Goal: Task Accomplishment & Management: Complete application form

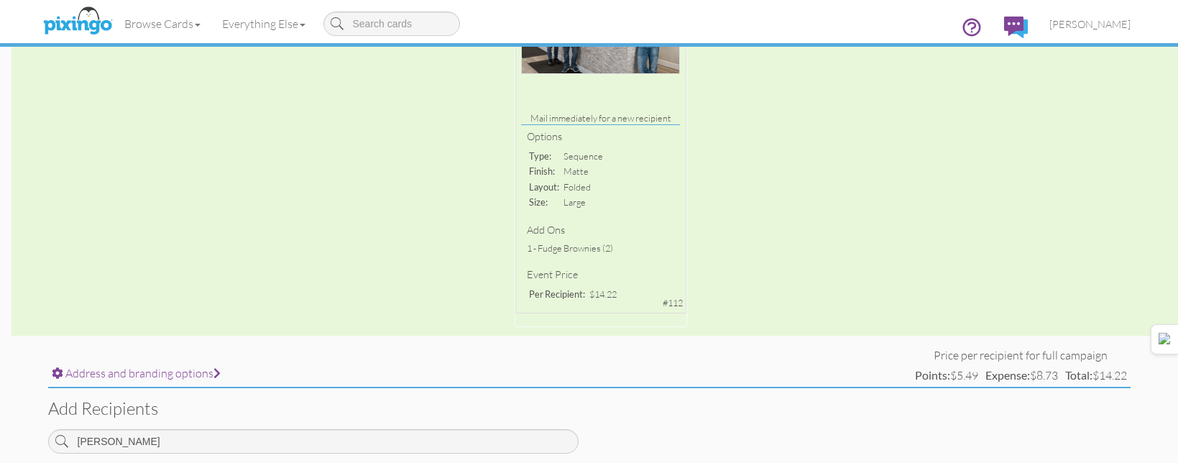
scroll to position [9, 0]
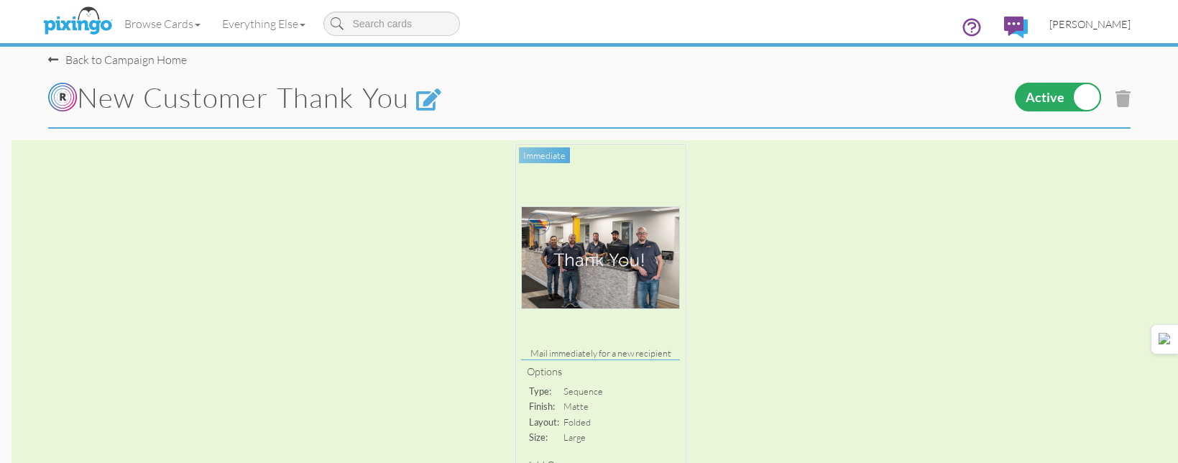
click at [1068, 32] on link "[PERSON_NAME]" at bounding box center [1090, 24] width 103 height 37
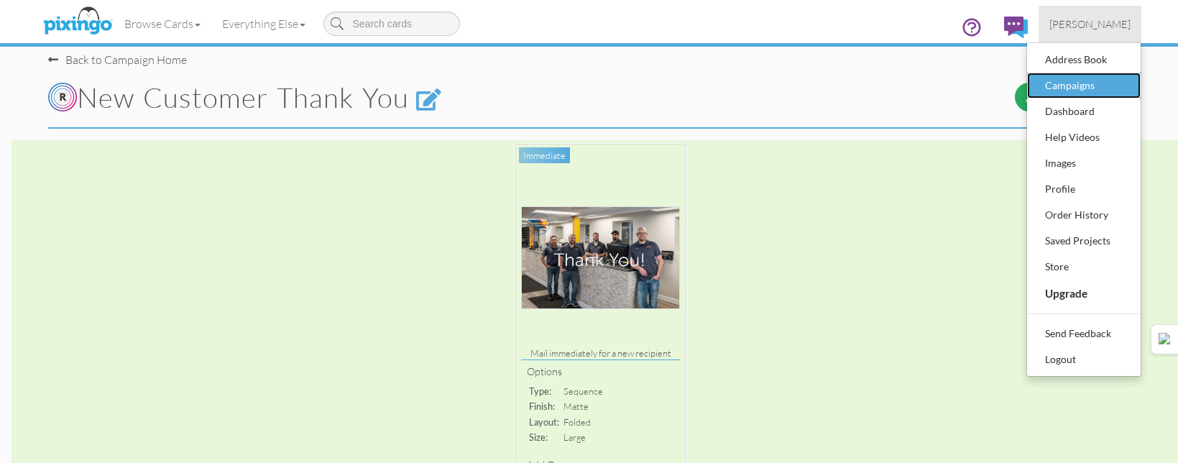
click at [1078, 88] on div "Campaigns" at bounding box center [1084, 86] width 85 height 22
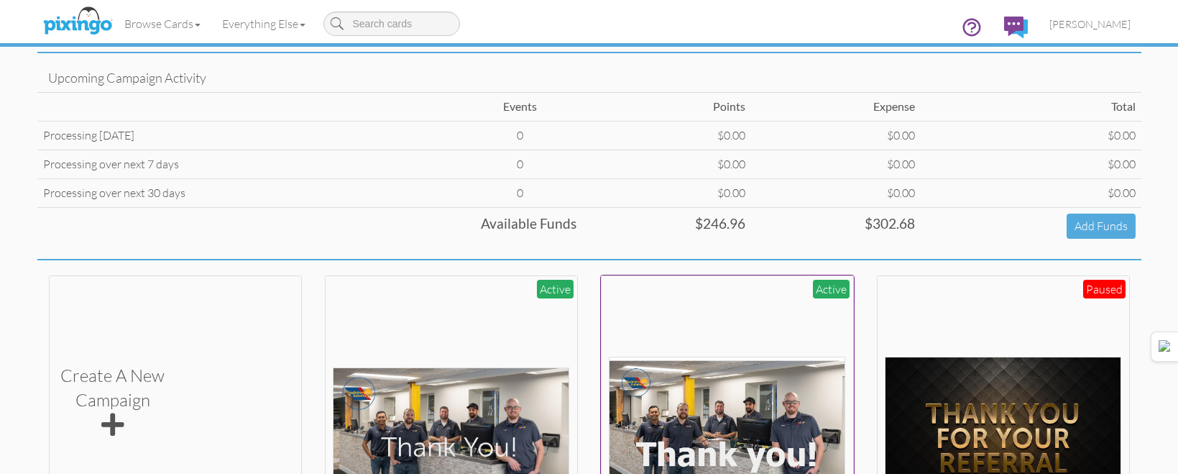
scroll to position [288, 0]
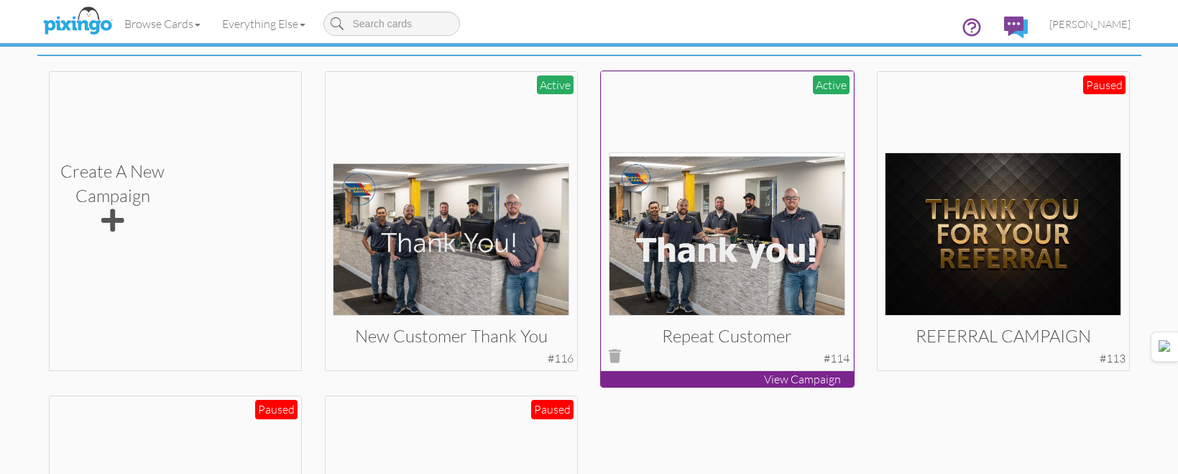
click at [735, 198] on img at bounding box center [727, 233] width 237 height 163
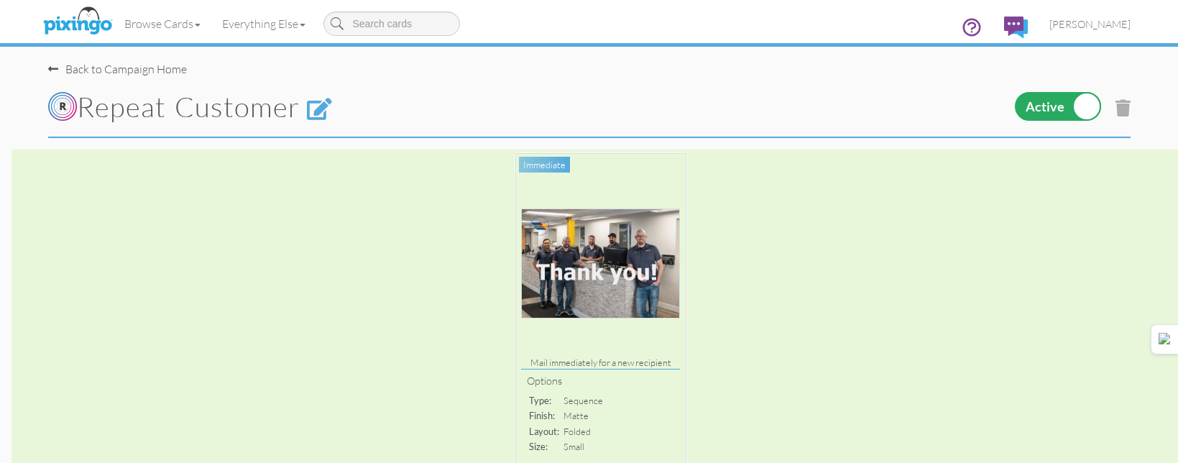
scroll to position [468, 0]
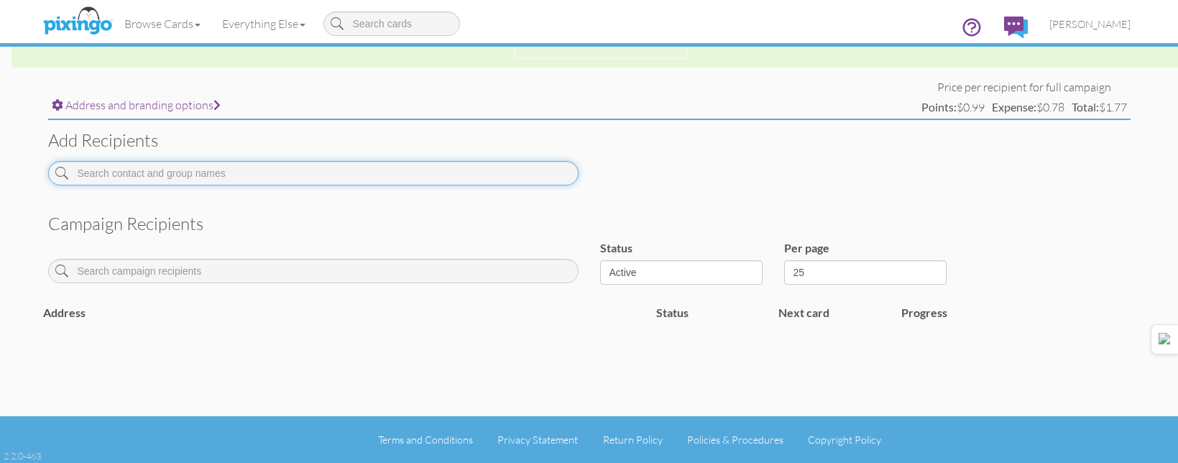
click at [516, 177] on input at bounding box center [313, 173] width 531 height 24
click at [511, 176] on input "MCCUR" at bounding box center [313, 173] width 531 height 24
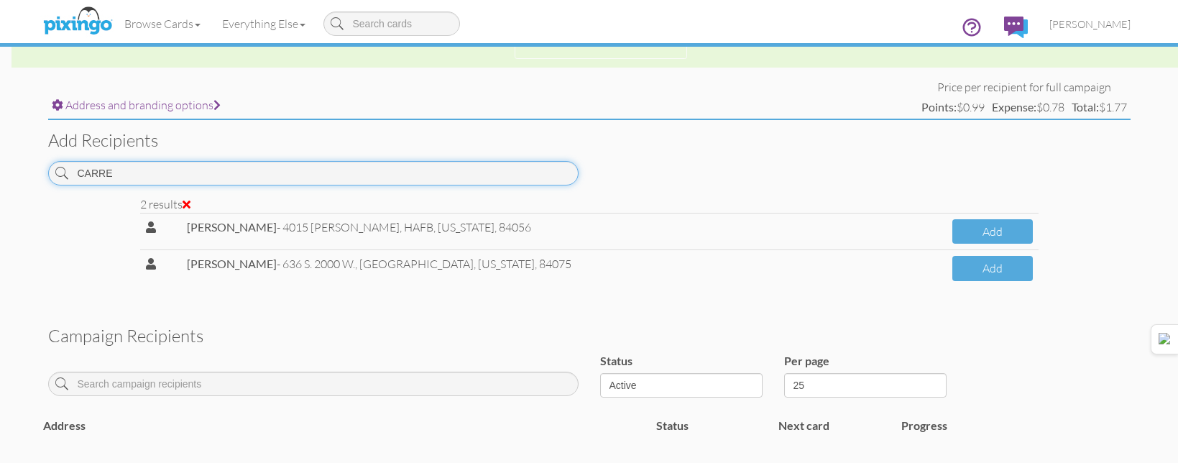
click at [439, 165] on input "CARRE" at bounding box center [313, 173] width 531 height 24
click at [439, 166] on input "CARRE" at bounding box center [313, 173] width 531 height 24
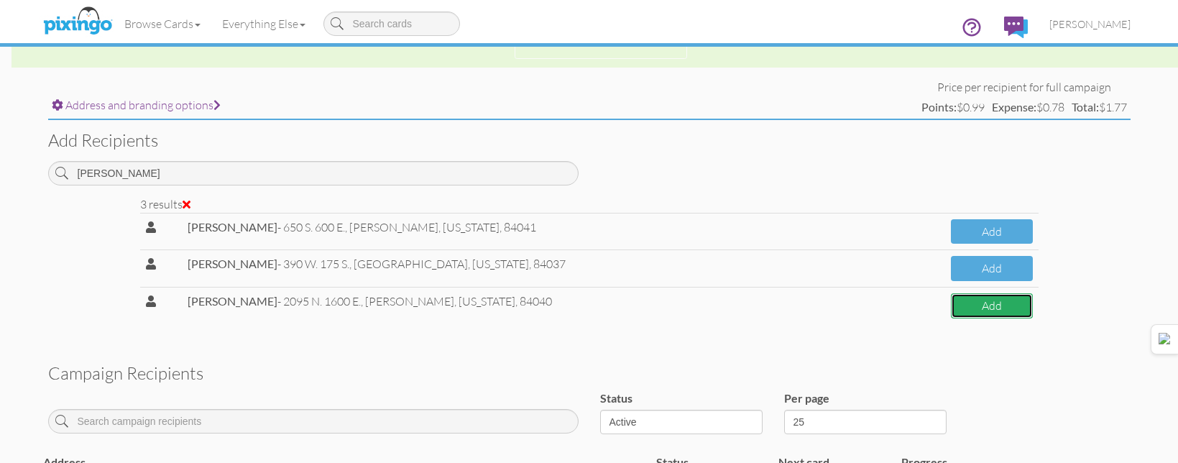
click at [951, 306] on button "Add" at bounding box center [991, 305] width 81 height 25
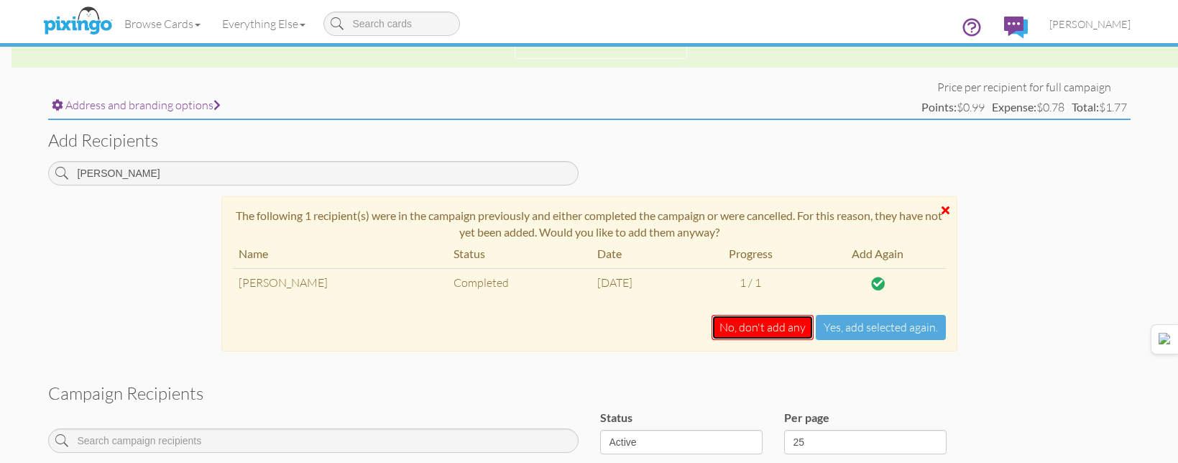
click at [771, 319] on button "No, don't add any" at bounding box center [763, 327] width 102 height 25
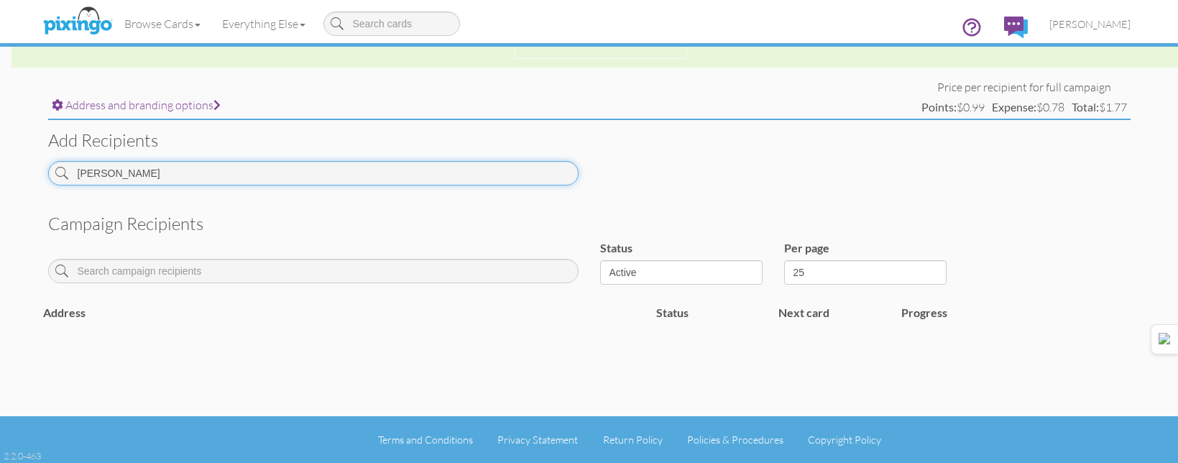
click at [518, 180] on input "[PERSON_NAME]" at bounding box center [313, 173] width 531 height 24
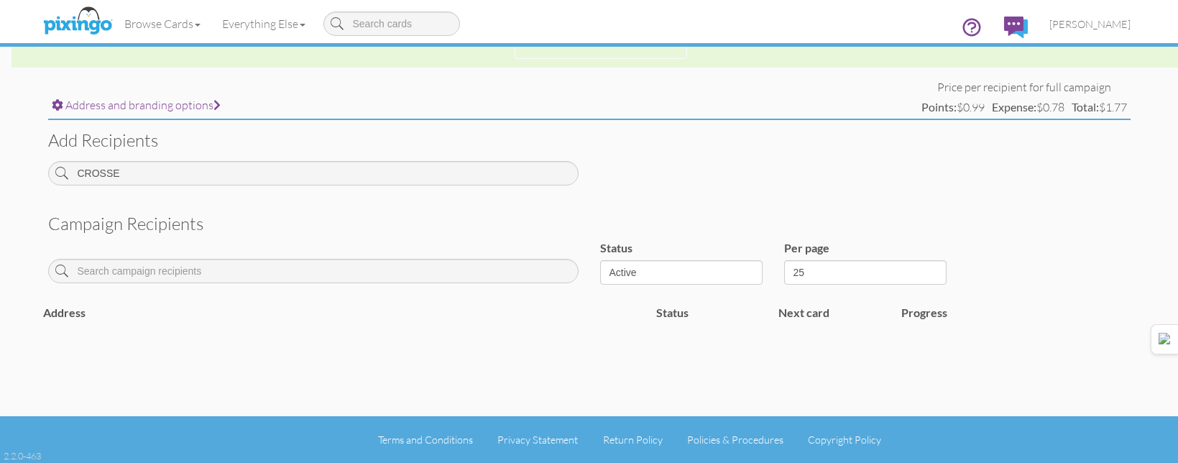
click at [459, 158] on div "Add recipients [GEOGRAPHIC_DATA]" at bounding box center [589, 157] width 1104 height 75
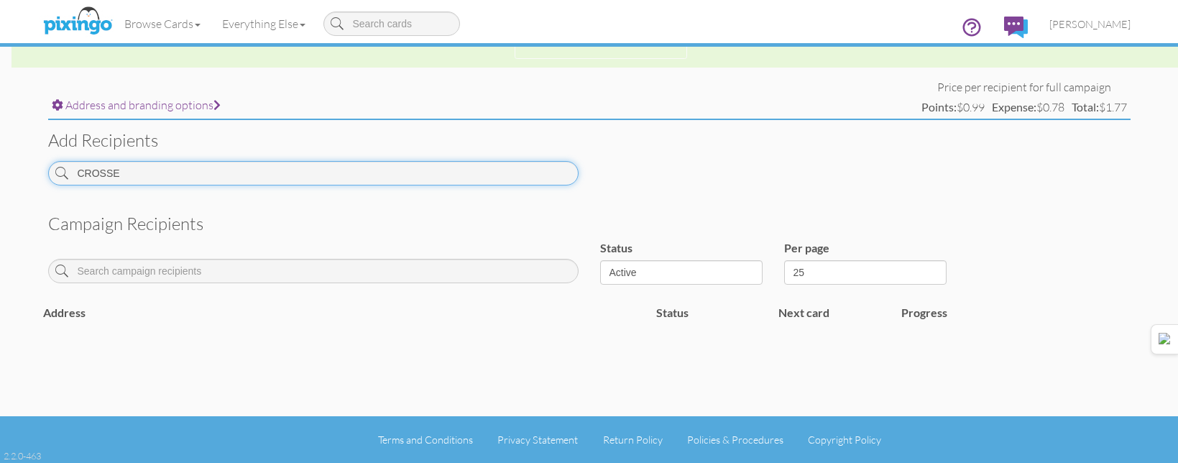
click at [459, 165] on input "CROSSE" at bounding box center [313, 173] width 531 height 24
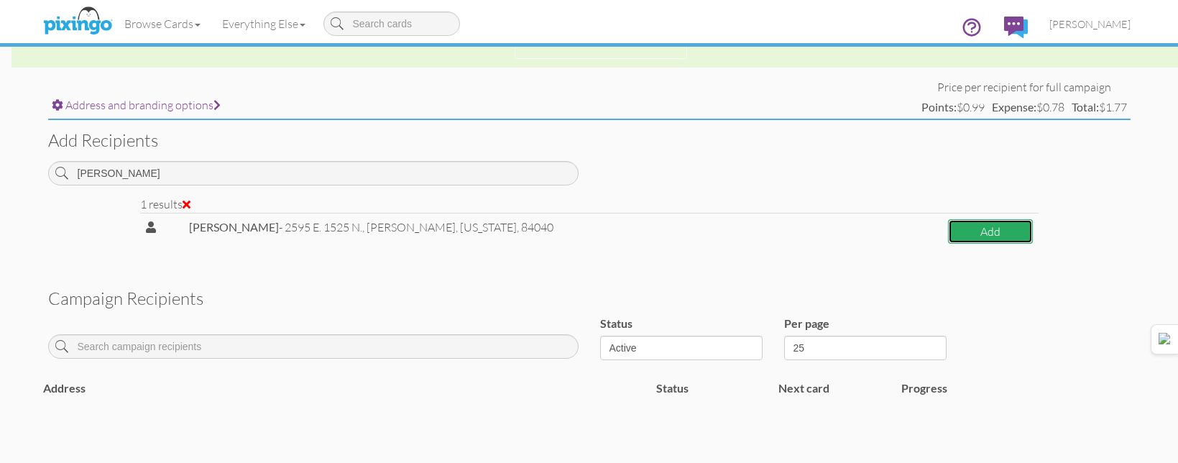
click at [948, 219] on button "Add" at bounding box center [990, 231] width 84 height 25
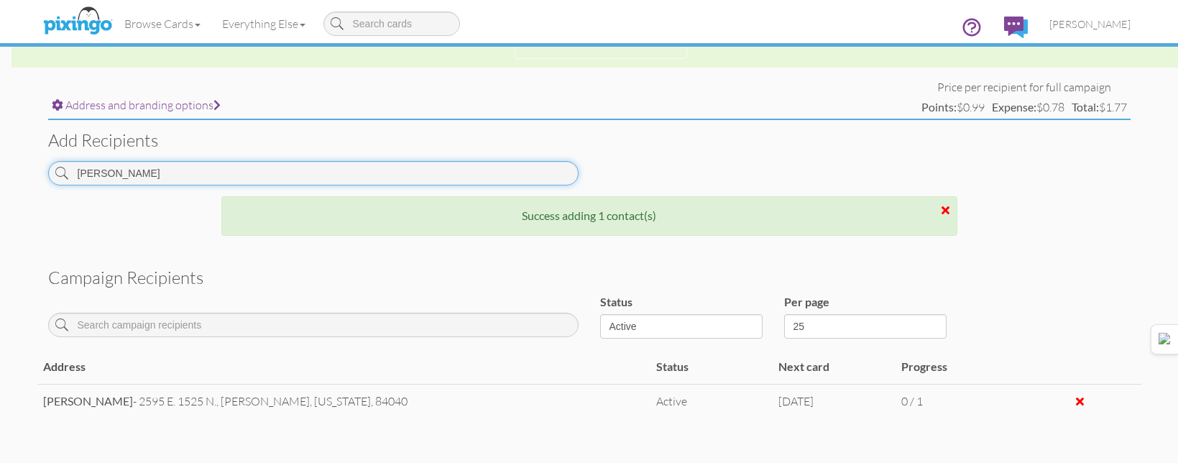
click at [220, 172] on input "LOWRY" at bounding box center [313, 173] width 531 height 24
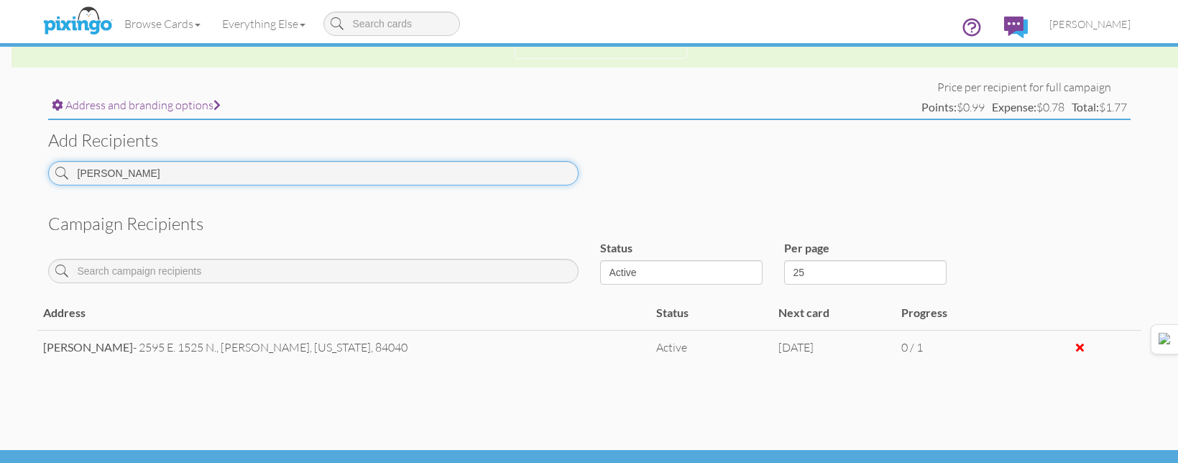
click at [378, 169] on input "HULSE" at bounding box center [313, 173] width 531 height 24
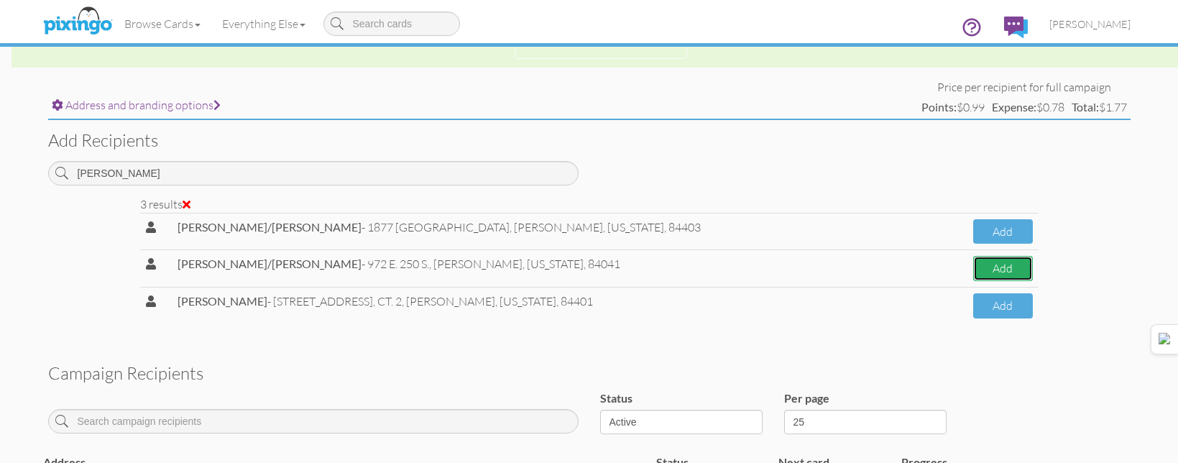
click at [999, 267] on button "Add" at bounding box center [1002, 268] width 59 height 25
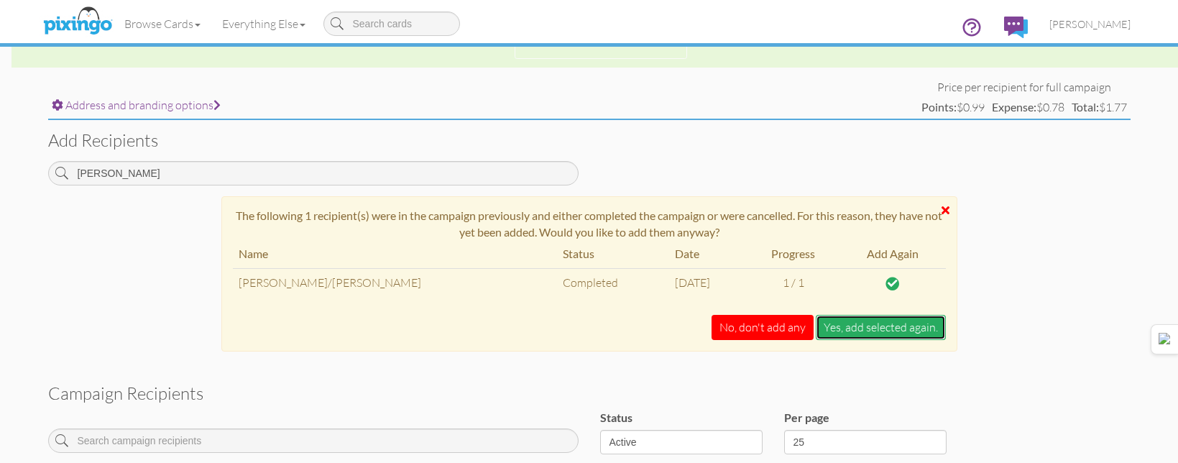
click at [859, 324] on button "Yes, add selected again." at bounding box center [881, 327] width 130 height 25
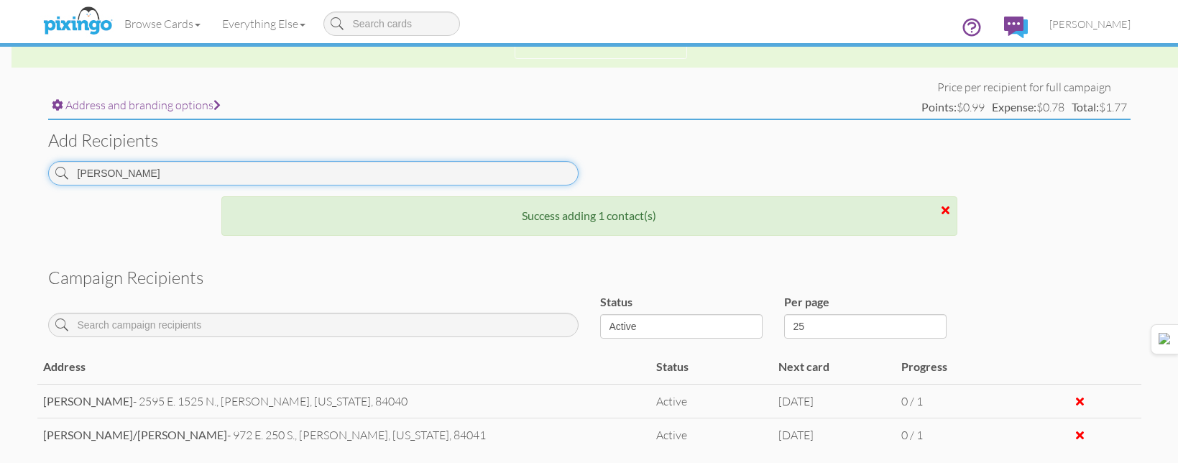
click at [533, 175] on input "BISHOP" at bounding box center [313, 173] width 531 height 24
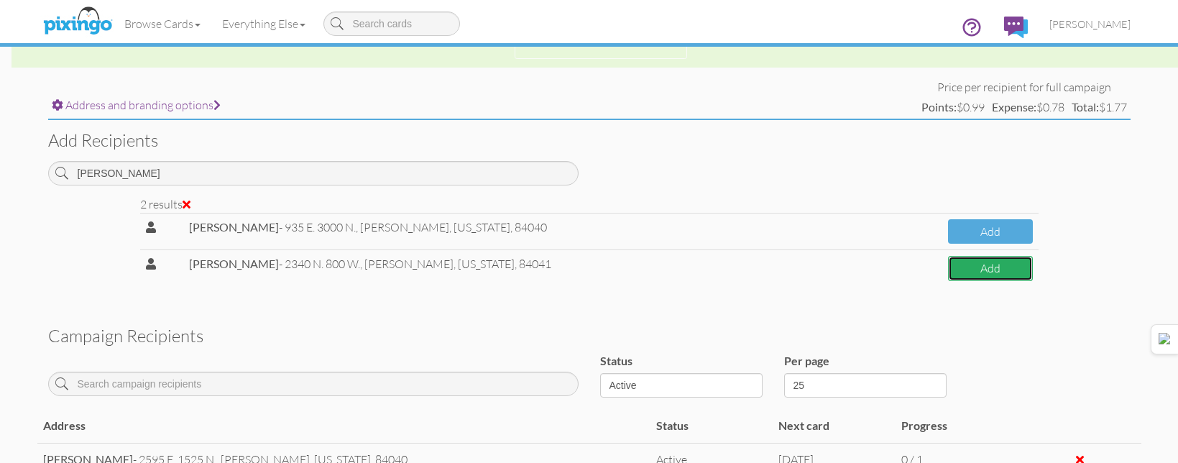
click at [960, 268] on button "Add" at bounding box center [990, 268] width 85 height 25
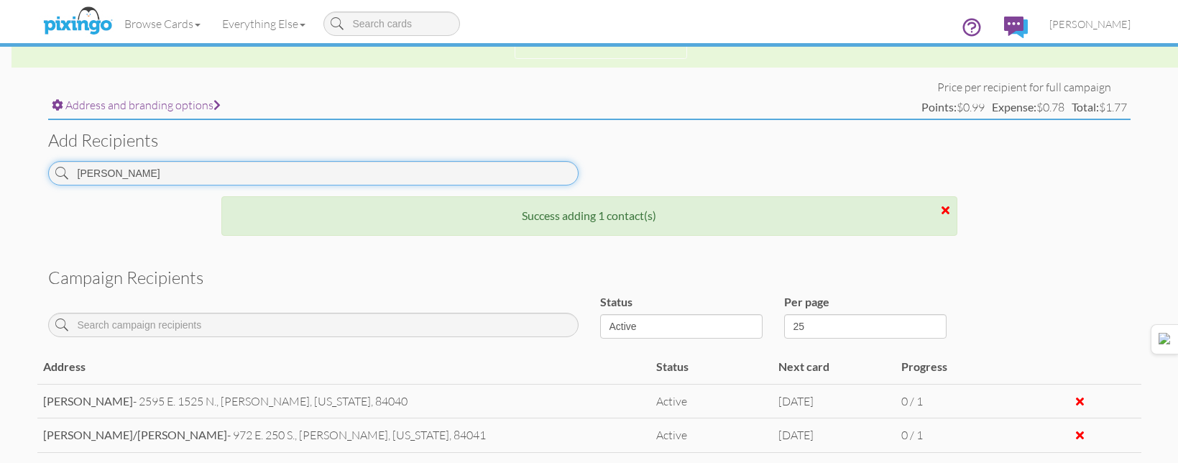
click at [505, 173] on input "CROWL" at bounding box center [313, 173] width 531 height 24
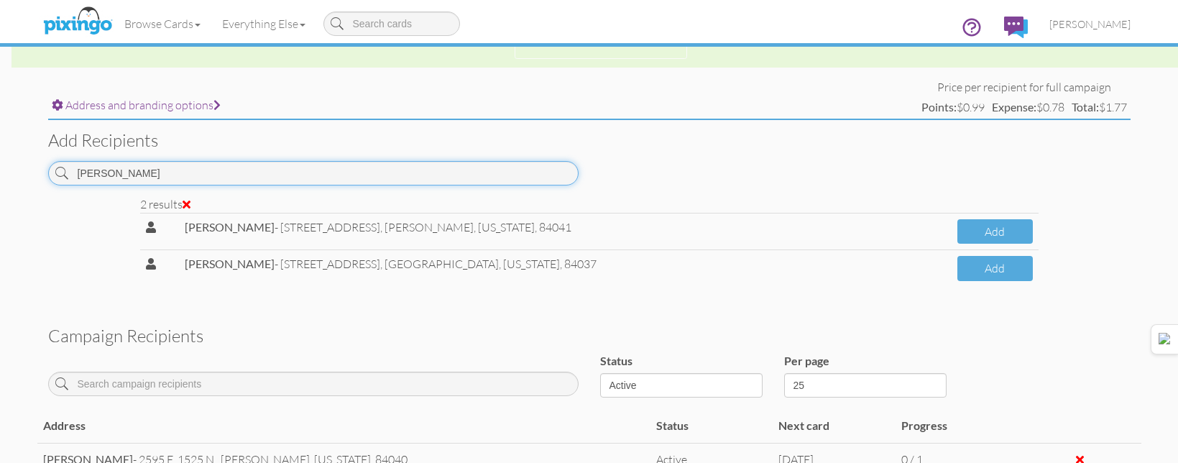
click at [464, 168] on input "CHANDLER" at bounding box center [313, 173] width 531 height 24
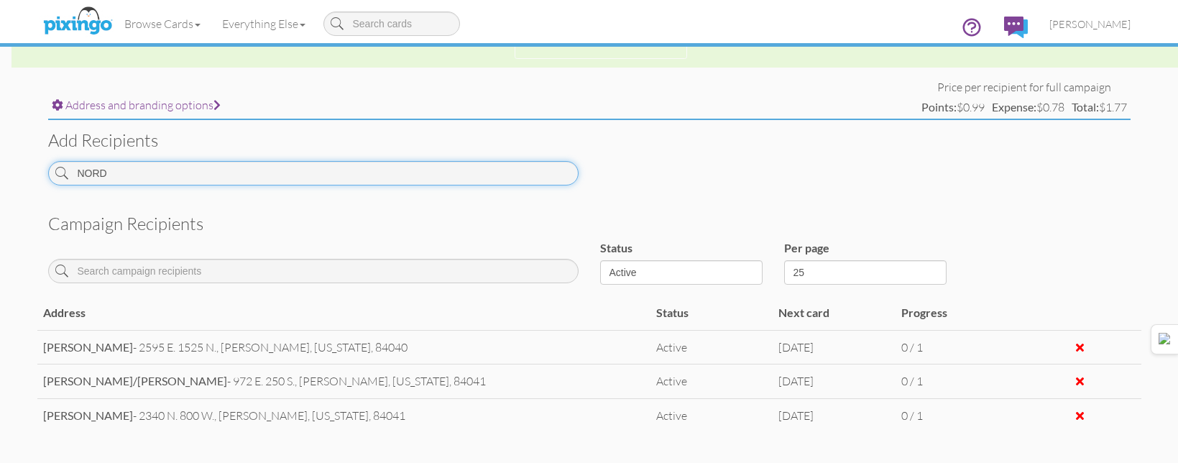
click at [459, 168] on input "NORD" at bounding box center [313, 173] width 531 height 24
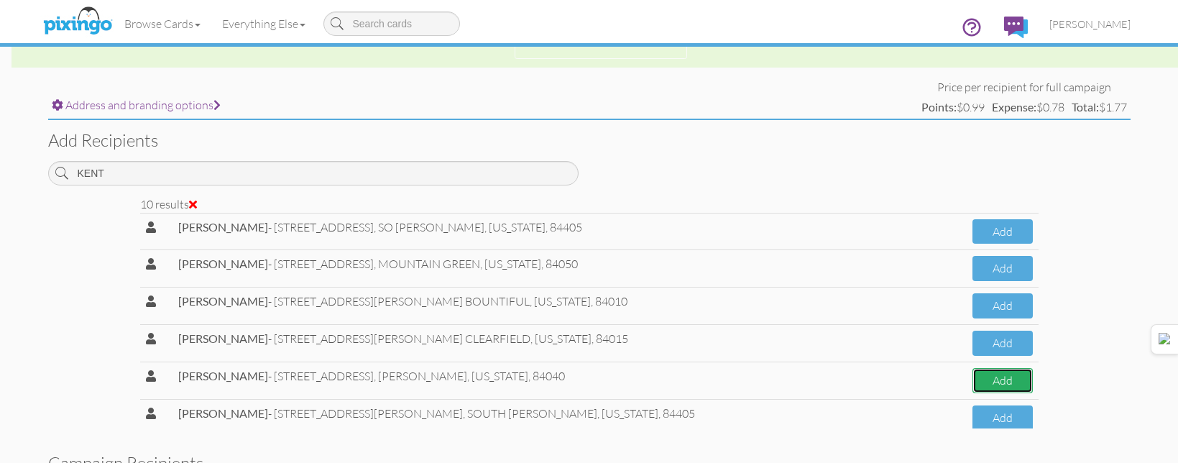
click at [975, 385] on button "Add" at bounding box center [1003, 380] width 60 height 25
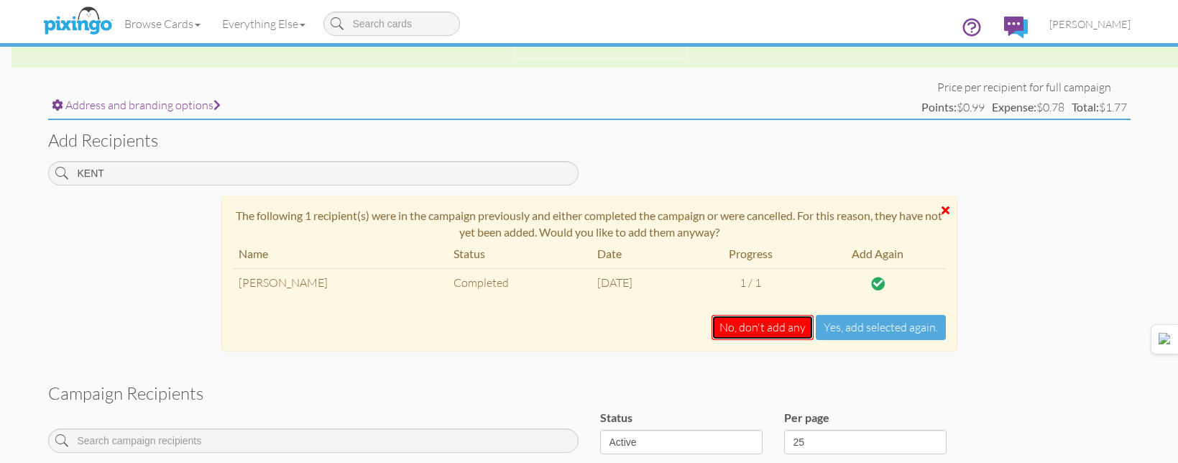
click at [781, 336] on button "No, don't add any" at bounding box center [763, 327] width 102 height 25
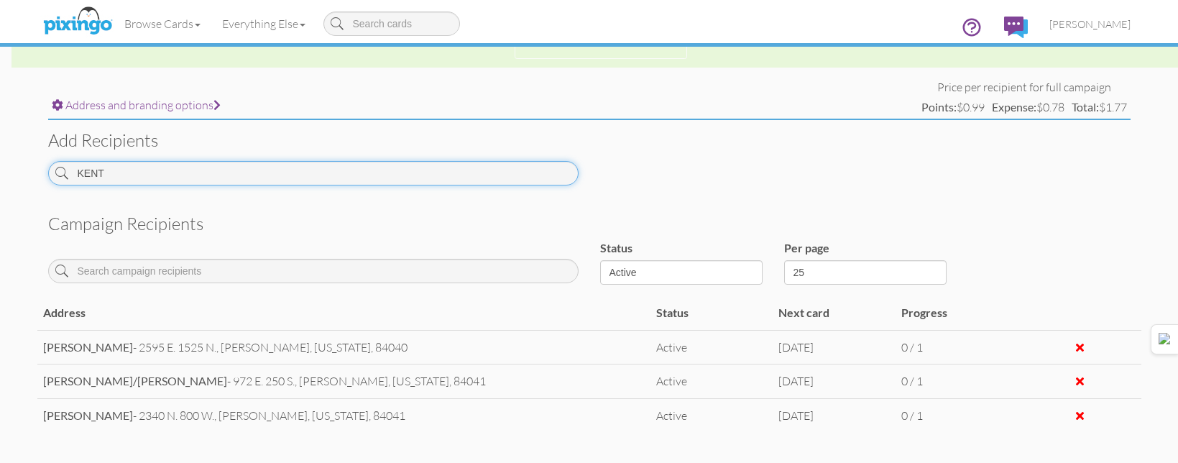
click at [464, 164] on input "KENT" at bounding box center [313, 173] width 531 height 24
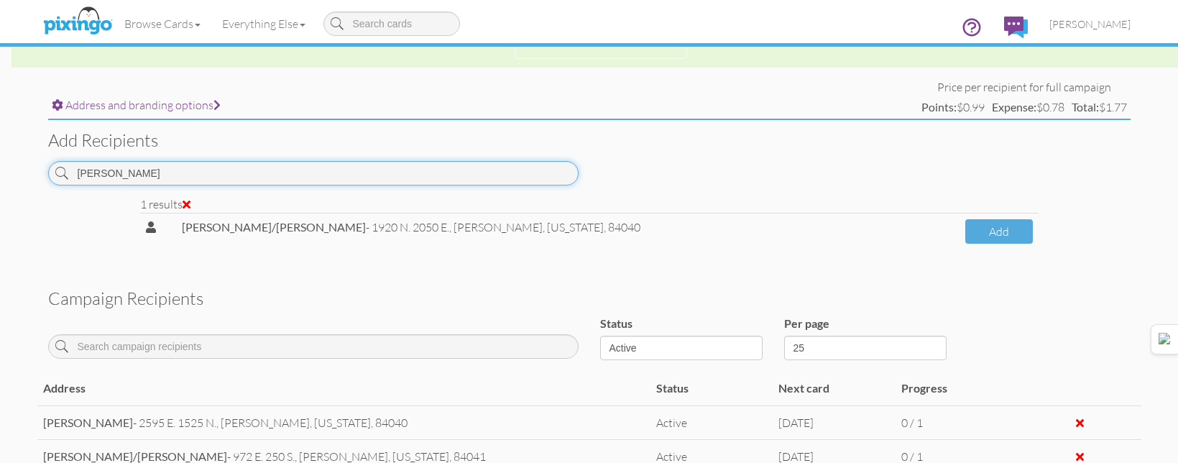
click at [376, 183] on input "TUELLER" at bounding box center [313, 173] width 531 height 24
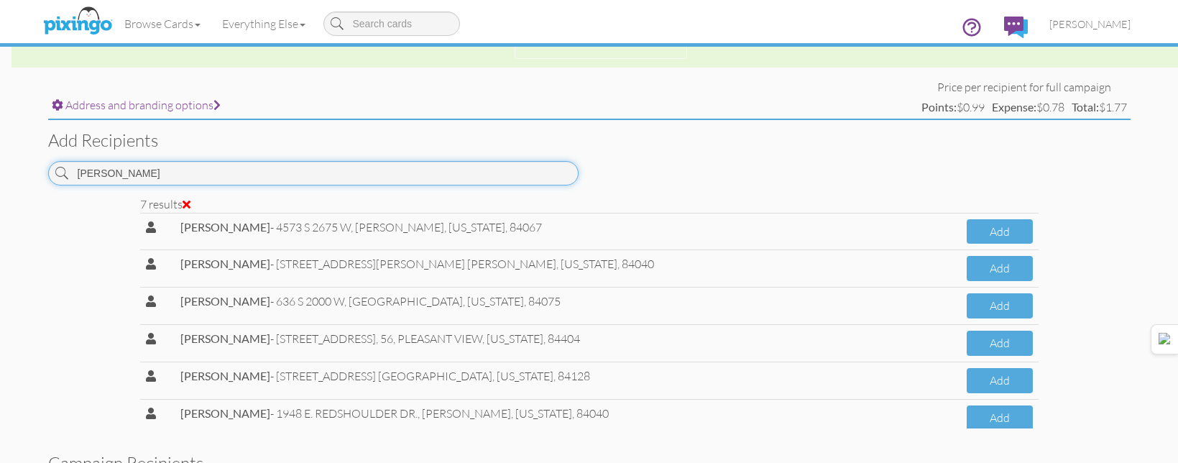
scroll to position [60, 0]
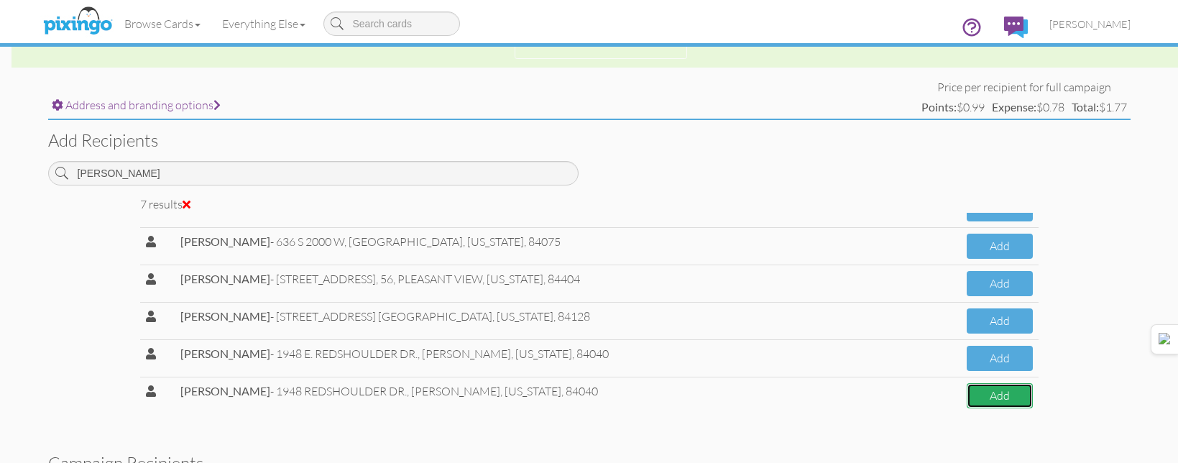
click at [999, 398] on button "Add" at bounding box center [999, 395] width 65 height 25
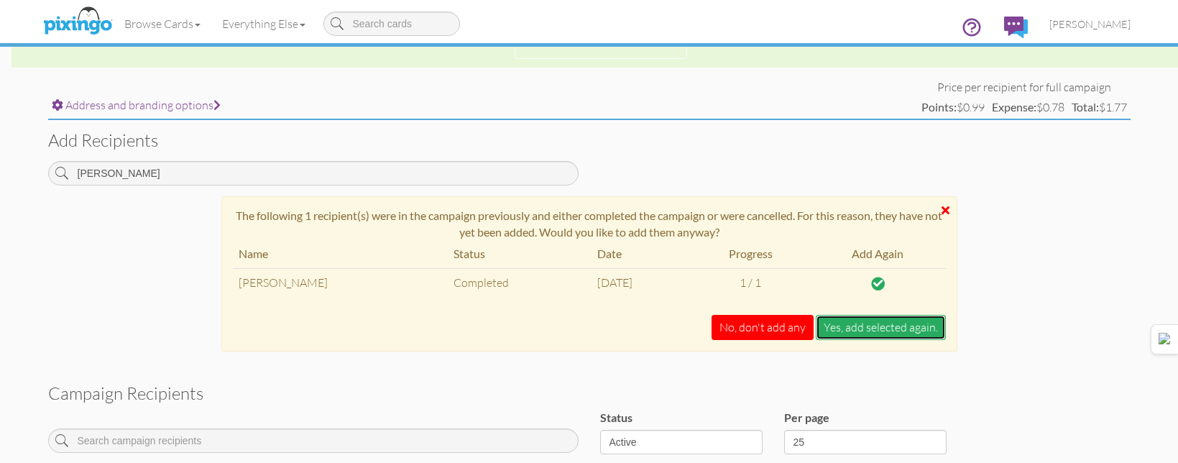
click at [868, 323] on button "Yes, add selected again." at bounding box center [881, 327] width 130 height 25
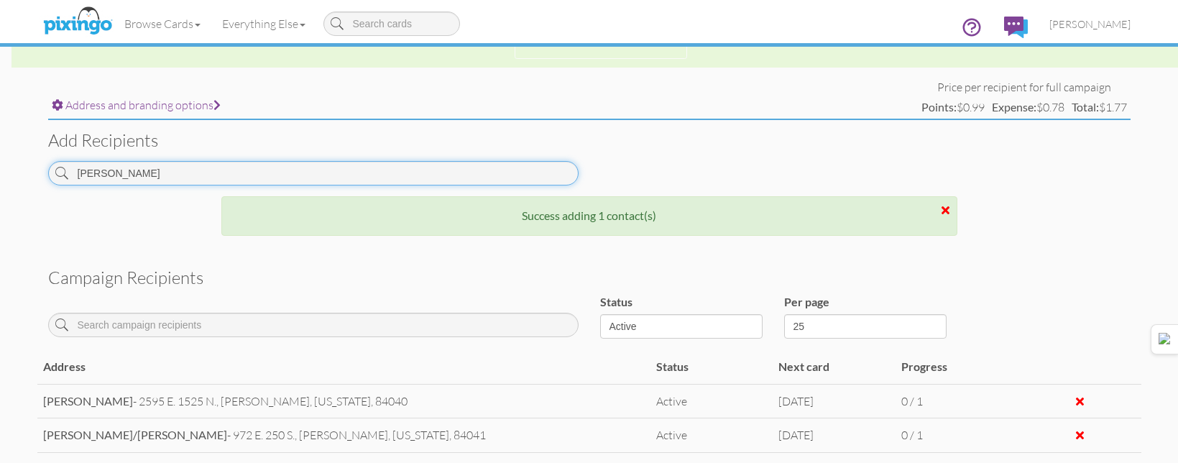
click at [531, 173] on input "[PERSON_NAME]" at bounding box center [313, 173] width 531 height 24
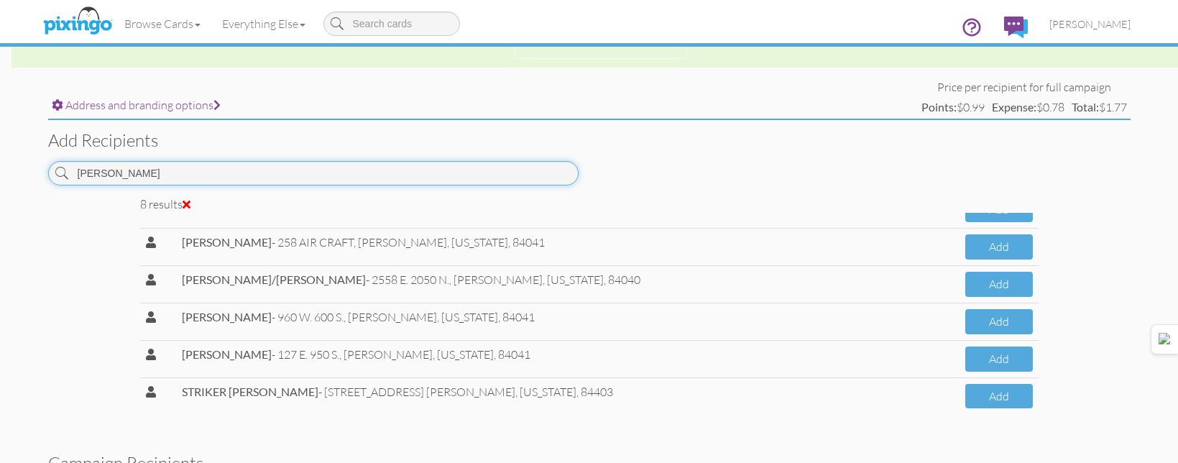
scroll to position [0, 0]
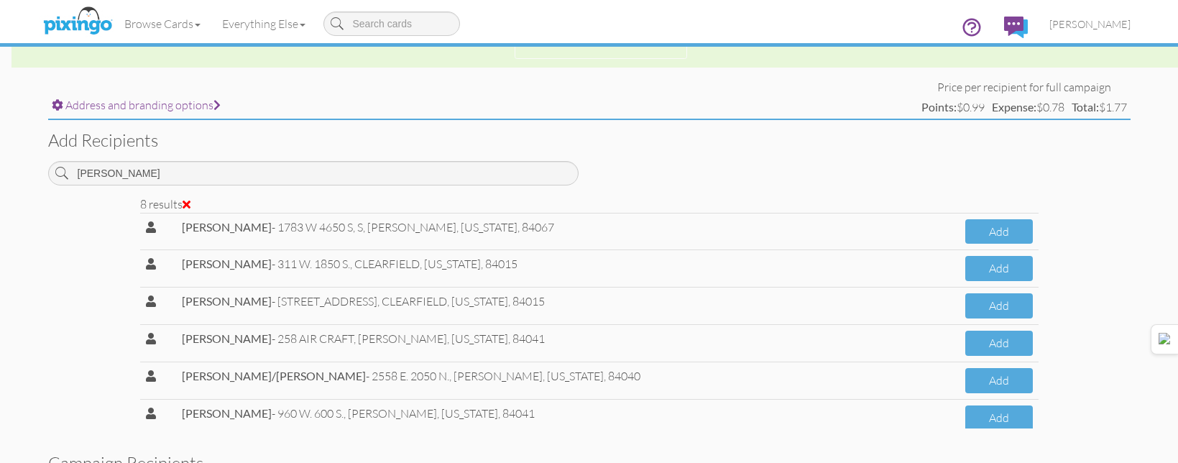
click at [393, 160] on div "Add recipients ADAMS" at bounding box center [589, 157] width 1104 height 75
click at [364, 188] on div "ADAMS" at bounding box center [313, 178] width 552 height 35
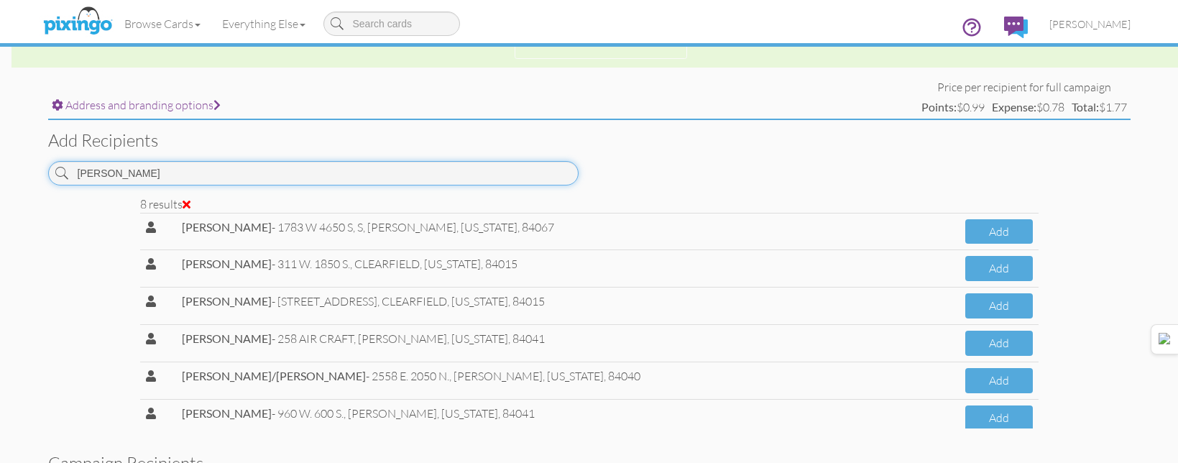
click at [387, 174] on input "ADAMS" at bounding box center [313, 173] width 531 height 24
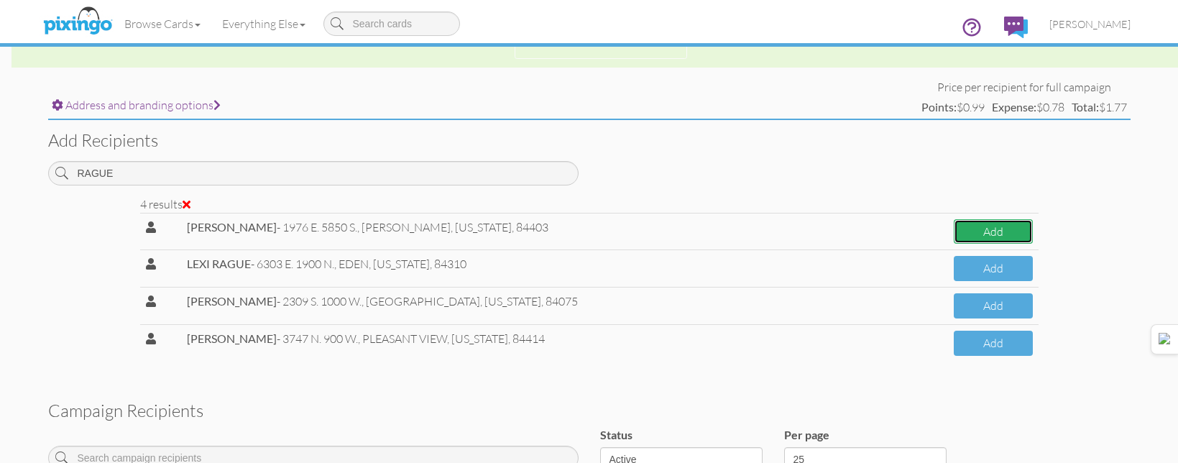
click at [989, 234] on button "Add" at bounding box center [993, 231] width 79 height 25
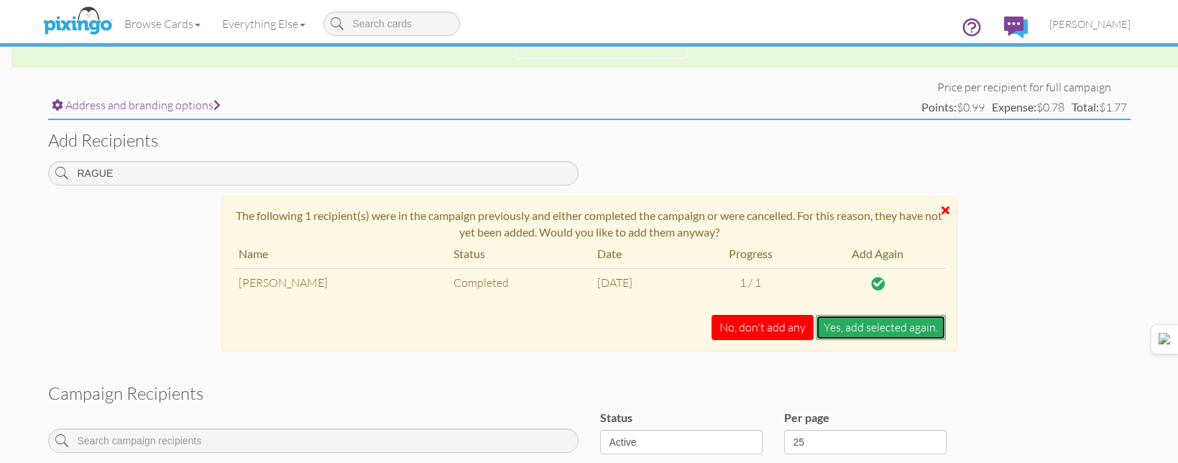
click at [847, 330] on button "Yes, add selected again." at bounding box center [881, 327] width 130 height 25
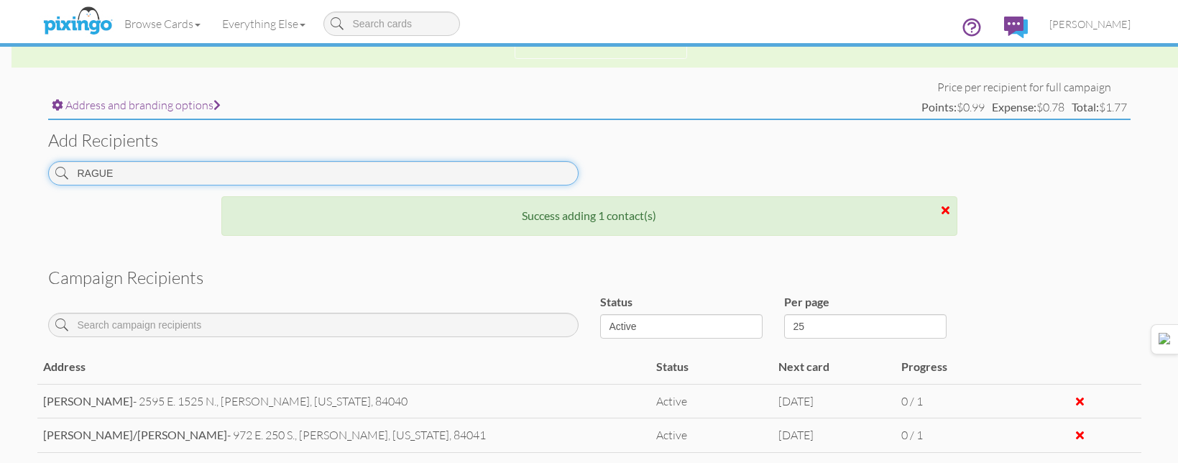
click at [523, 173] on input "RAGUE" at bounding box center [313, 173] width 531 height 24
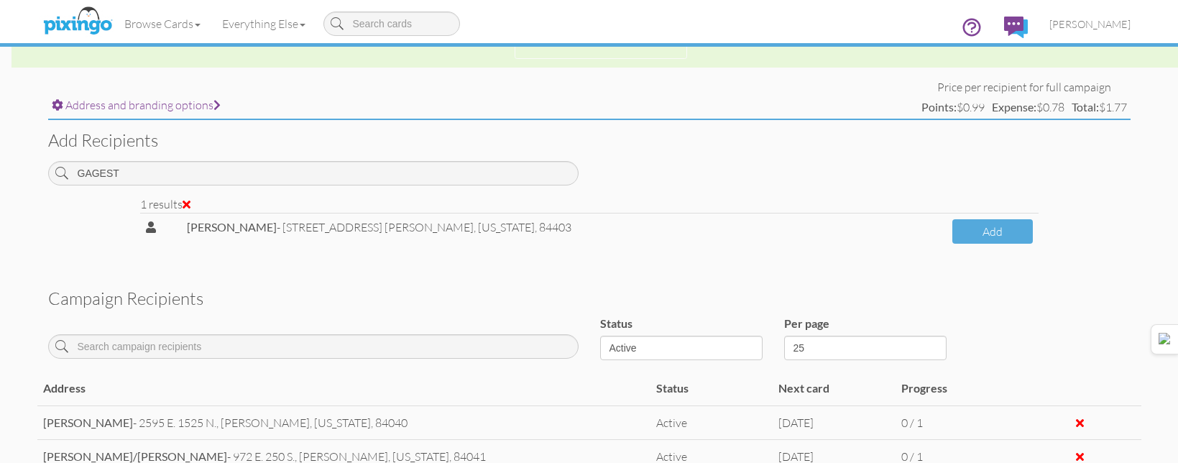
click at [1042, 215] on div "1 results ARLAN GAGESTEIN - 2742 VAN BUREN AVE., OGDEN, Utah, 84403 Add" at bounding box center [589, 230] width 920 height 68
click at [986, 235] on button "Add" at bounding box center [993, 231] width 81 height 25
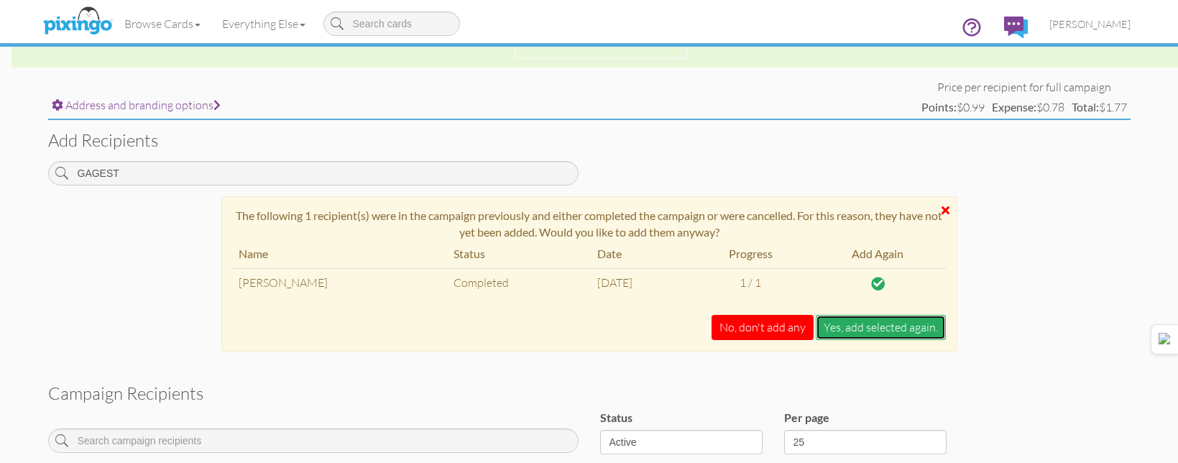
click at [896, 327] on button "Yes, add selected again." at bounding box center [881, 327] width 130 height 25
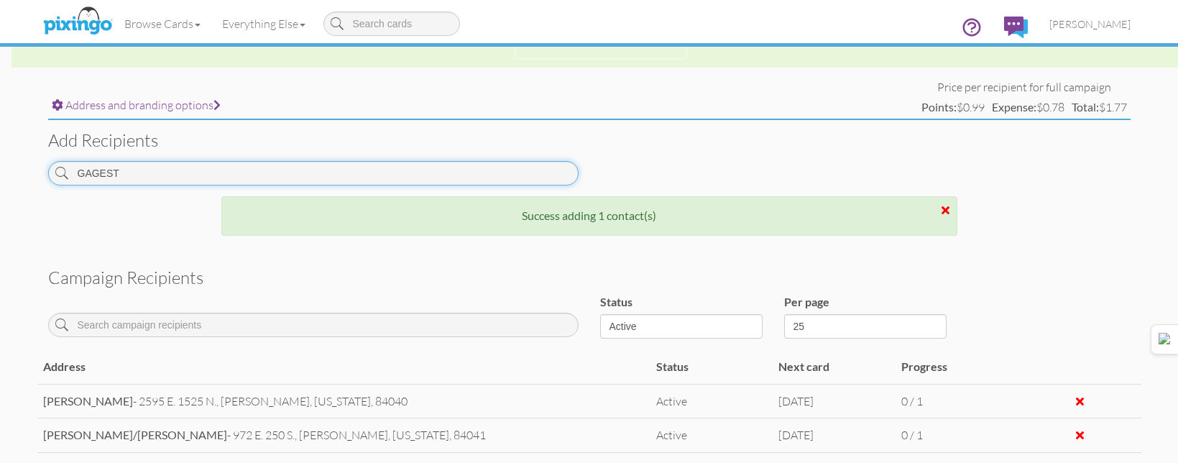
click at [520, 175] on input "GAGEST" at bounding box center [313, 173] width 531 height 24
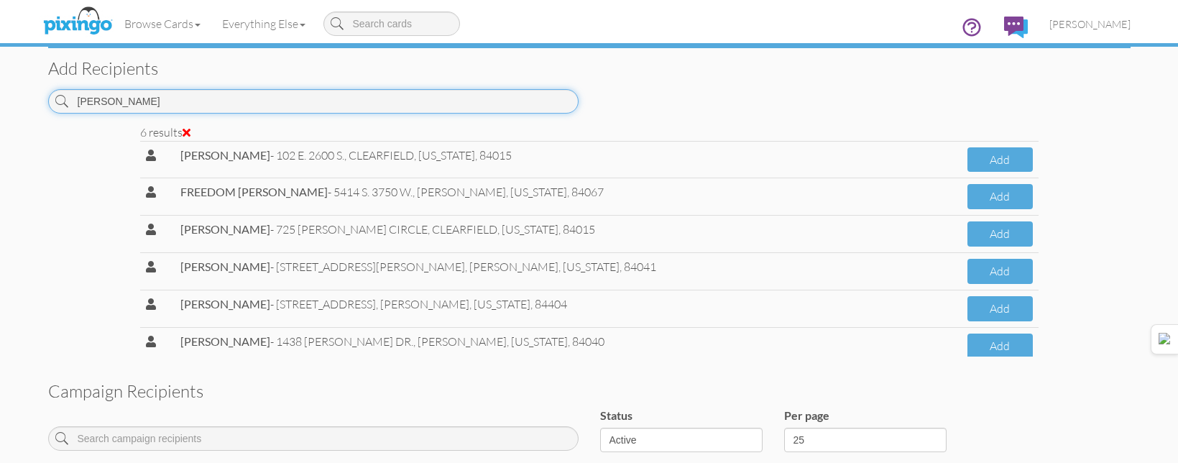
click at [556, 104] on input "[PERSON_NAME]" at bounding box center [313, 101] width 531 height 24
click at [556, 106] on input "[PERSON_NAME]" at bounding box center [313, 101] width 531 height 24
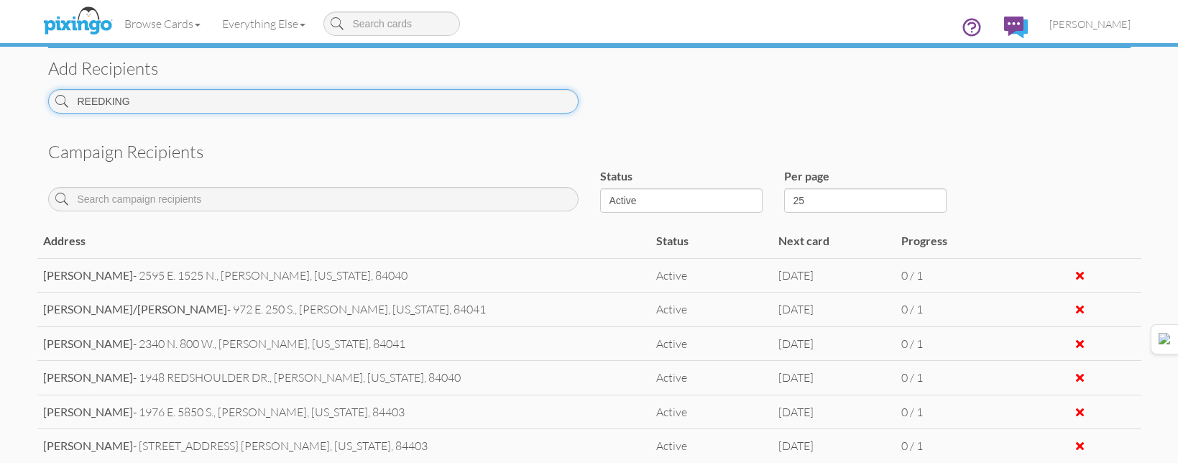
click at [496, 91] on input "REEDKING" at bounding box center [313, 101] width 531 height 24
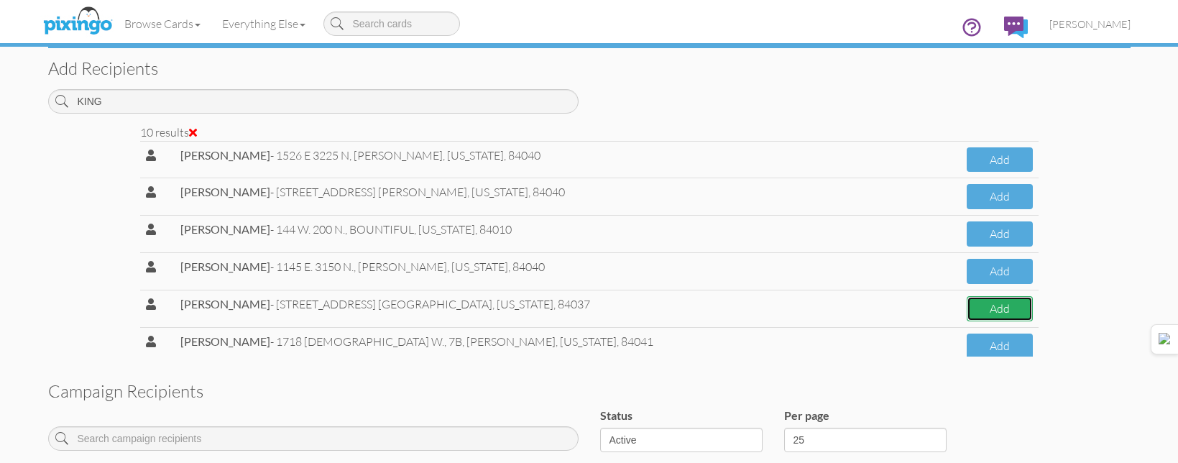
click at [993, 311] on button "Add" at bounding box center [999, 308] width 65 height 25
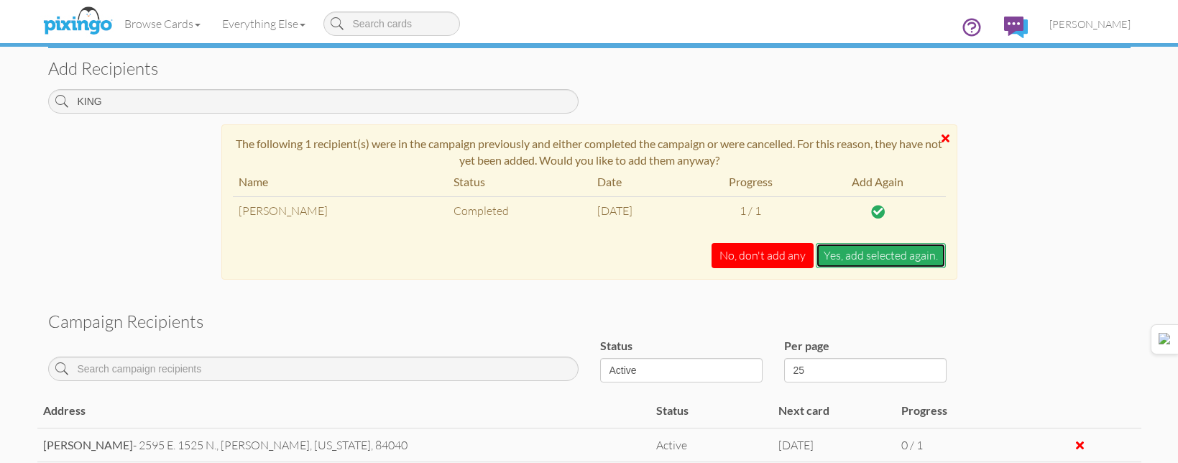
click at [884, 263] on button "Yes, add selected again." at bounding box center [881, 255] width 130 height 25
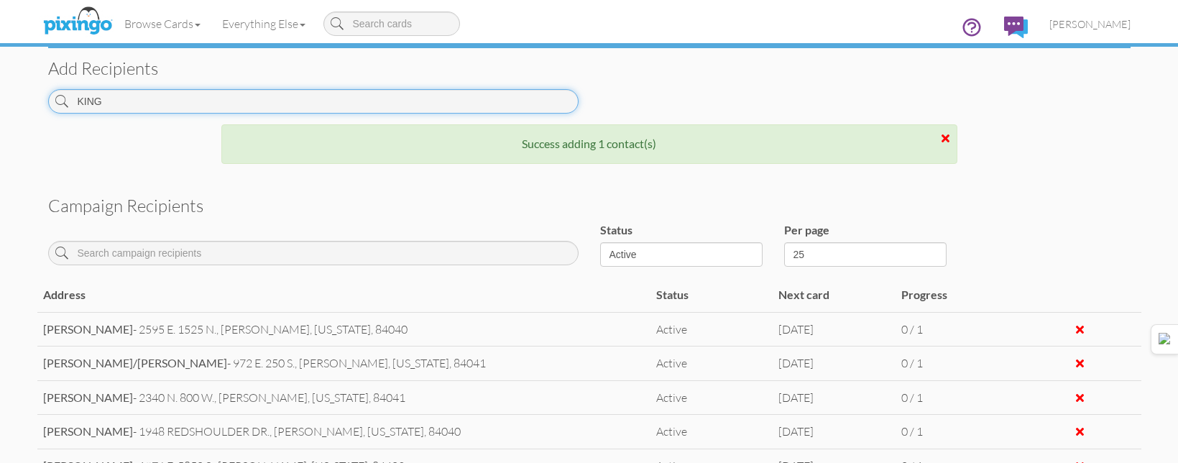
click at [528, 109] on input "KING" at bounding box center [313, 101] width 531 height 24
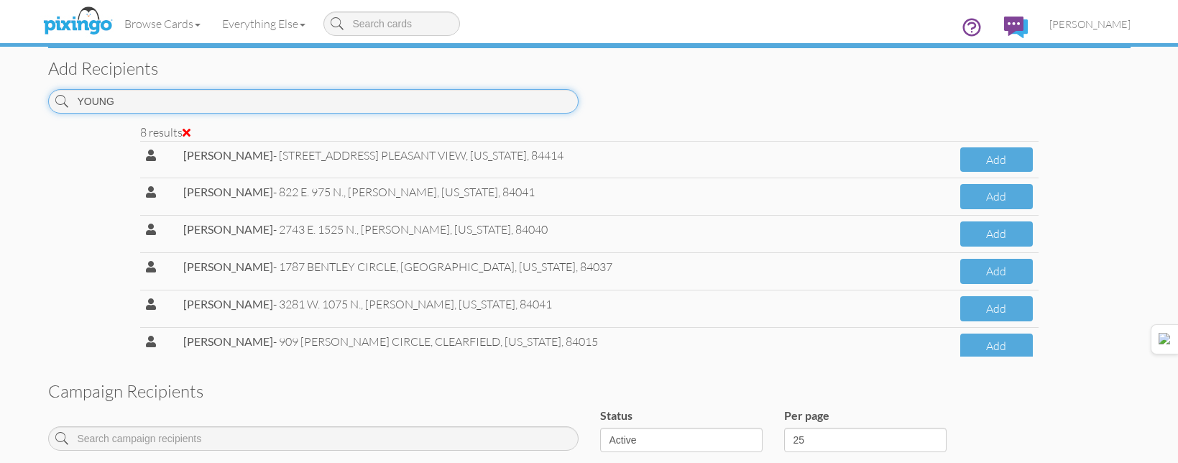
click at [502, 99] on input "YOUNG" at bounding box center [313, 101] width 531 height 24
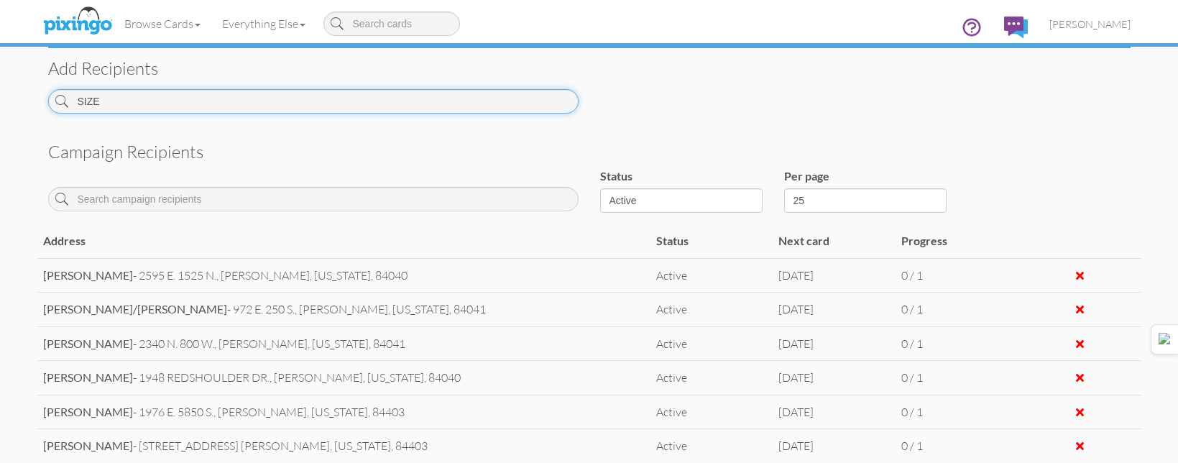
click at [500, 96] on input "SIZE" at bounding box center [313, 101] width 531 height 24
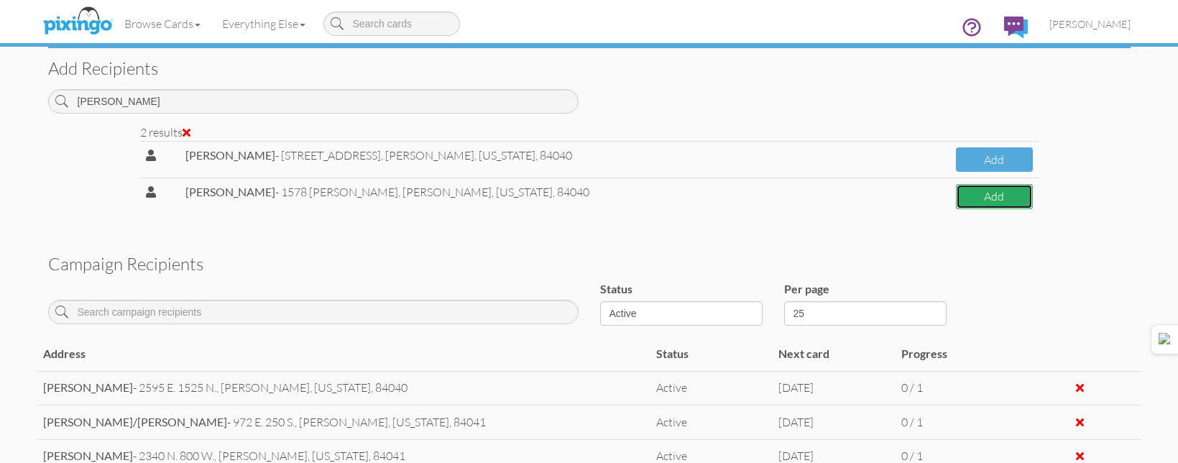
click at [1015, 196] on button "Add" at bounding box center [994, 196] width 76 height 25
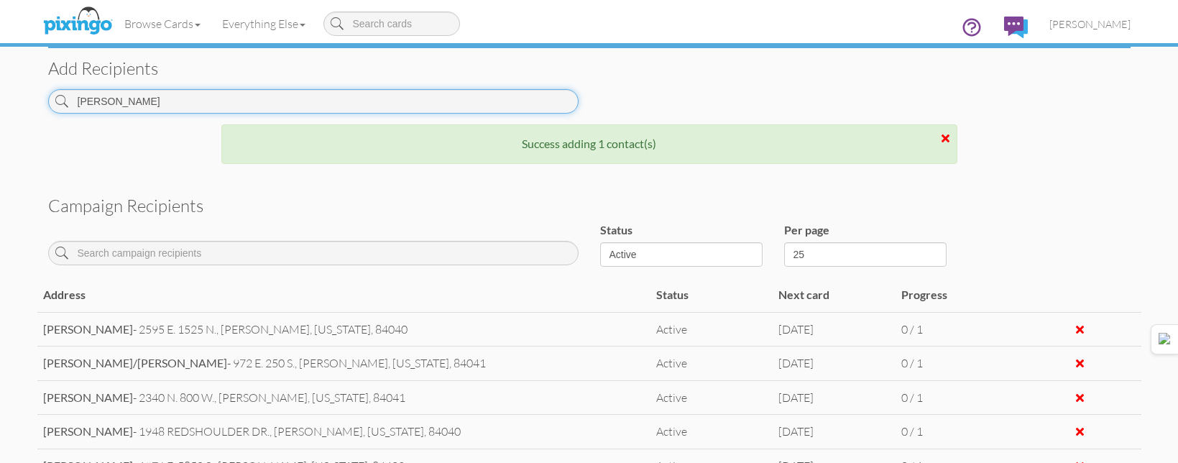
click at [383, 112] on input "VERNON" at bounding box center [313, 101] width 531 height 24
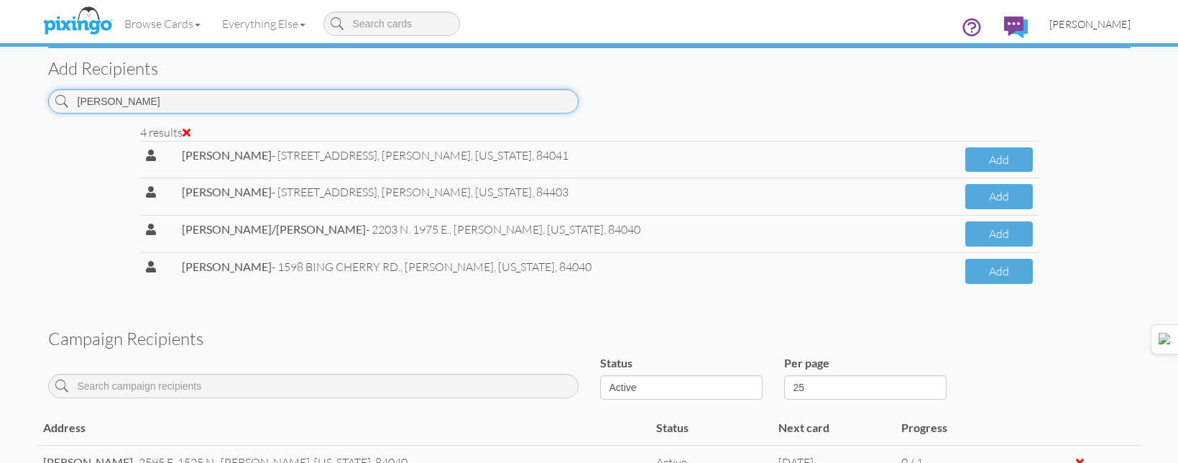
type input "LAMBERT"
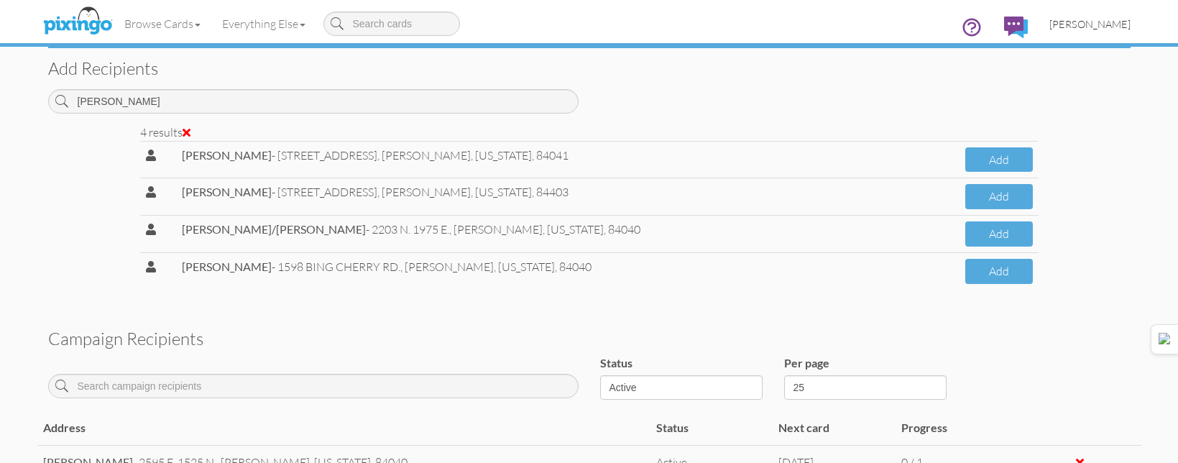
click at [1083, 33] on link "[PERSON_NAME]" at bounding box center [1090, 24] width 103 height 37
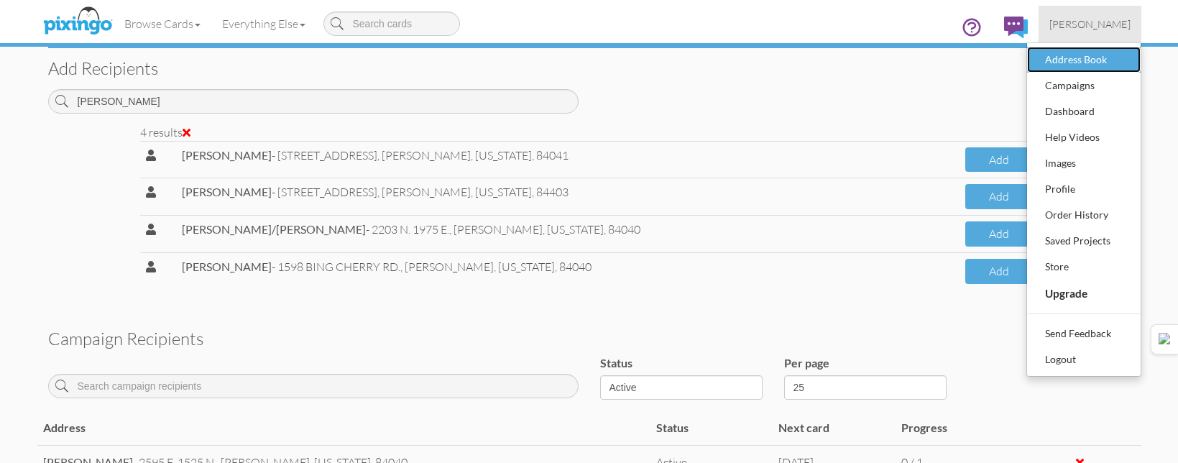
click at [1042, 63] on div "Address Book" at bounding box center [1084, 60] width 85 height 22
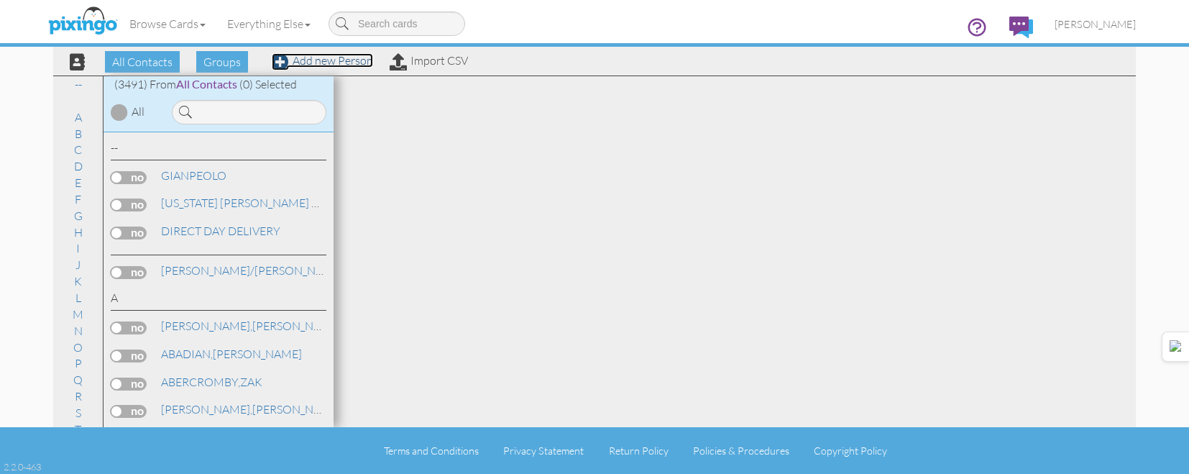
click at [339, 58] on link "Add new Person" at bounding box center [322, 60] width 101 height 14
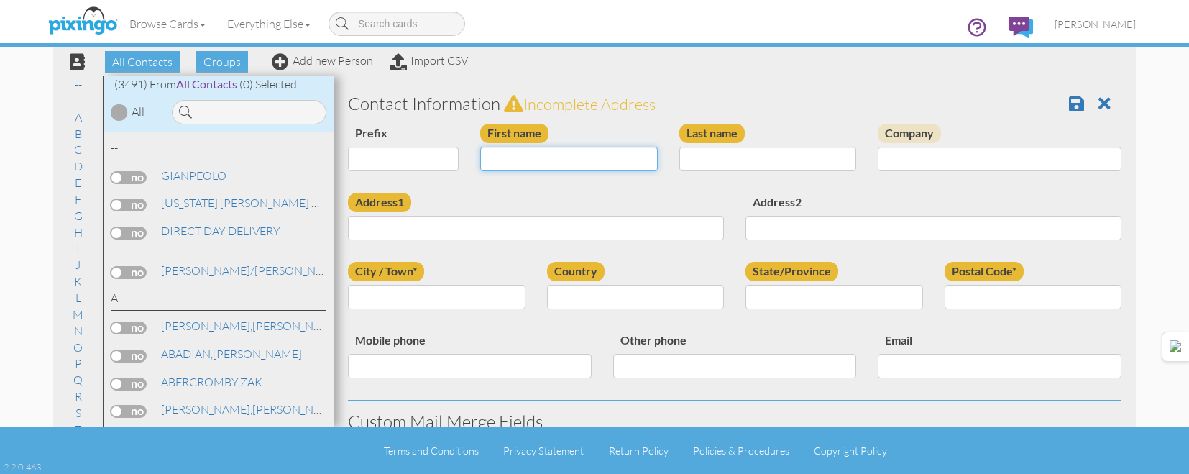
click at [582, 147] on input "First name" at bounding box center [569, 159] width 178 height 24
type input "[PERSON_NAME]"
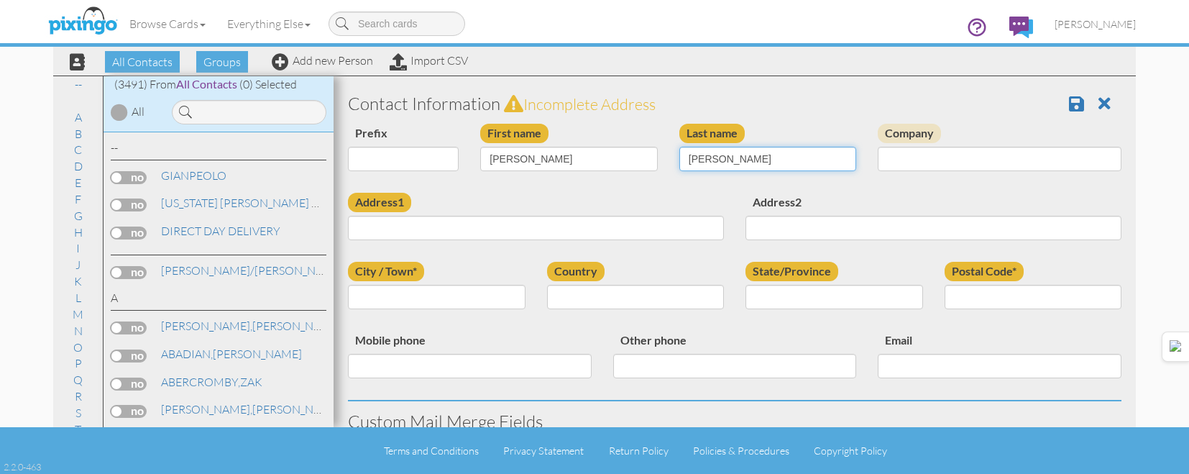
type input "SIZEMORE"
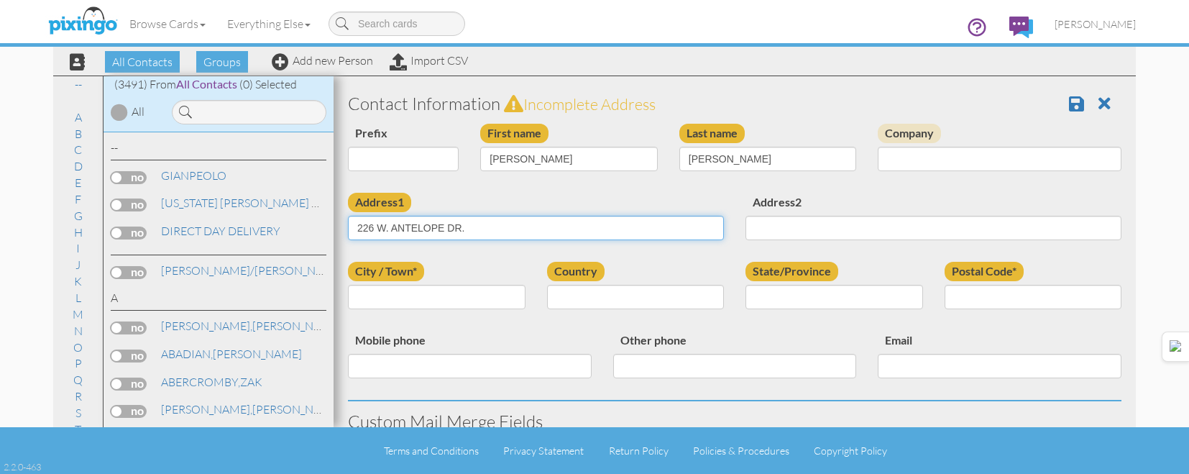
type input "226 W. ANTELOPE DR."
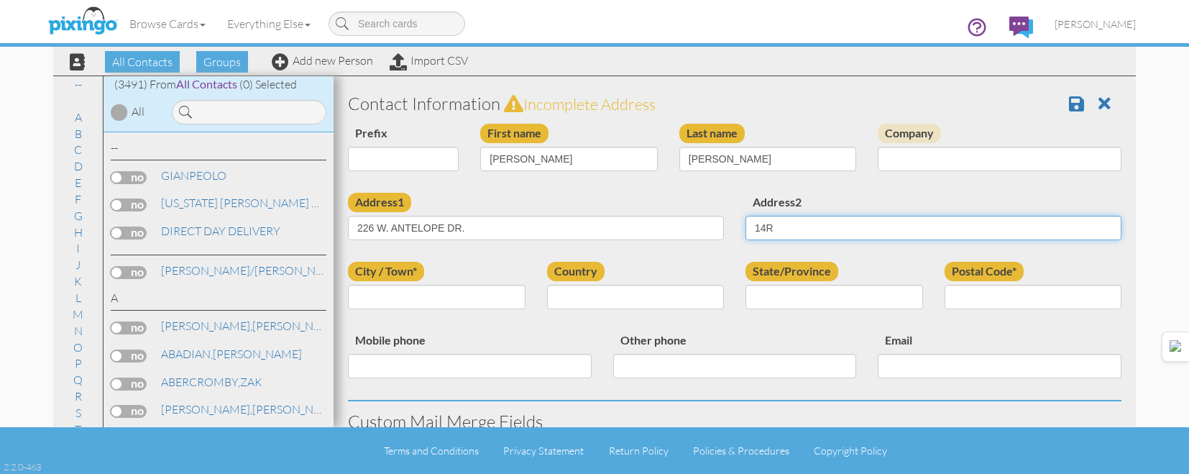
type input "14R"
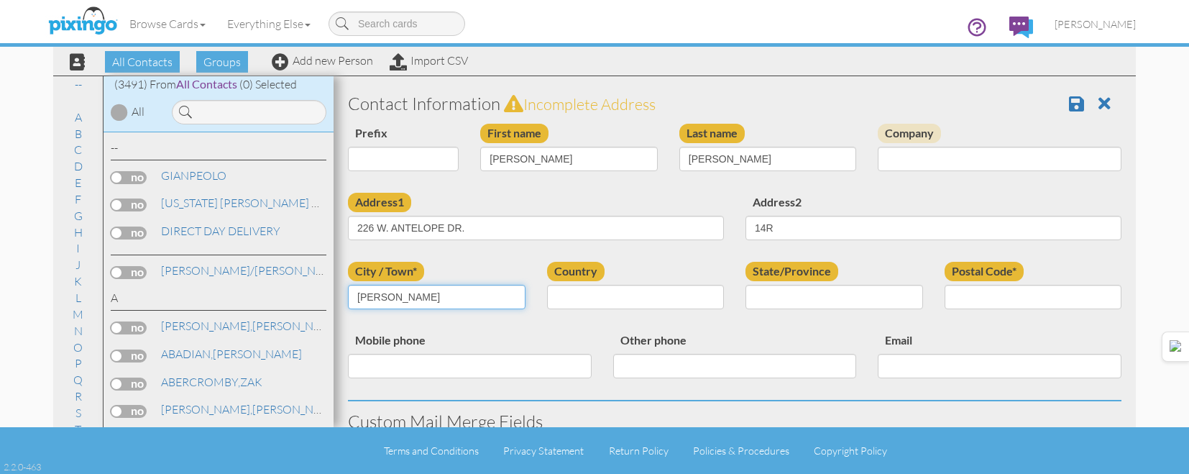
type input "[PERSON_NAME]"
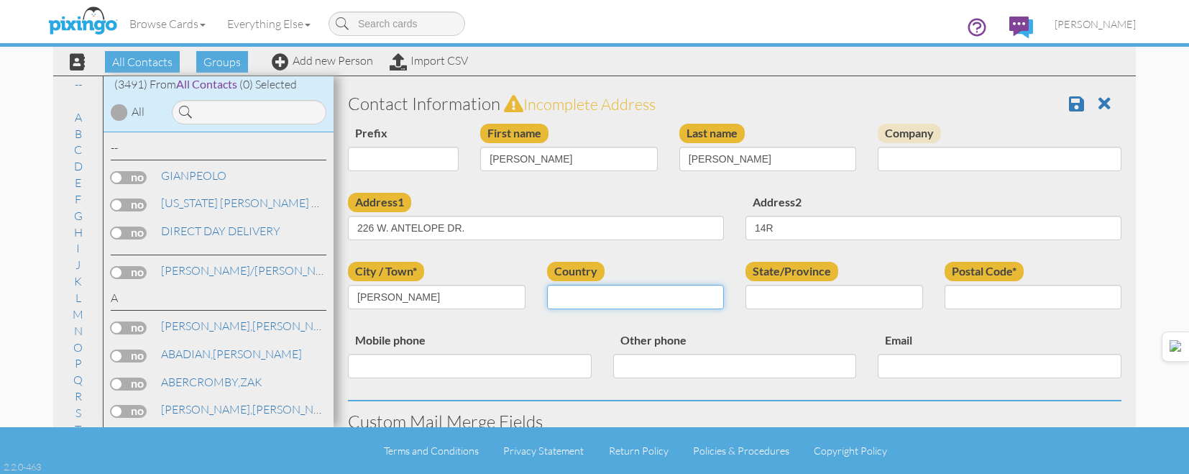
select select "object:10814"
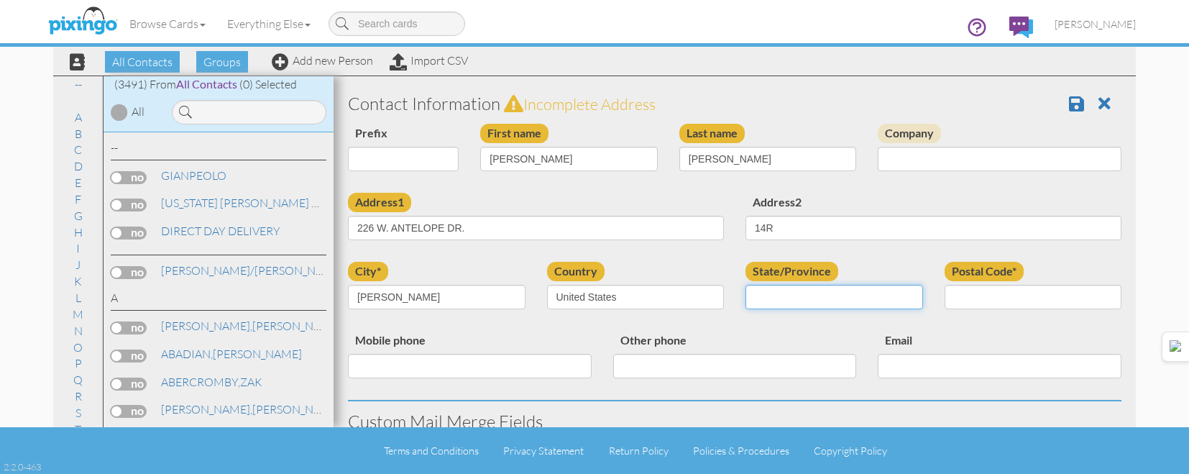
select select "object:30214"
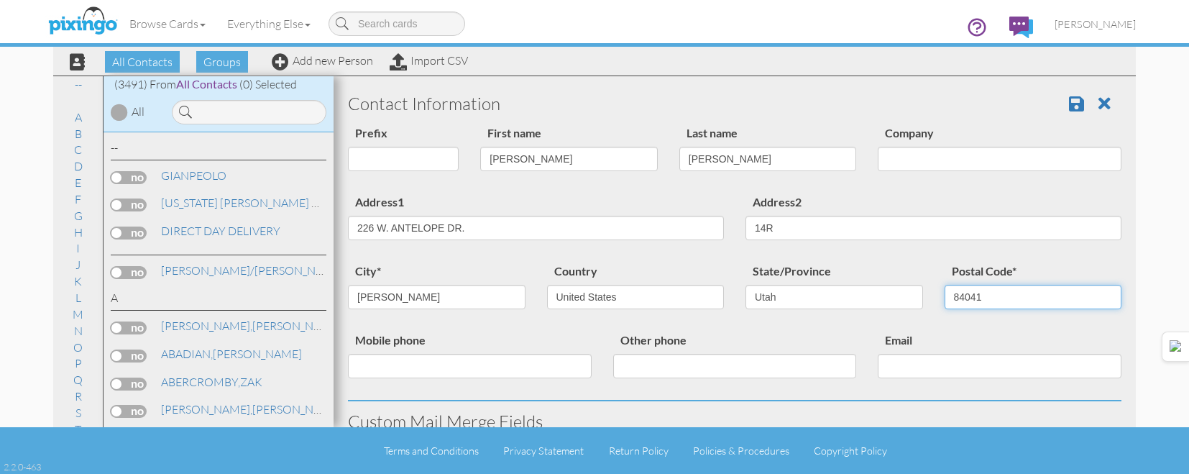
type input "84041"
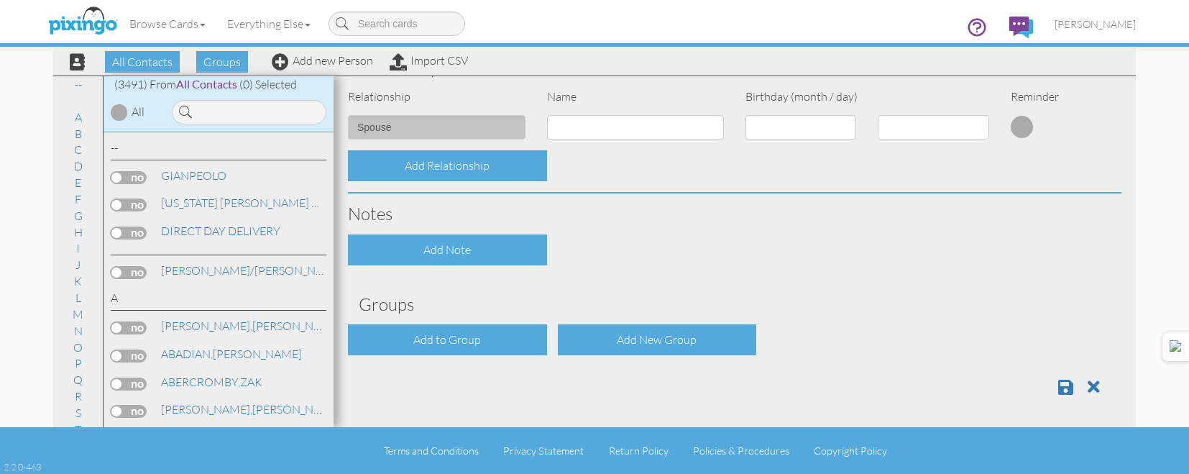
scroll to position [578, 0]
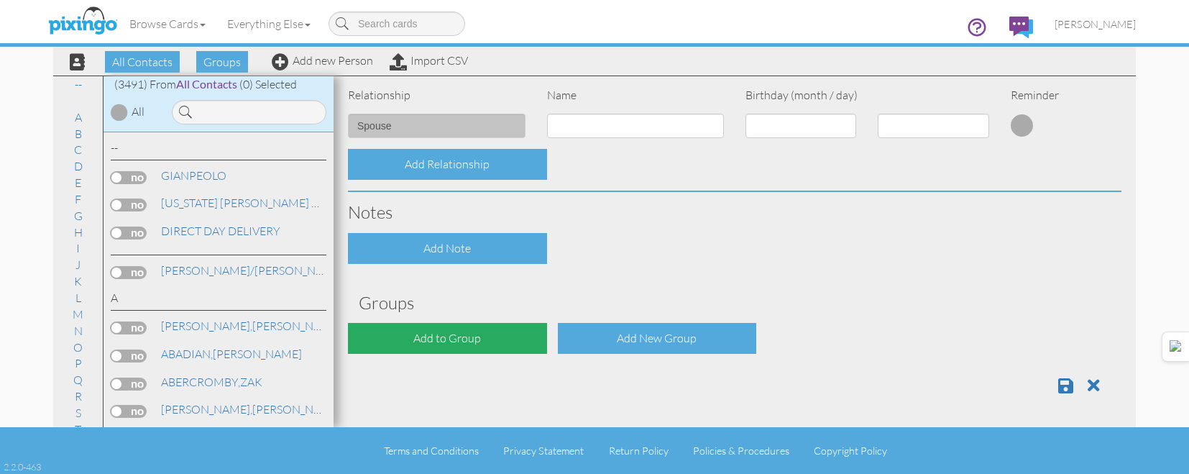
click at [500, 344] on div "Add to Group" at bounding box center [447, 338] width 199 height 31
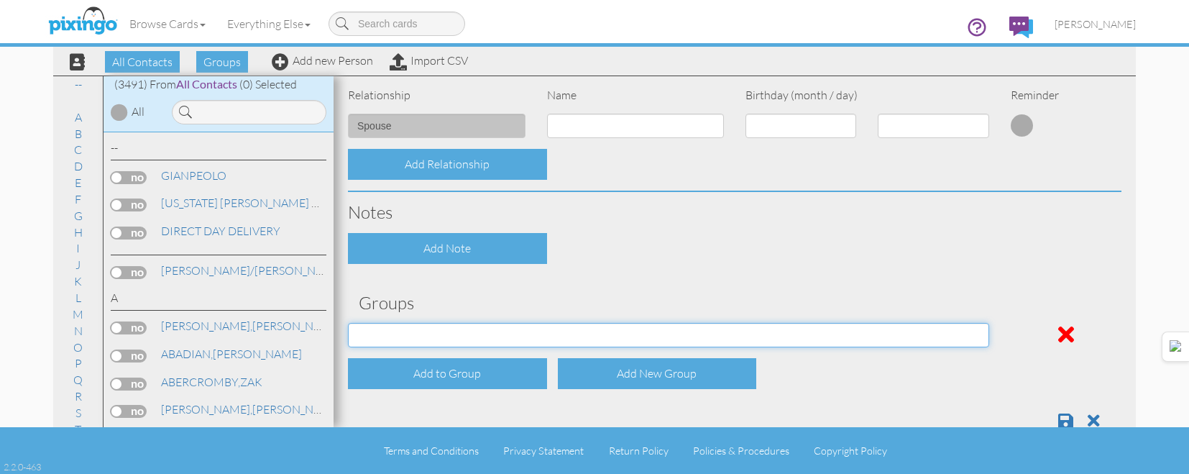
click at [500, 342] on select "[DATE] [DATE] [DATE] [DATE] [DATE] [DATE] [DATE] [DATE] [DATE] [DATE] [DATE] [D…" at bounding box center [668, 335] width 641 height 24
select select "object:30243"
click at [348, 323] on select "[DATE] [DATE] [DATE] [DATE] [DATE] [DATE] [DATE] [DATE] [DATE] [DATE] [DATE] [D…" at bounding box center [668, 335] width 641 height 24
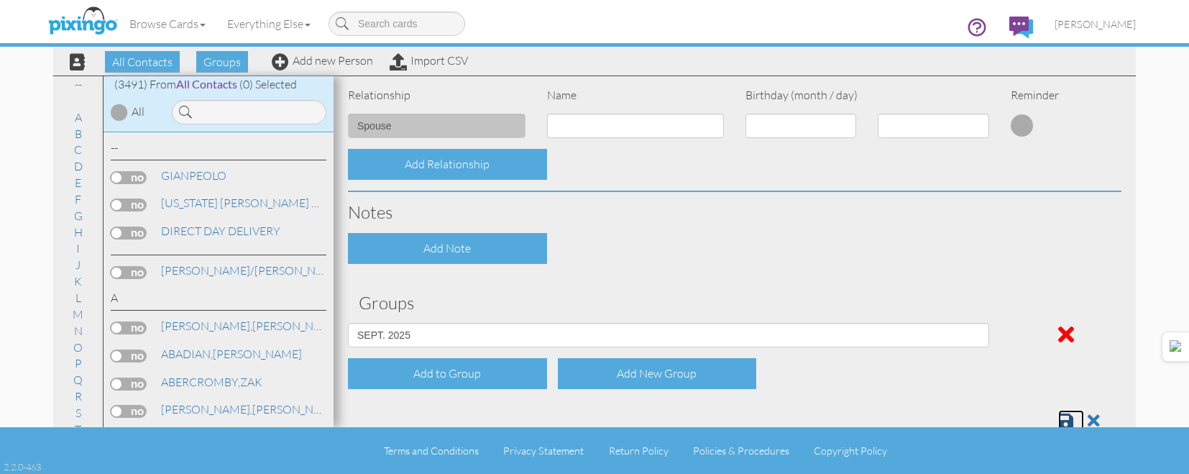
scroll to position [582, 0]
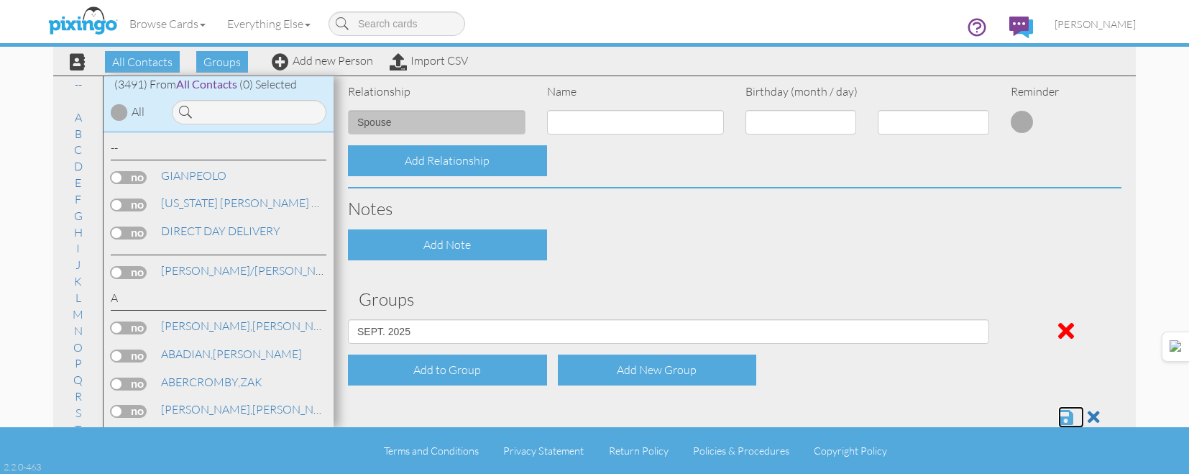
click at [1058, 418] on span at bounding box center [1065, 416] width 15 height 17
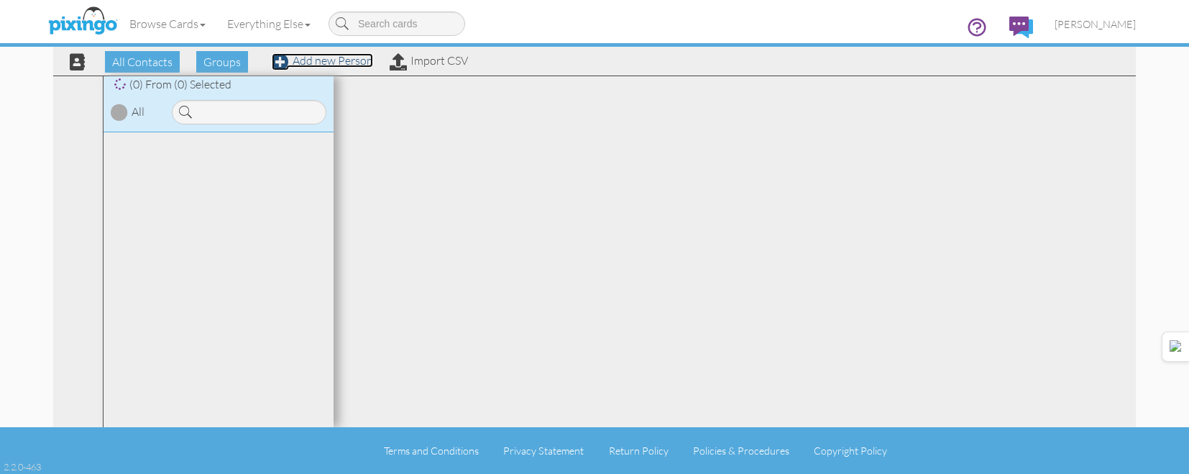
click at [352, 61] on link "Add new Person" at bounding box center [322, 60] width 101 height 14
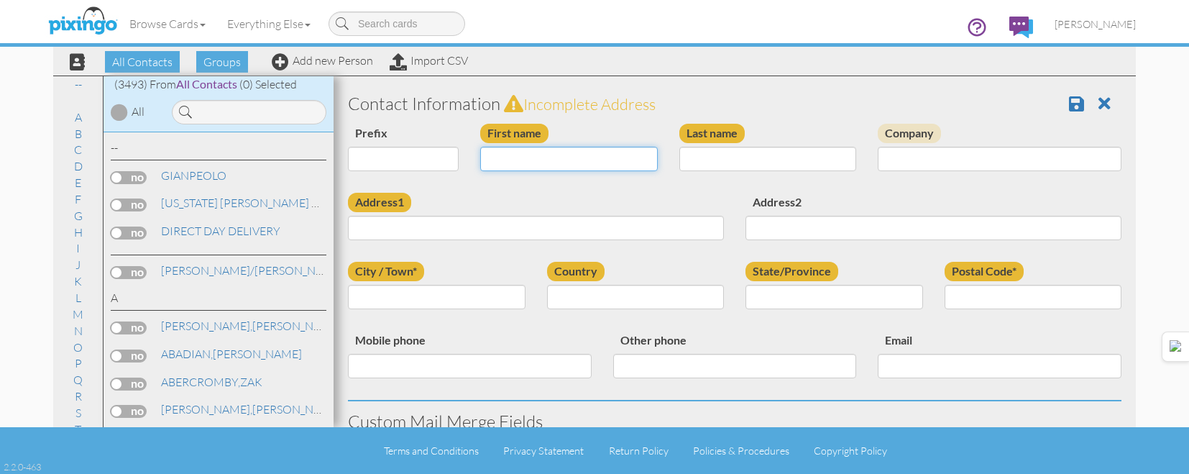
click at [579, 158] on input "First name" at bounding box center [569, 159] width 178 height 24
type input "[PERSON_NAME]"
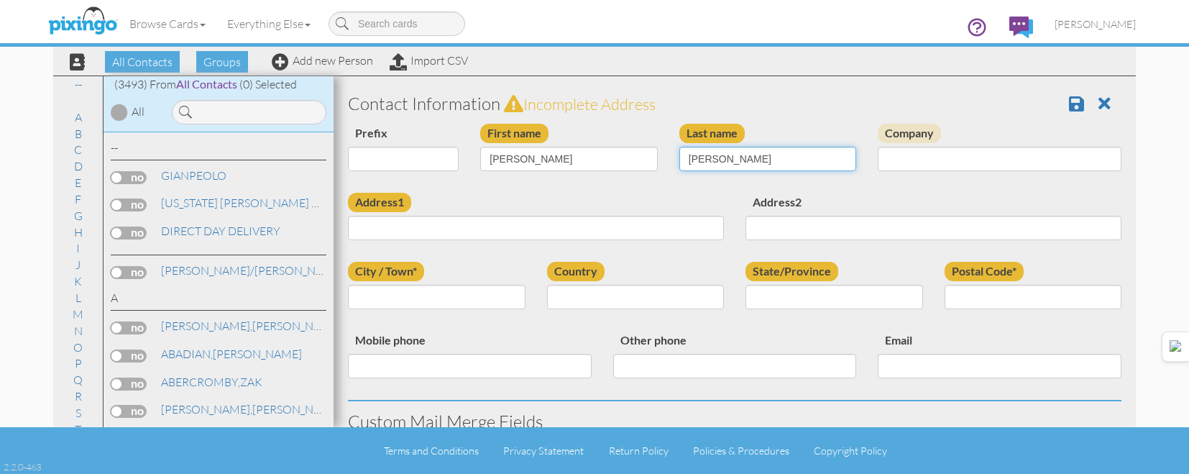
type input "[PERSON_NAME]"
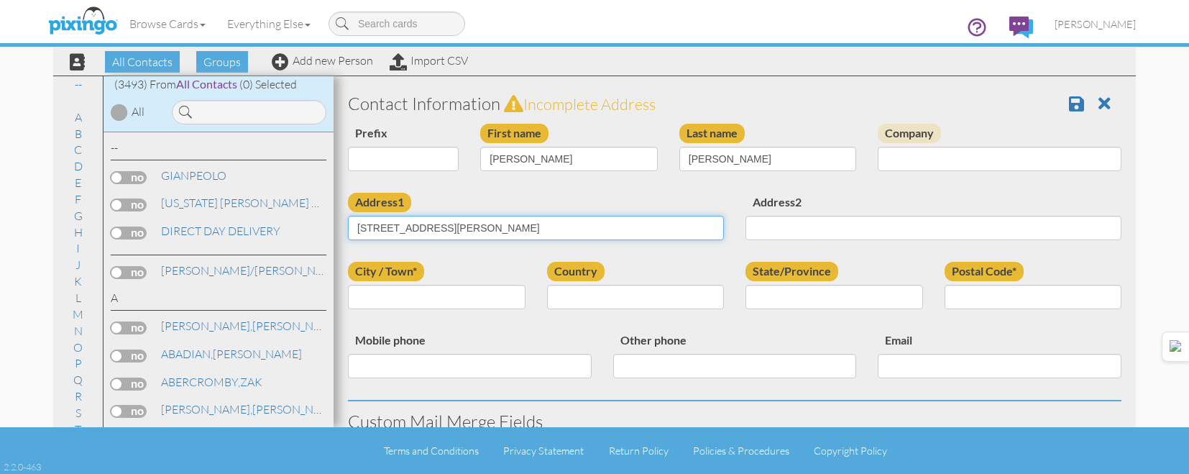
type input "432 GLEN DR."
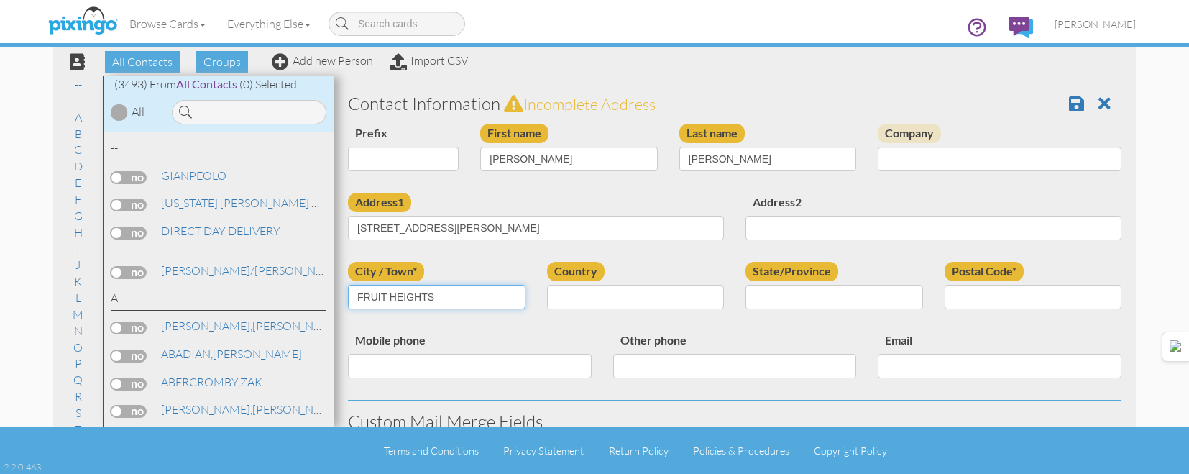
type input "FRUIT HEIGHTS"
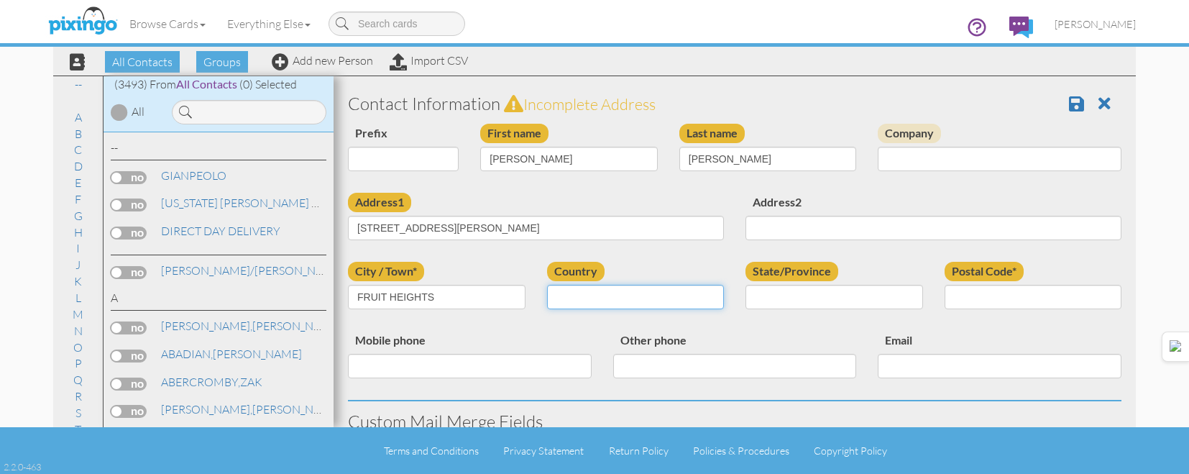
select select "object:180"
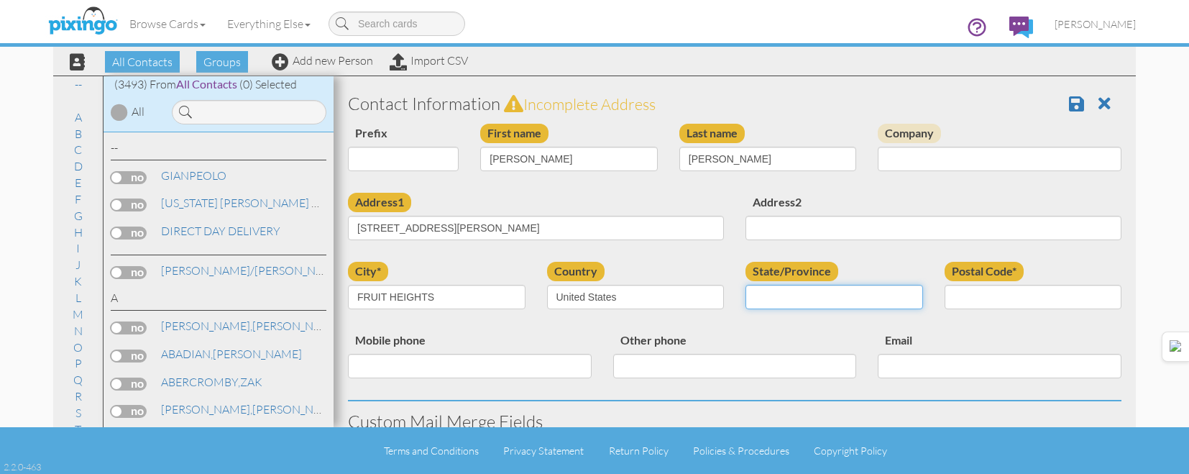
select select "object:11119"
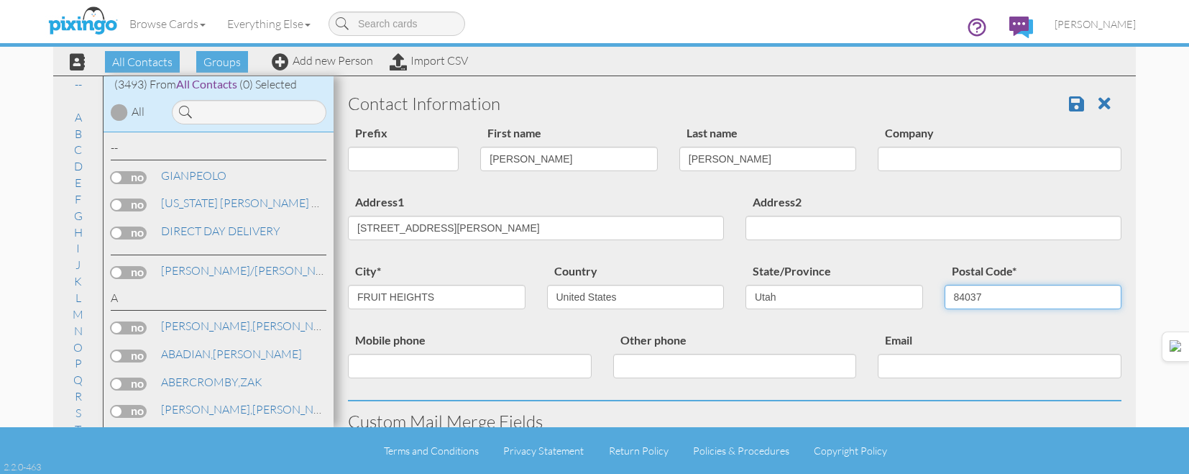
type input "84037"
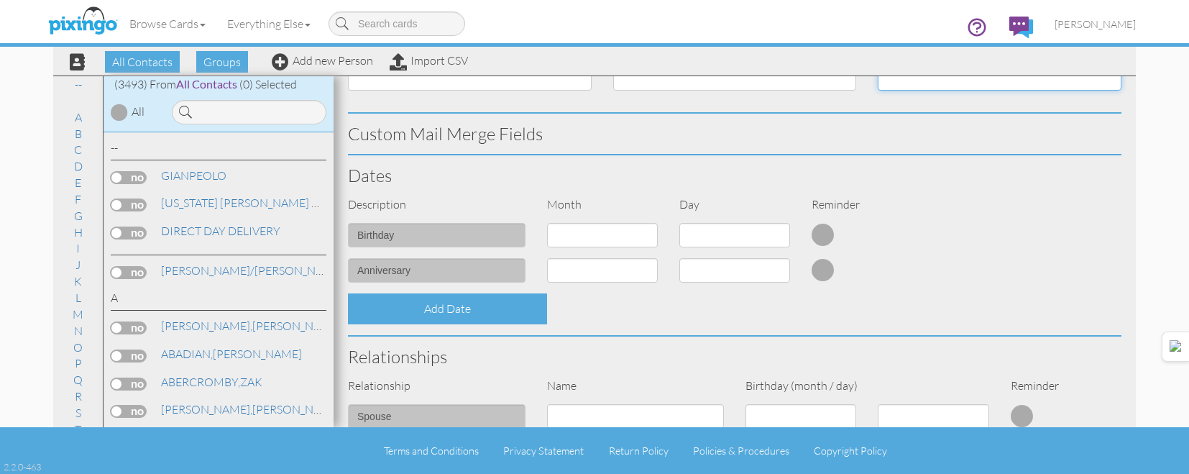
scroll to position [578, 0]
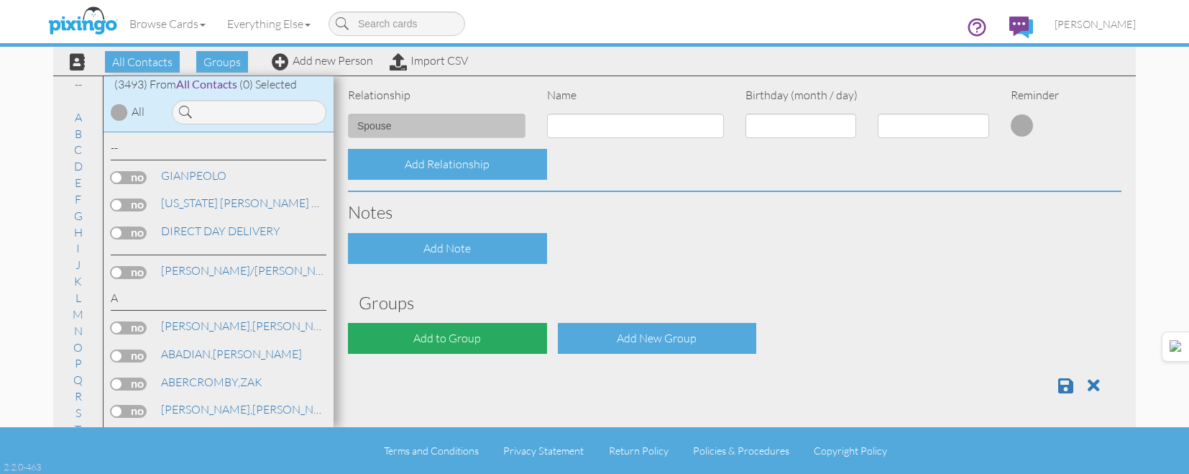
click at [477, 346] on div "Add to Group" at bounding box center [447, 338] width 199 height 31
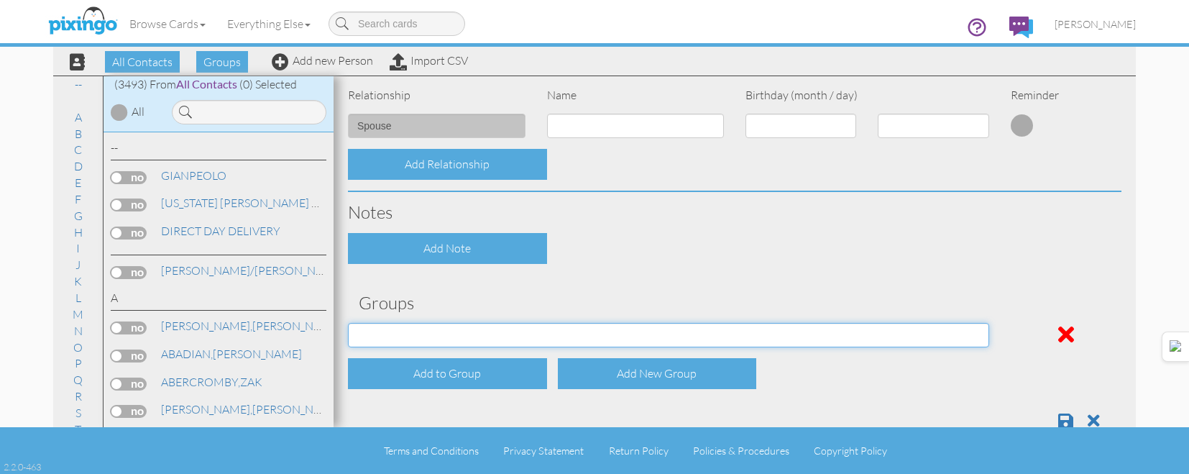
click at [487, 323] on select "[DATE] [DATE] [DATE] [DATE] [DATE] [DATE] [DATE] [DATE] [DATE] [DATE] [DATE] [D…" at bounding box center [668, 335] width 641 height 24
click at [487, 326] on select "[DATE] [DATE] [DATE] [DATE] [DATE] [DATE] [DATE] [DATE] [DATE] [DATE] [DATE] [D…" at bounding box center [668, 335] width 641 height 24
select select "object:11178"
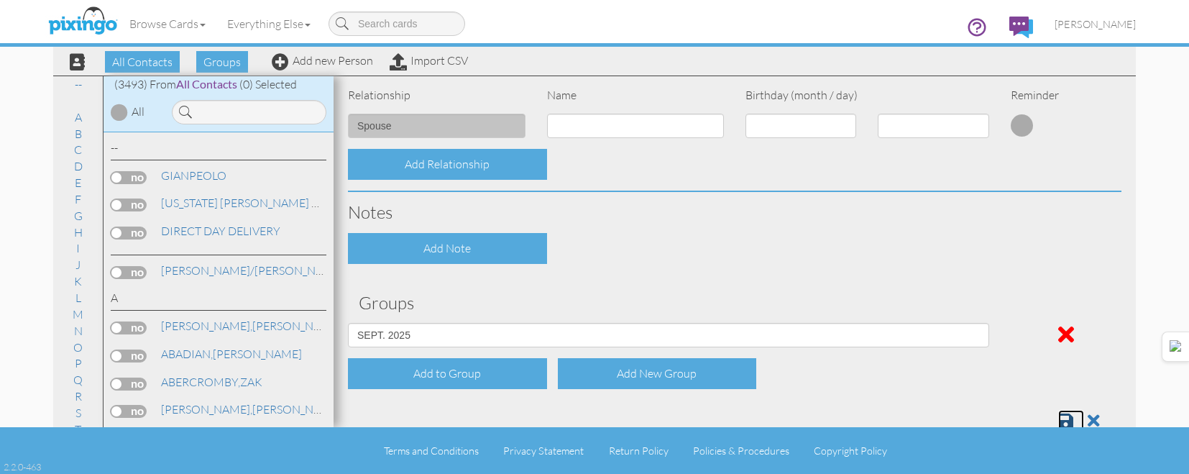
scroll to position [582, 0]
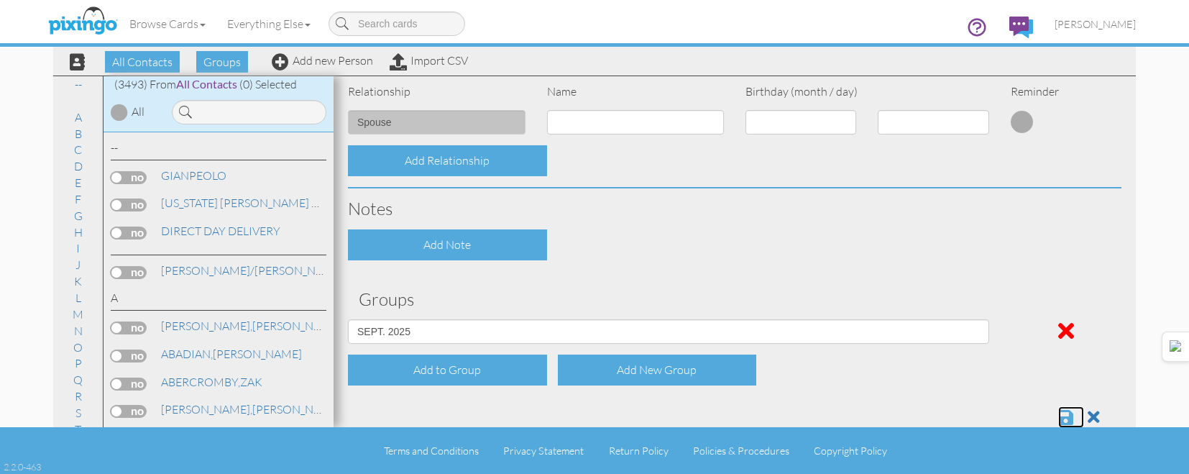
click at [1058, 416] on span at bounding box center [1065, 416] width 15 height 17
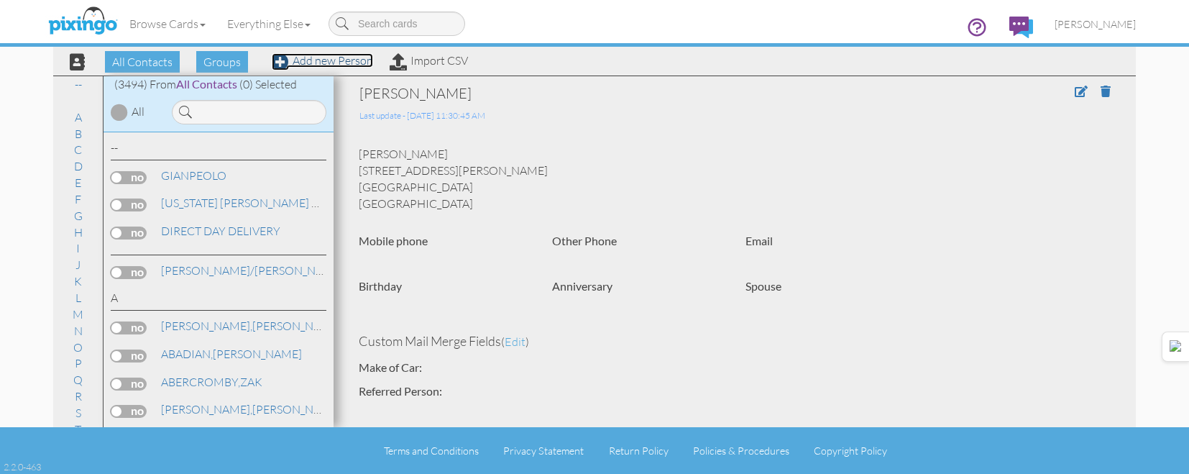
click at [334, 57] on link "Add new Person" at bounding box center [322, 60] width 101 height 14
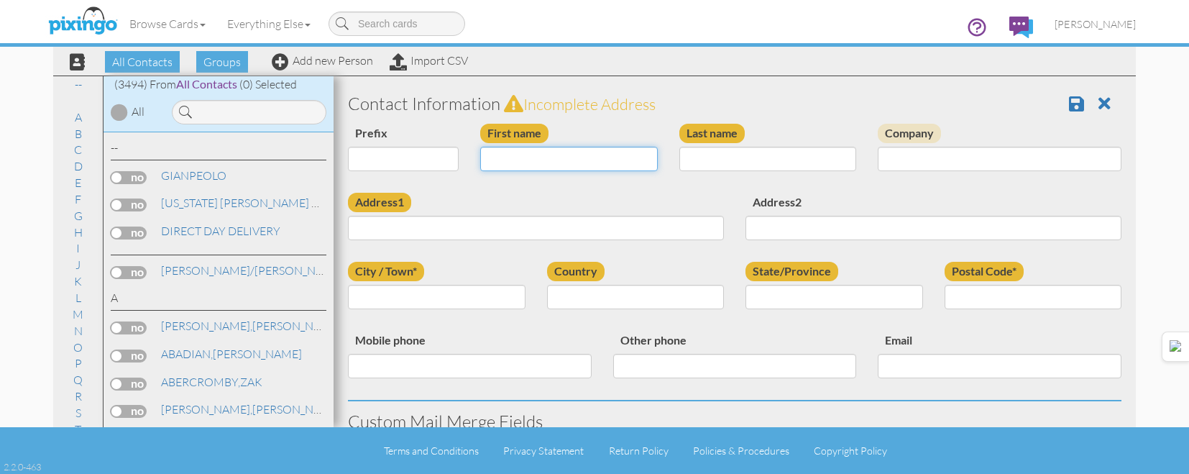
drag, startPoint x: 553, startPoint y: 166, endPoint x: 564, endPoint y: 163, distance: 11.9
click at [553, 164] on input "First name" at bounding box center [569, 159] width 178 height 24
type input "[PERSON_NAME]/[PERSON_NAME]"
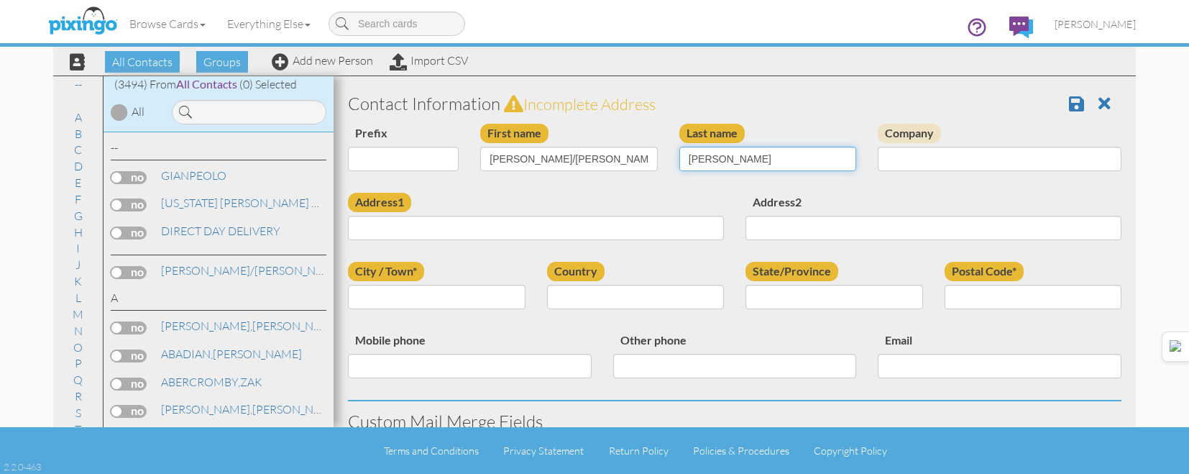
type input "ADAMS"
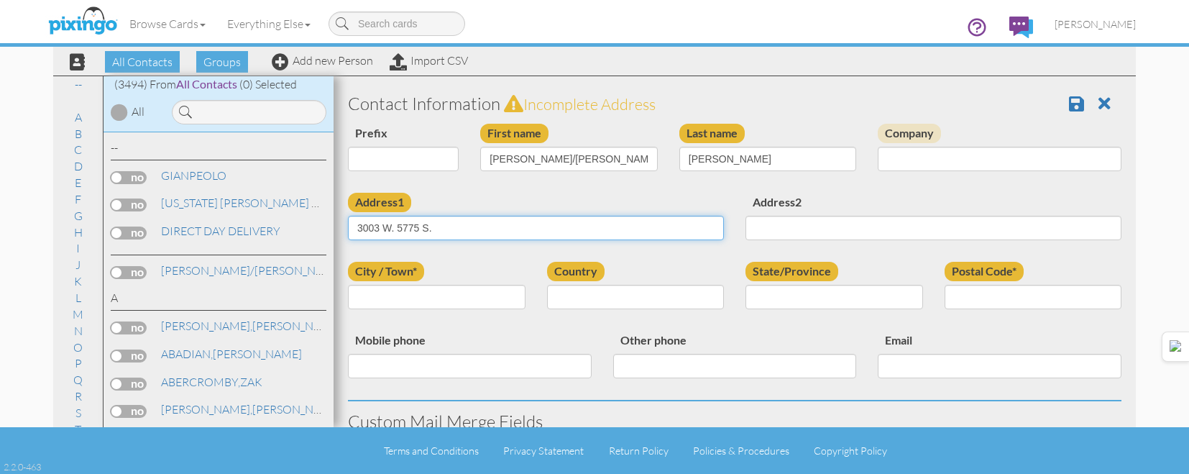
type input "3003 W. 5775 S."
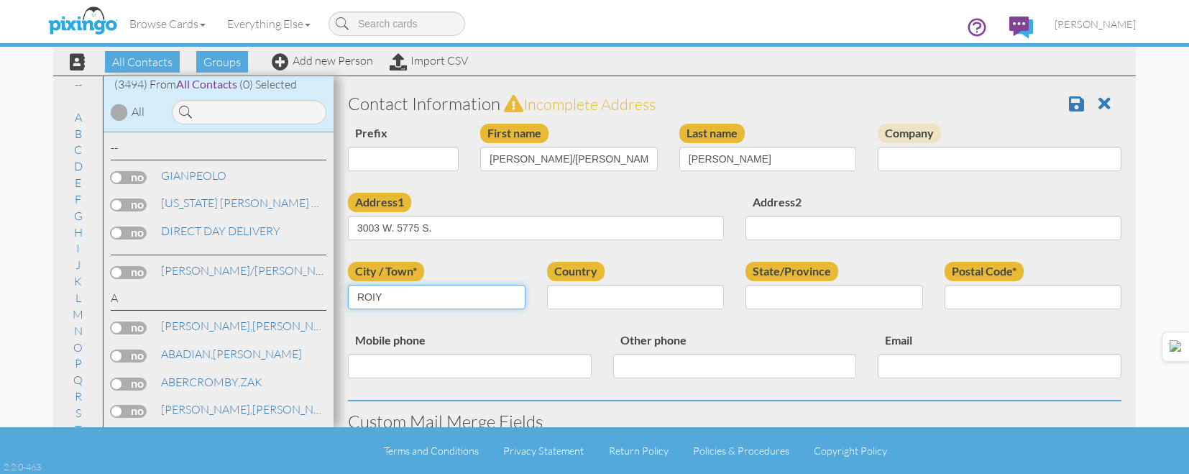
type input "ROIY"
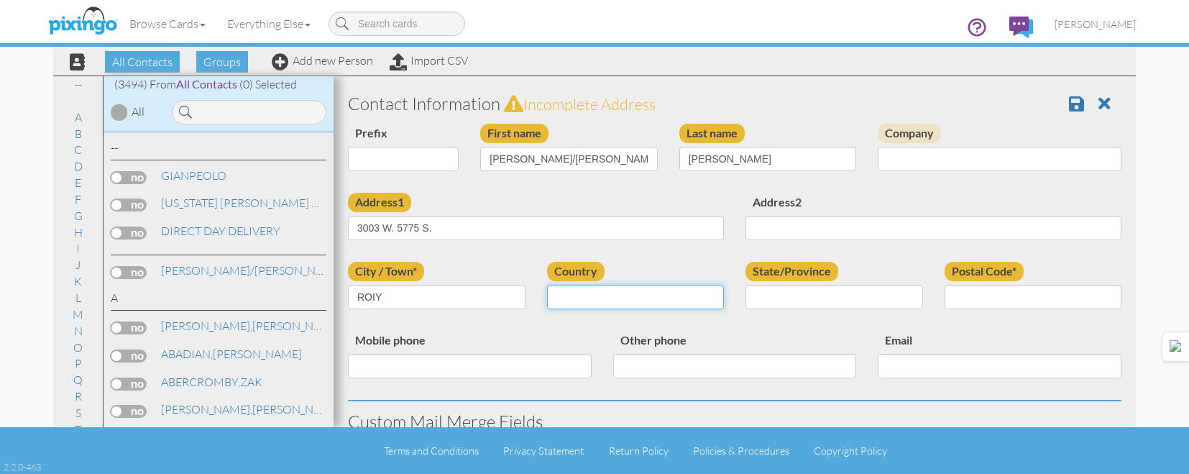
select select "object:10844"
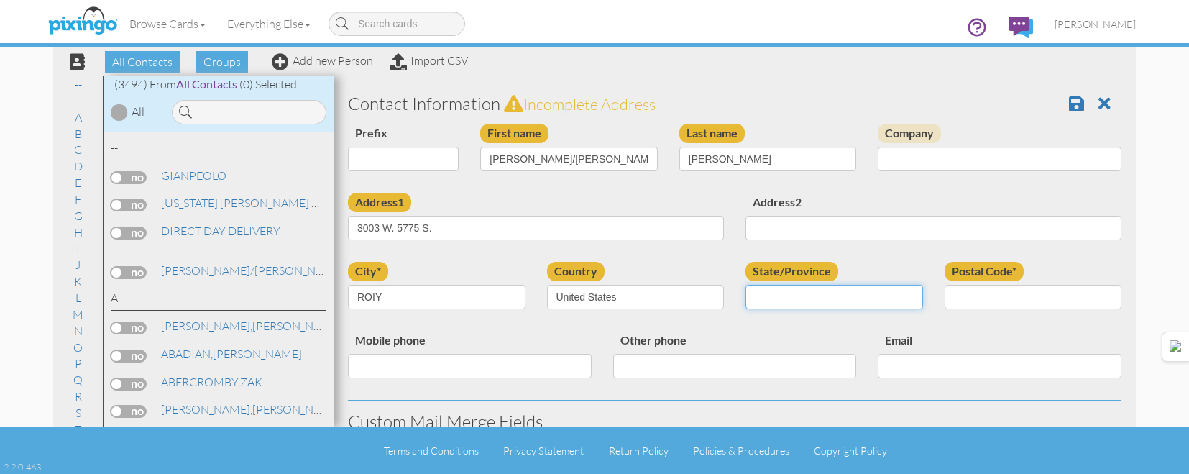
select select "object:11143"
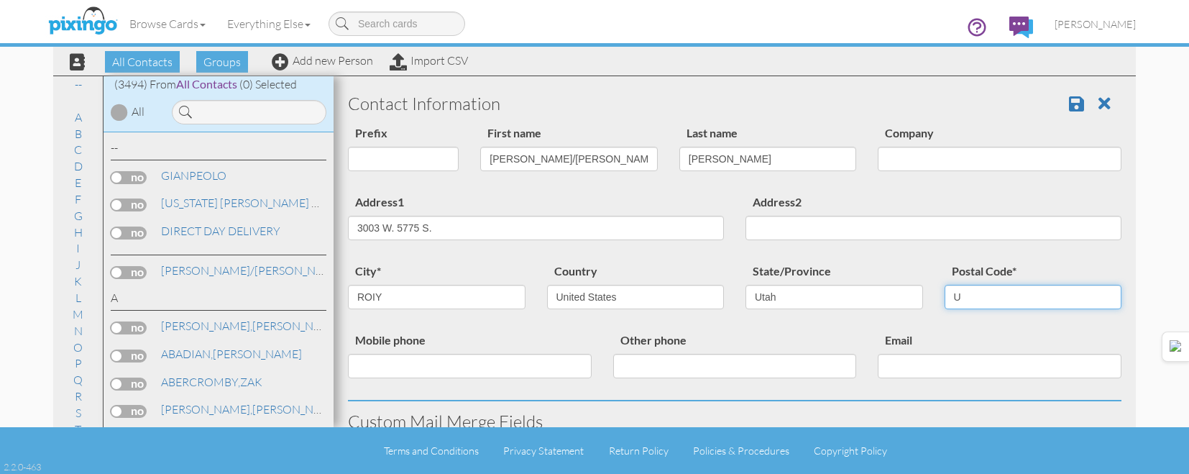
type input "U"
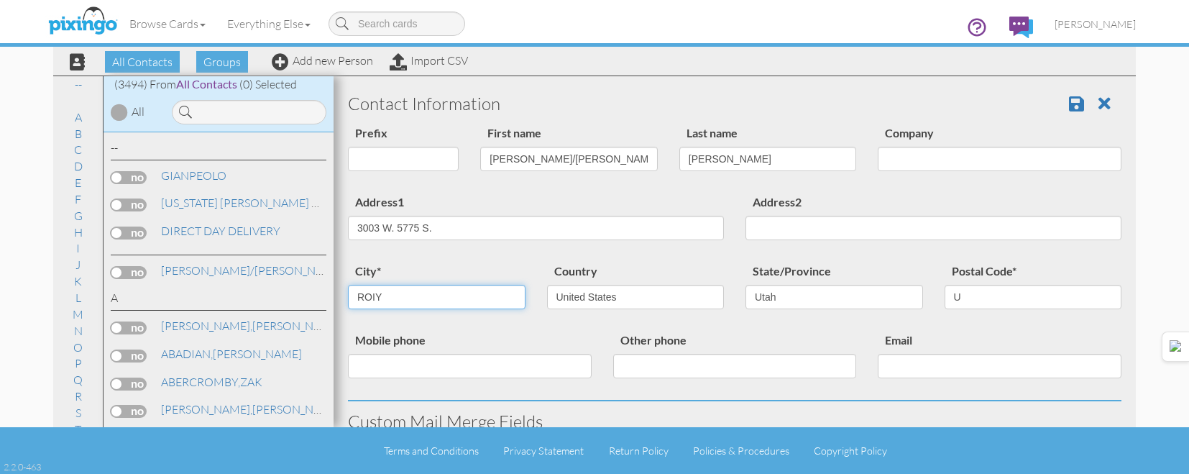
click at [460, 293] on input "ROIY" at bounding box center [437, 297] width 178 height 24
type input "[PERSON_NAME]"
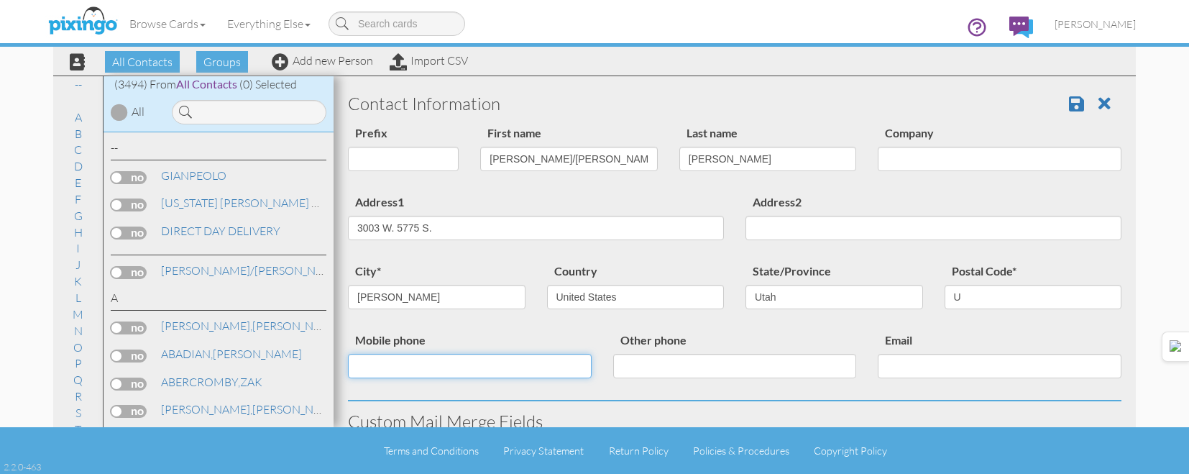
click at [482, 370] on input "Mobile phone" at bounding box center [470, 366] width 244 height 24
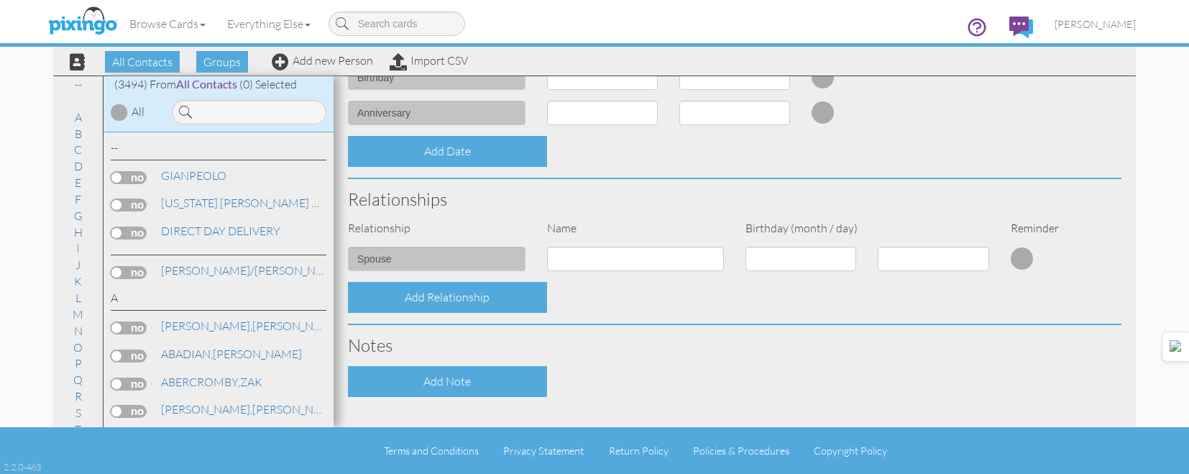
scroll to position [575, 0]
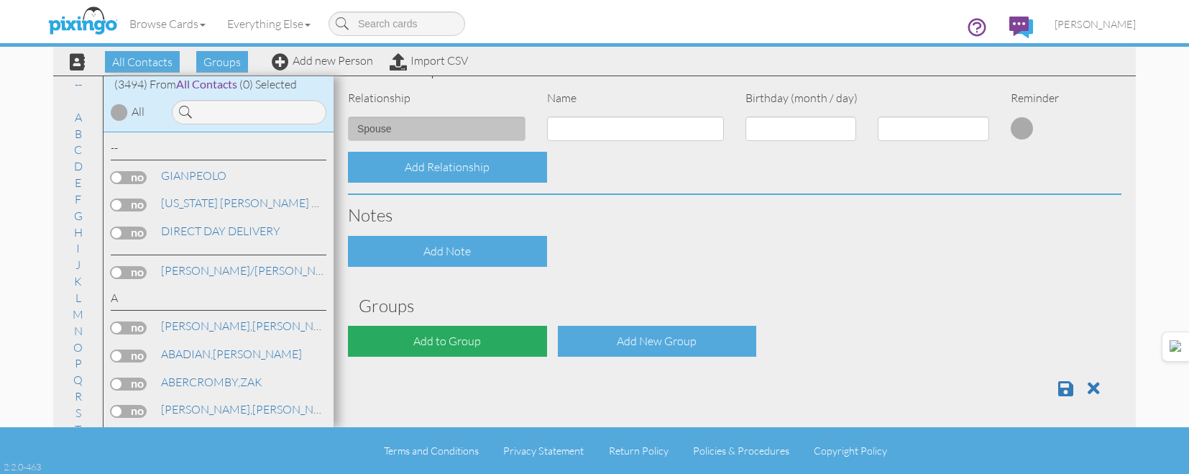
click at [467, 352] on div "Add to Group" at bounding box center [447, 341] width 199 height 31
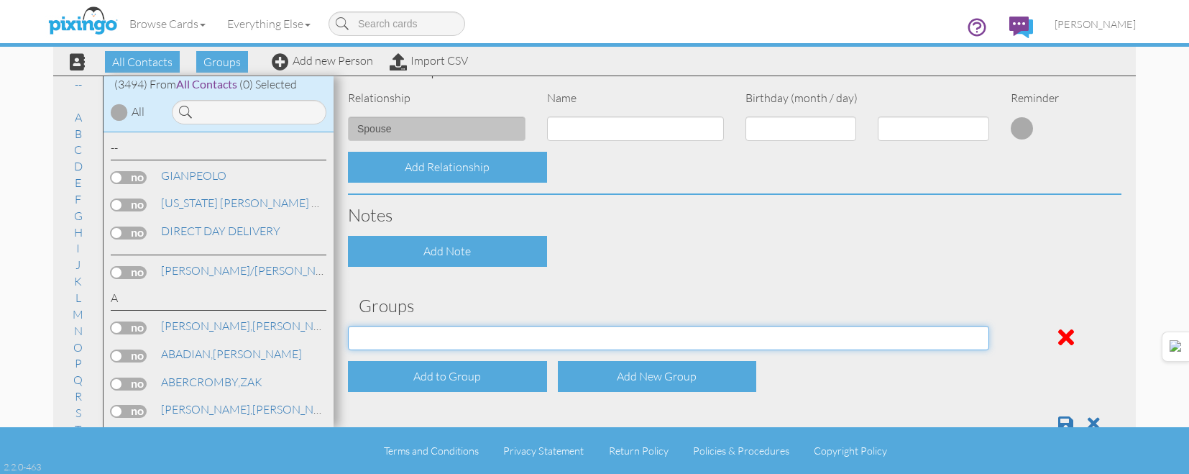
click at [478, 339] on select "APRIL 2022 APRIL 2023 APRIL 2024 APRIL 2025 AUG 2023 AUG 2024 AUG 2025 AUGUST 2…" at bounding box center [668, 338] width 641 height 24
select select "object:11202"
click at [348, 326] on select "APRIL 2022 APRIL 2023 APRIL 2024 APRIL 2025 AUG 2023 AUG 2024 AUG 2025 AUGUST 2…" at bounding box center [668, 338] width 641 height 24
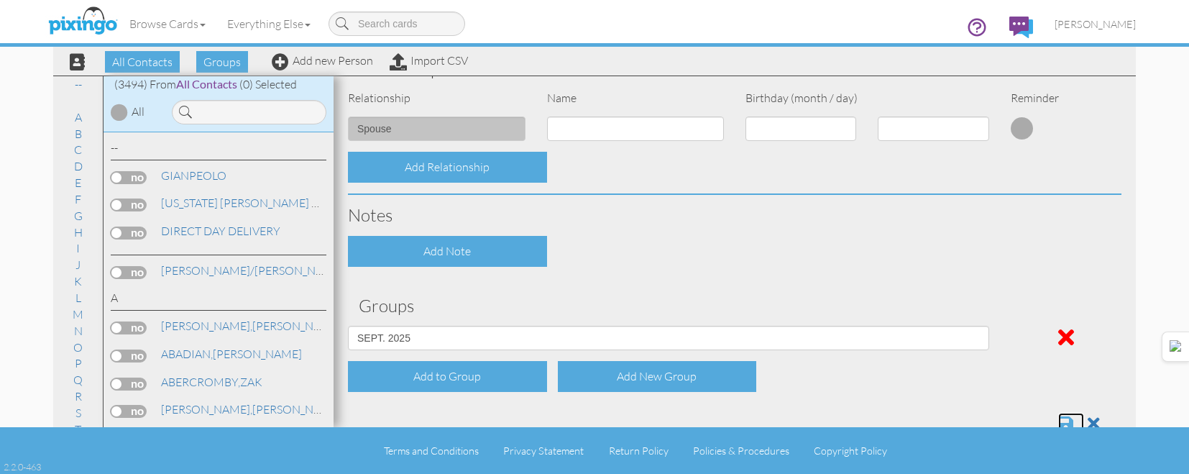
click at [1058, 418] on span at bounding box center [1065, 423] width 15 height 17
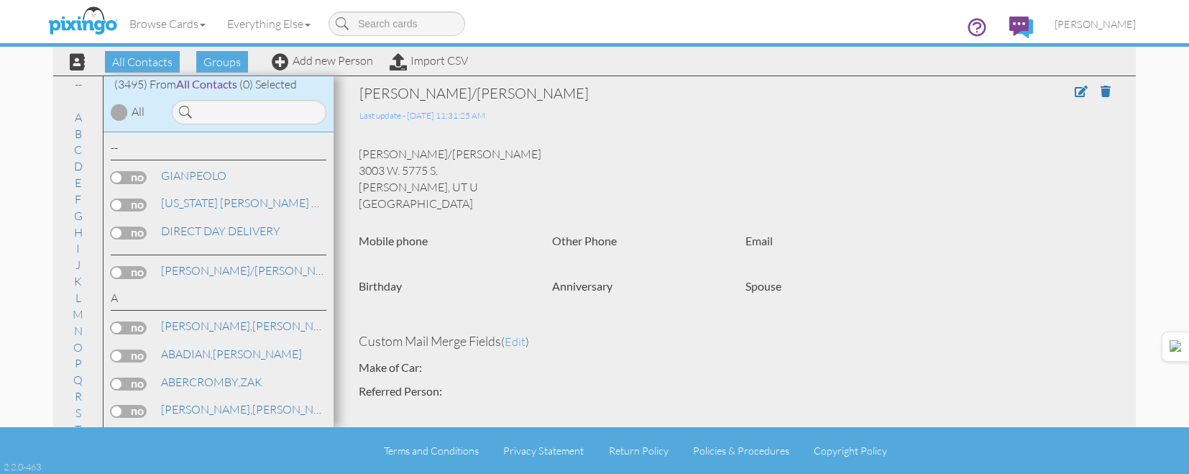
click at [336, 56] on div "Browse Cards Business Accounting Automotive Chiropractor Customer Dental Financ…" at bounding box center [594, 28] width 1083 height 57
click at [336, 60] on link "Add new Person" at bounding box center [322, 60] width 101 height 14
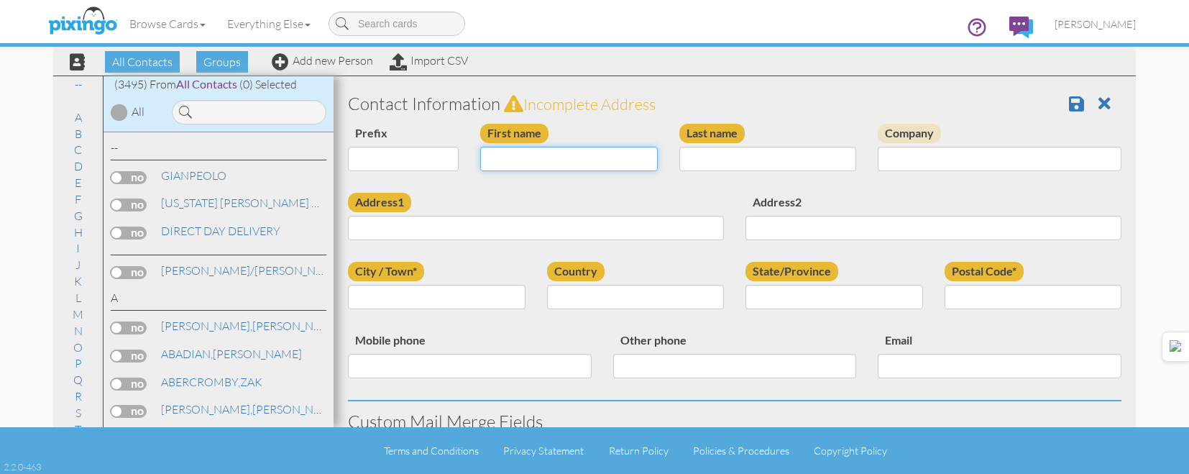
drag, startPoint x: 549, startPoint y: 166, endPoint x: 556, endPoint y: 160, distance: 9.1
click at [549, 166] on input "First name" at bounding box center [569, 159] width 178 height 24
type input "[PERSON_NAME]"
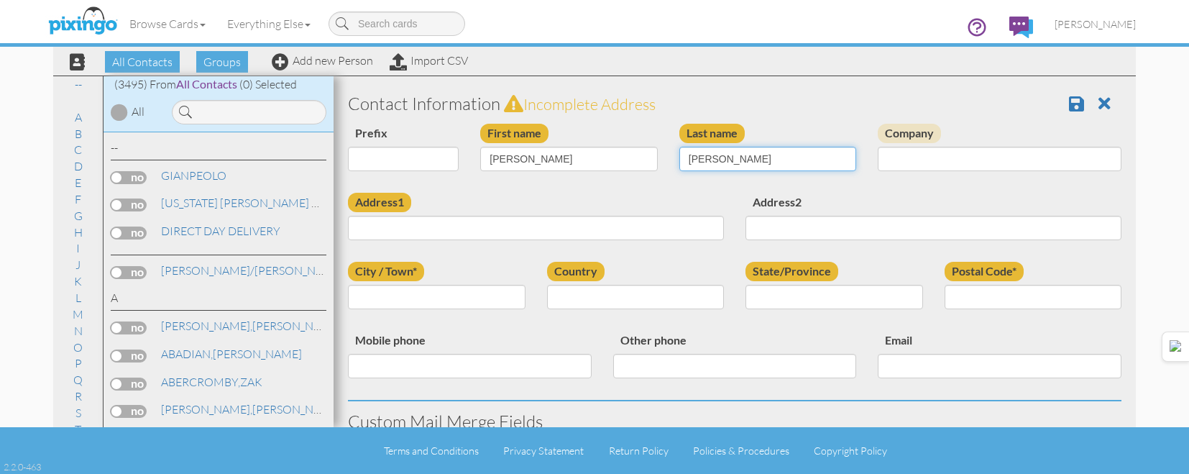
type input "[PERSON_NAME]"
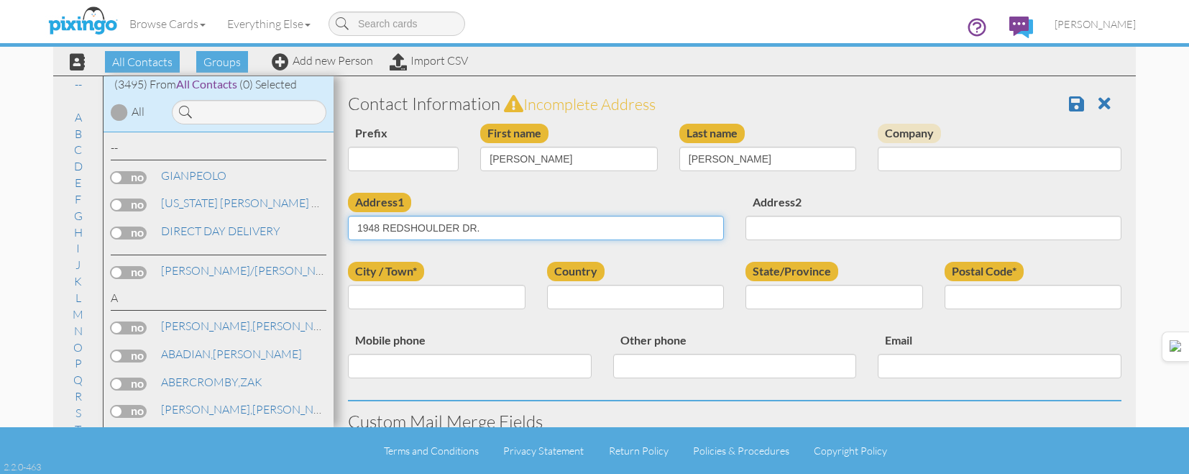
type input "1948 REDSHOULDER DR."
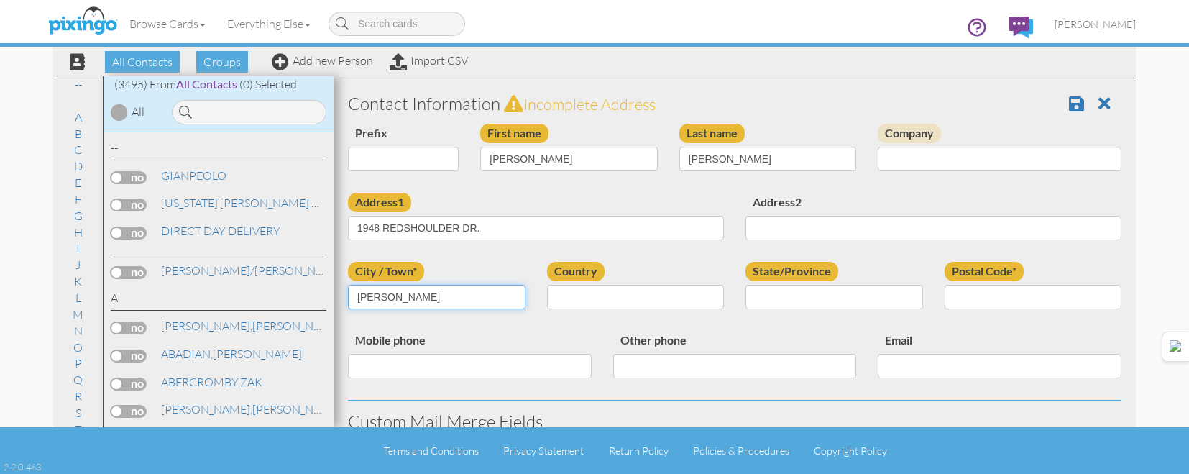
type input "[PERSON_NAME]"
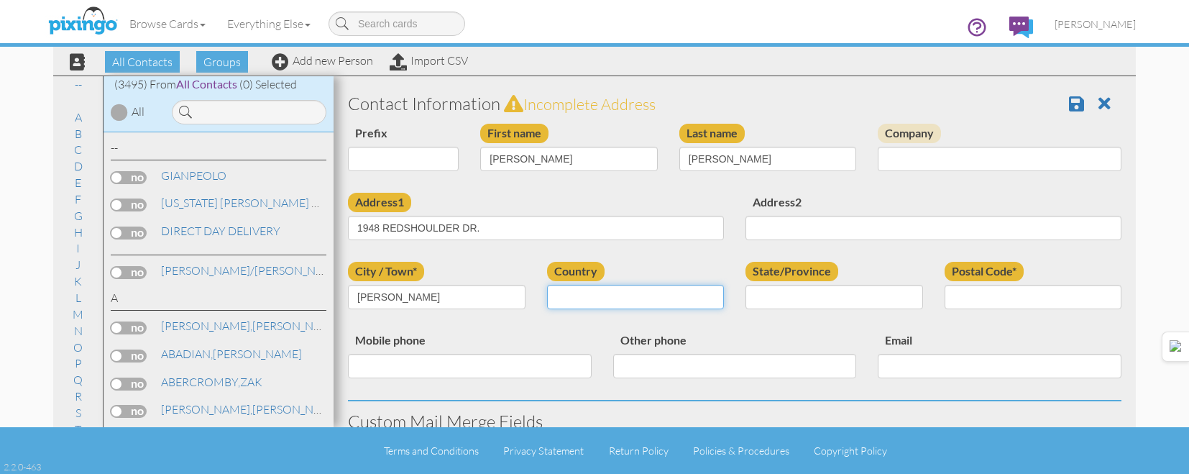
select select "object:10847"
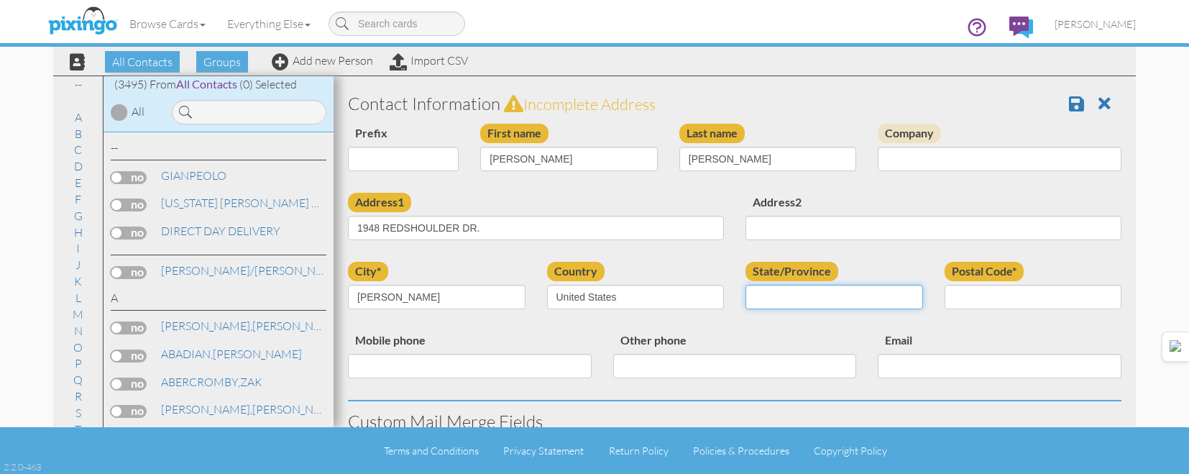
select select "object:11146"
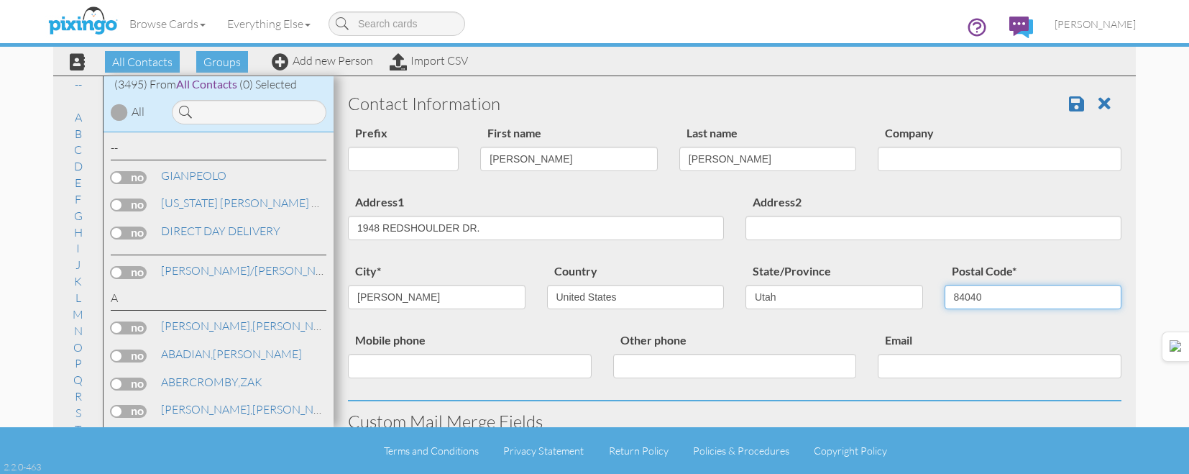
type input "84040"
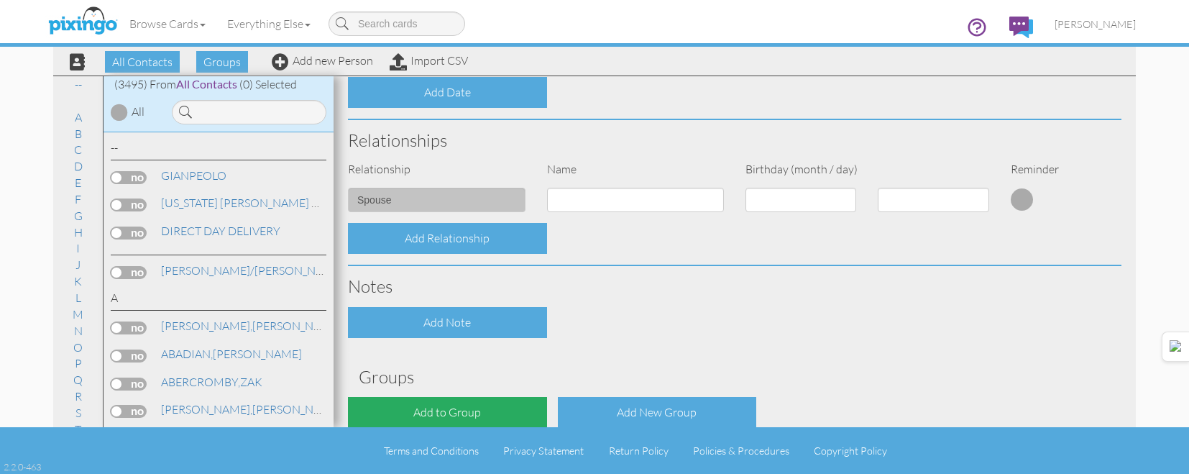
scroll to position [578, 0]
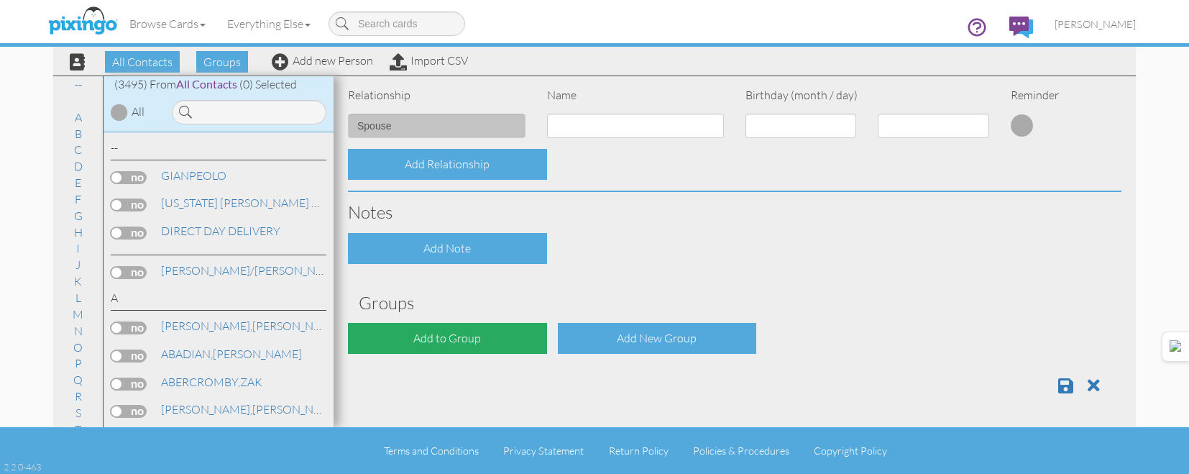
click at [442, 336] on div "Add to Group" at bounding box center [447, 338] width 199 height 31
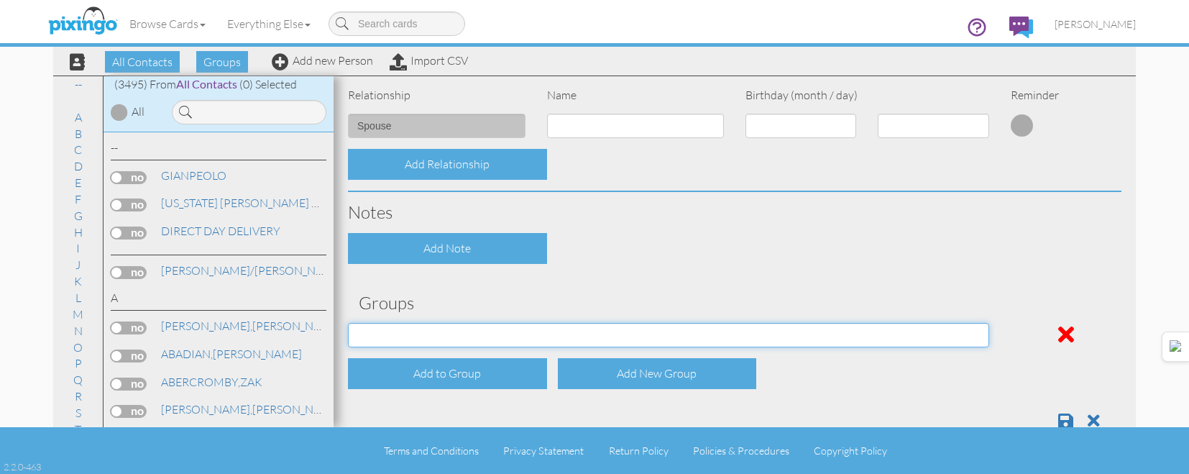
click at [442, 329] on select "[DATE] [DATE] [DATE] [DATE] [DATE] [DATE] [DATE] [DATE] [DATE] [DATE] [DATE] [D…" at bounding box center [668, 335] width 641 height 24
select select "object:11205"
click at [348, 323] on select "[DATE] [DATE] [DATE] [DATE] [DATE] [DATE] [DATE] [DATE] [DATE] [DATE] [DATE] [D…" at bounding box center [668, 335] width 641 height 24
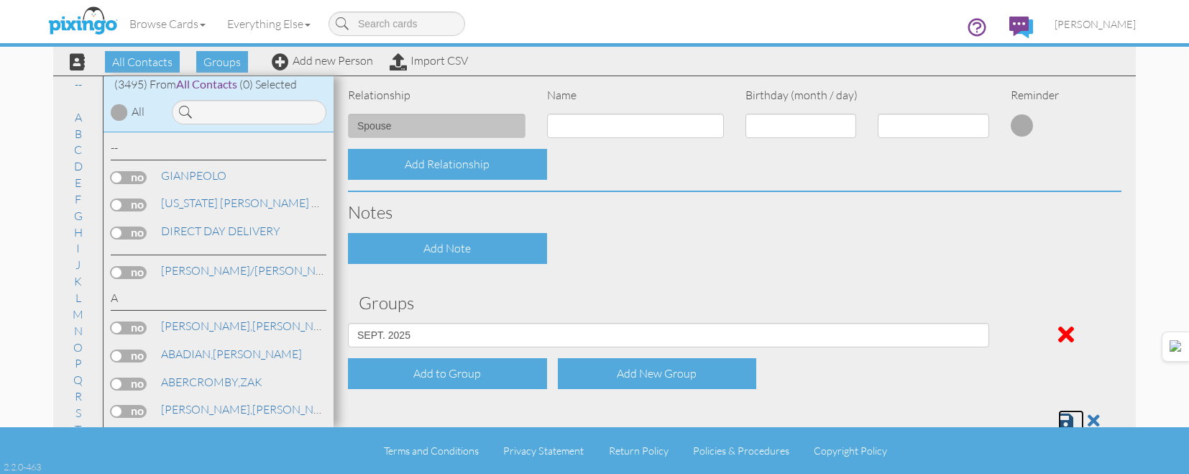
scroll to position [582, 0]
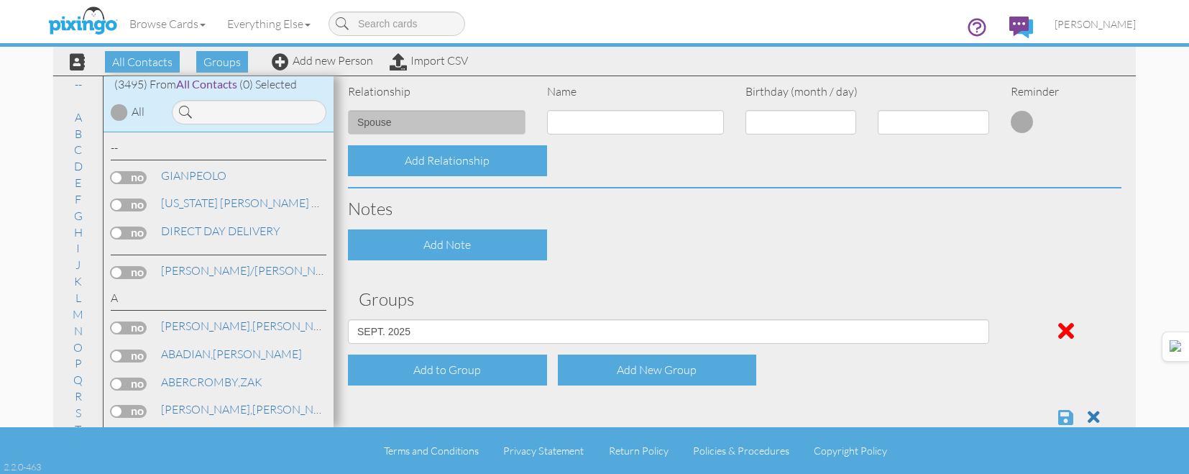
click at [1050, 403] on div at bounding box center [734, 411] width 795 height 29
click at [1058, 418] on span at bounding box center [1065, 416] width 15 height 17
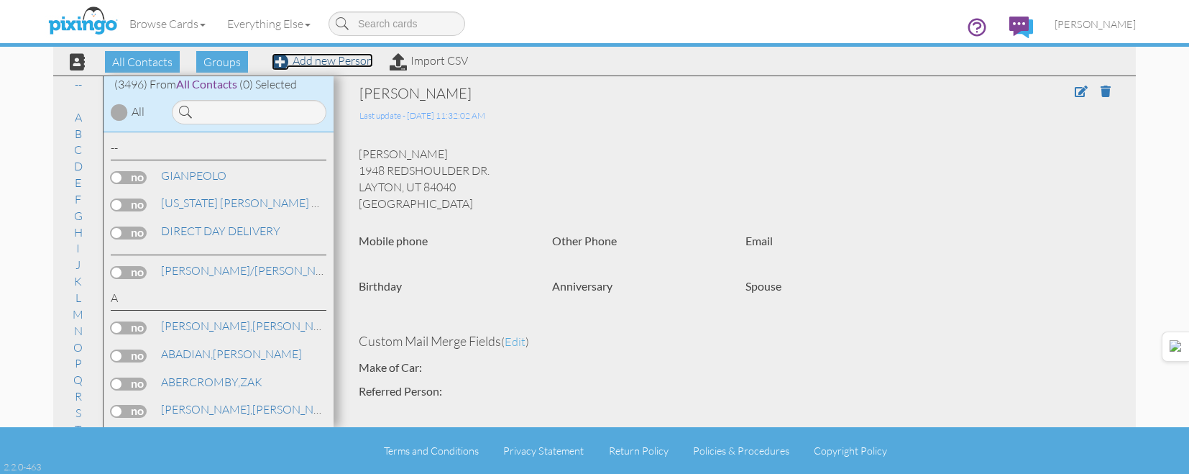
click at [278, 60] on span at bounding box center [280, 61] width 17 height 17
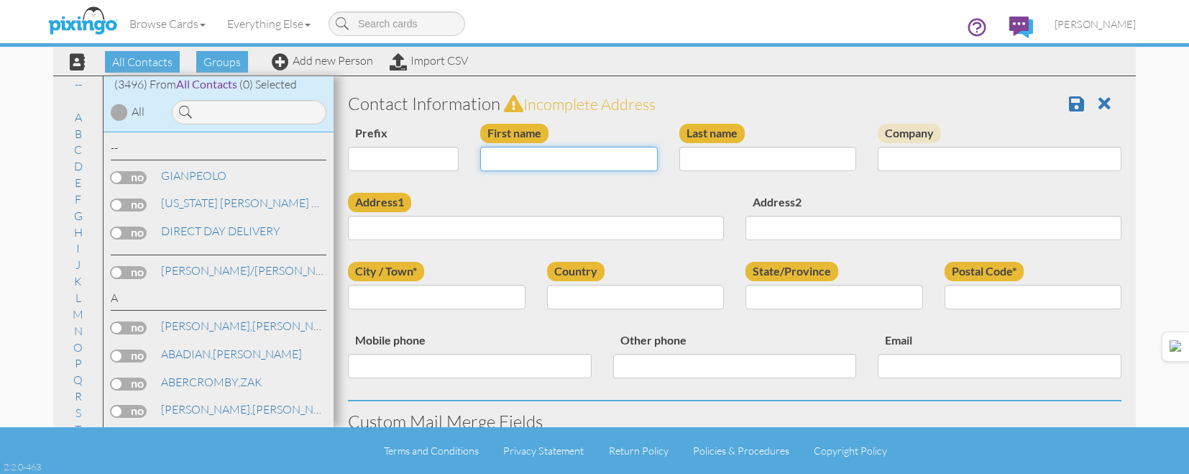
click at [537, 160] on input "First name" at bounding box center [569, 159] width 178 height 24
type input "[PERSON_NAME]/[PERSON_NAME]"
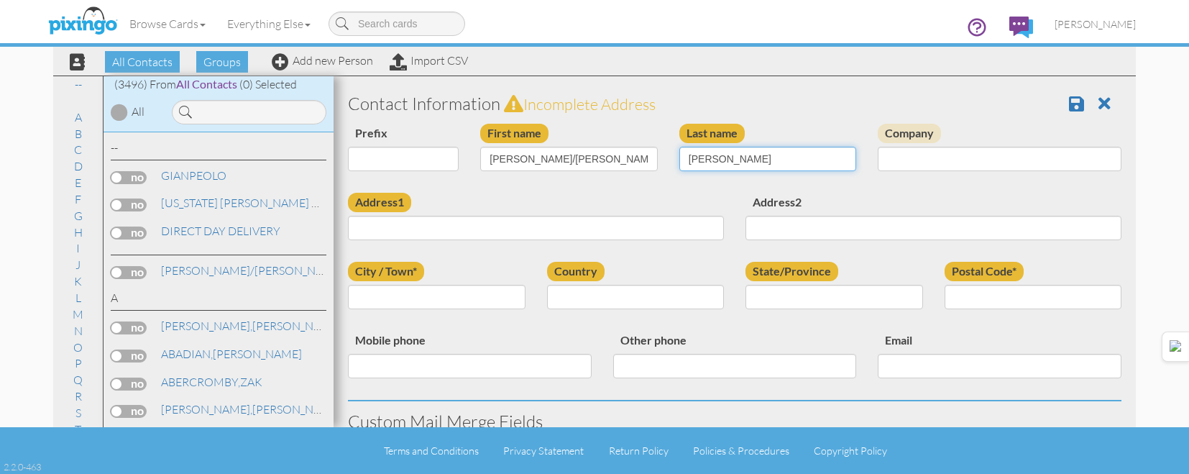
type input "TUELLER"
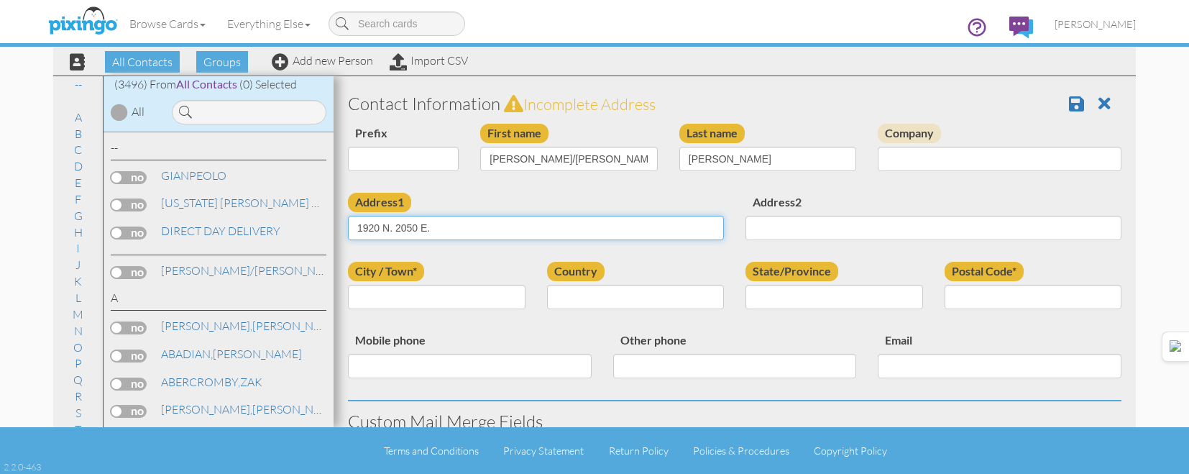
type input "1920 N. 2050 E."
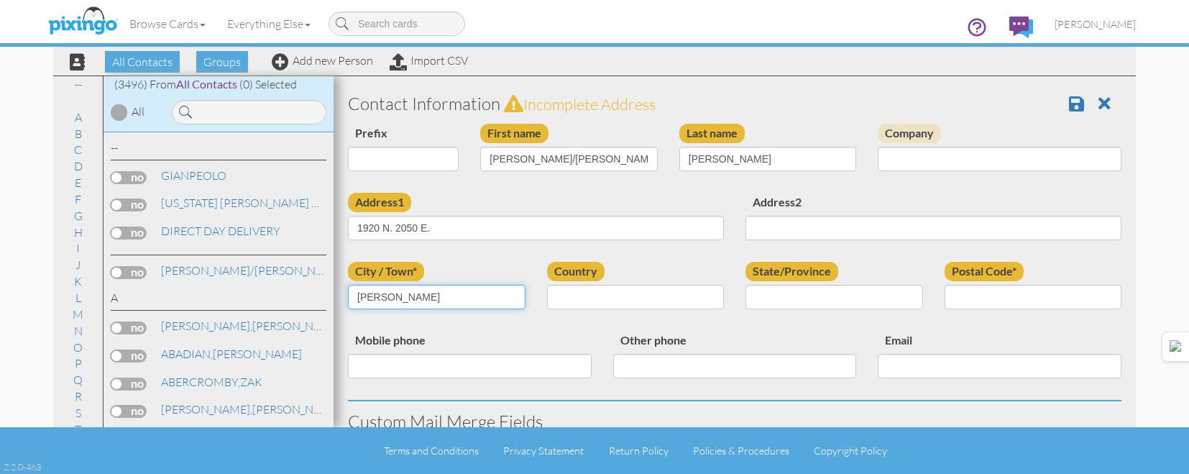
type input "LAYTON"
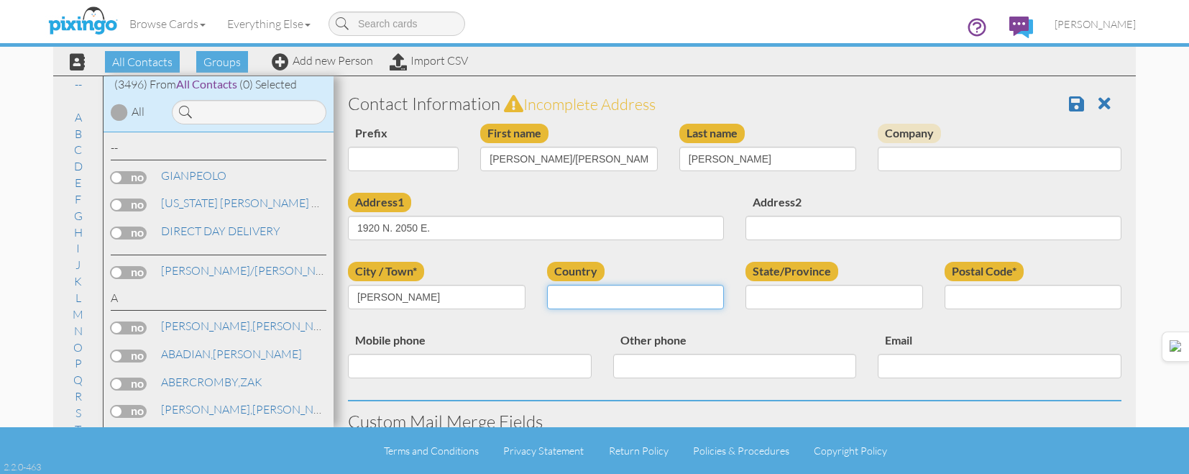
select select "object:10850"
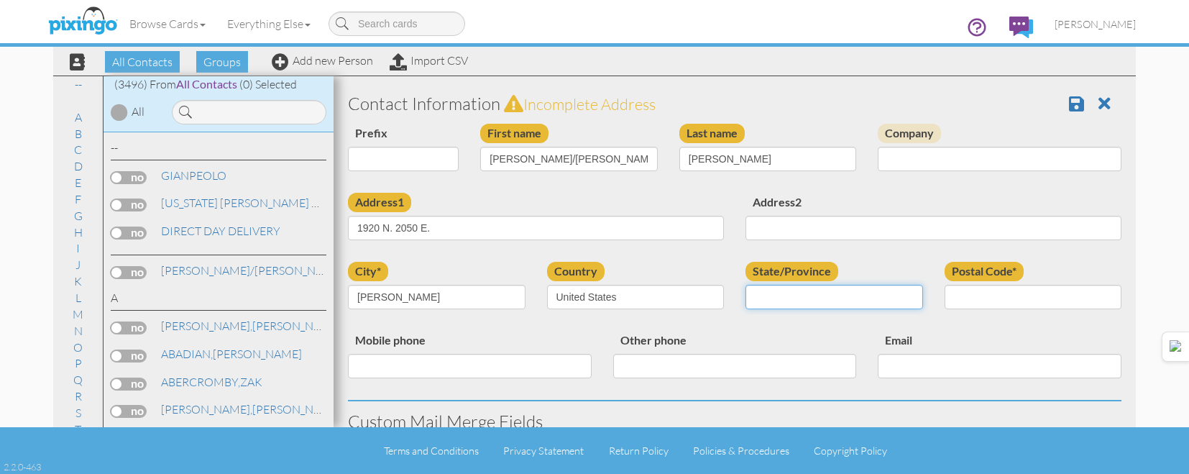
select select "object:11149"
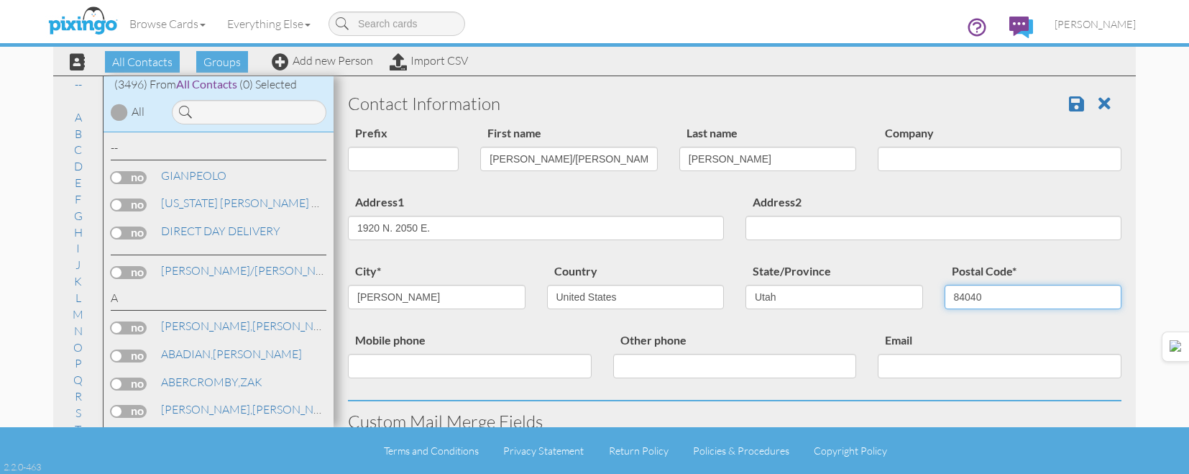
type input "84040"
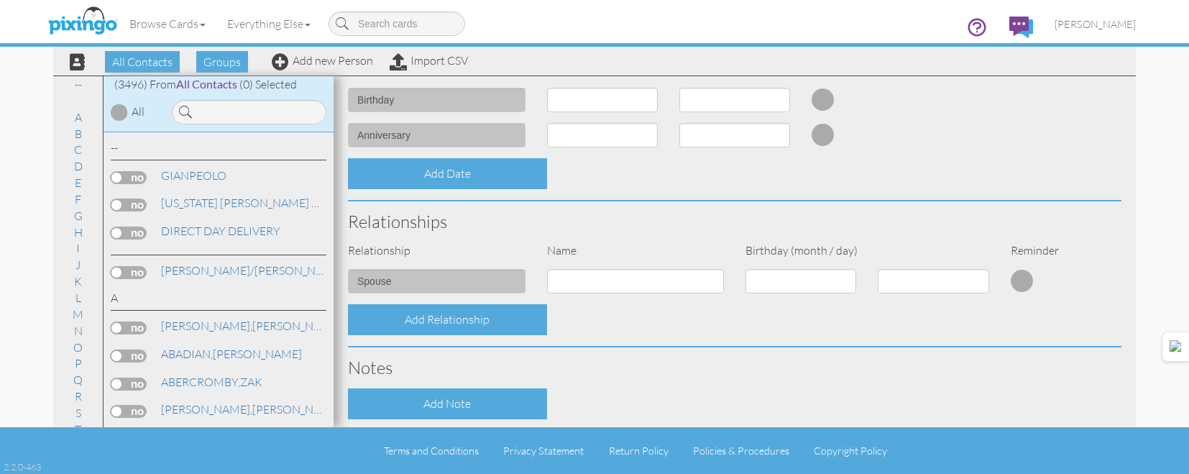
scroll to position [578, 0]
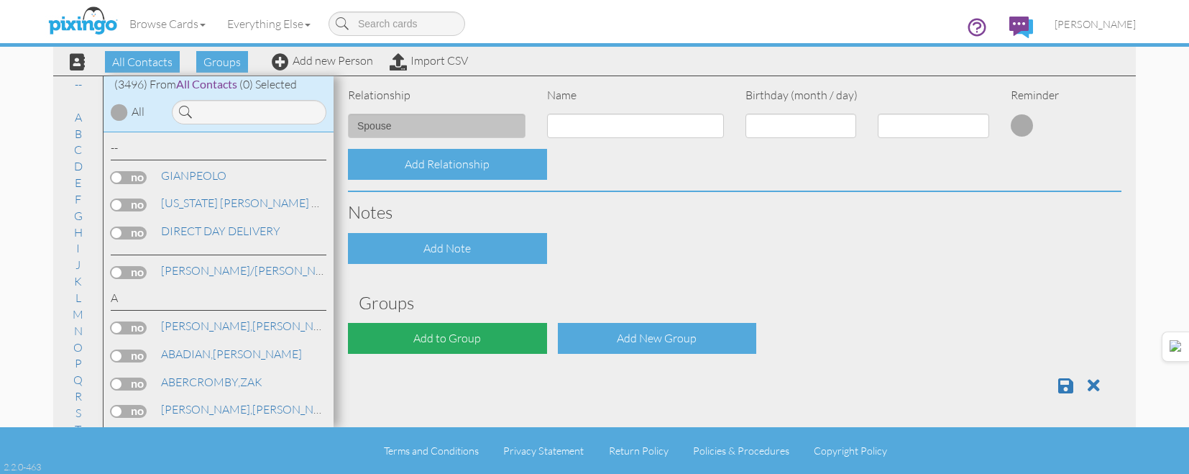
click at [451, 331] on div "Add to Group" at bounding box center [447, 338] width 199 height 31
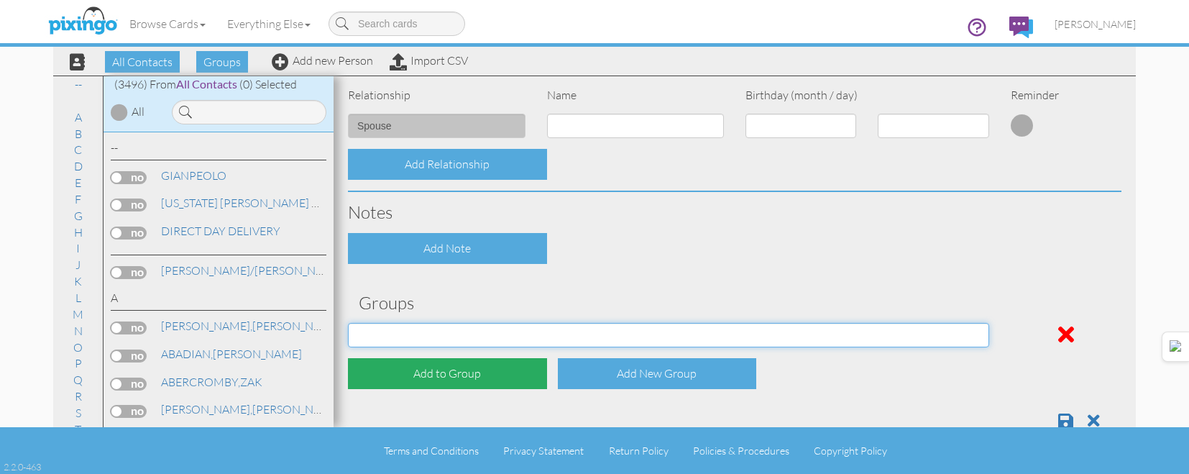
click at [451, 331] on select "[DATE] [DATE] [DATE] [DATE] [DATE] [DATE] [DATE] [DATE] [DATE] [DATE] [DATE] [D…" at bounding box center [668, 335] width 641 height 24
select select "object:11208"
click at [348, 323] on select "[DATE] [DATE] [DATE] [DATE] [DATE] [DATE] [DATE] [DATE] [DATE] [DATE] [DATE] [D…" at bounding box center [668, 335] width 641 height 24
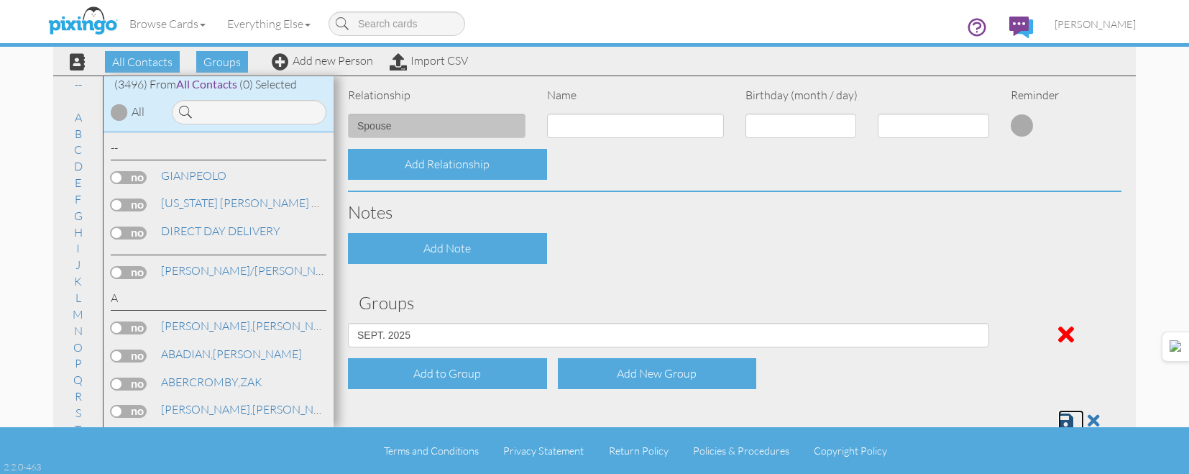
scroll to position [582, 0]
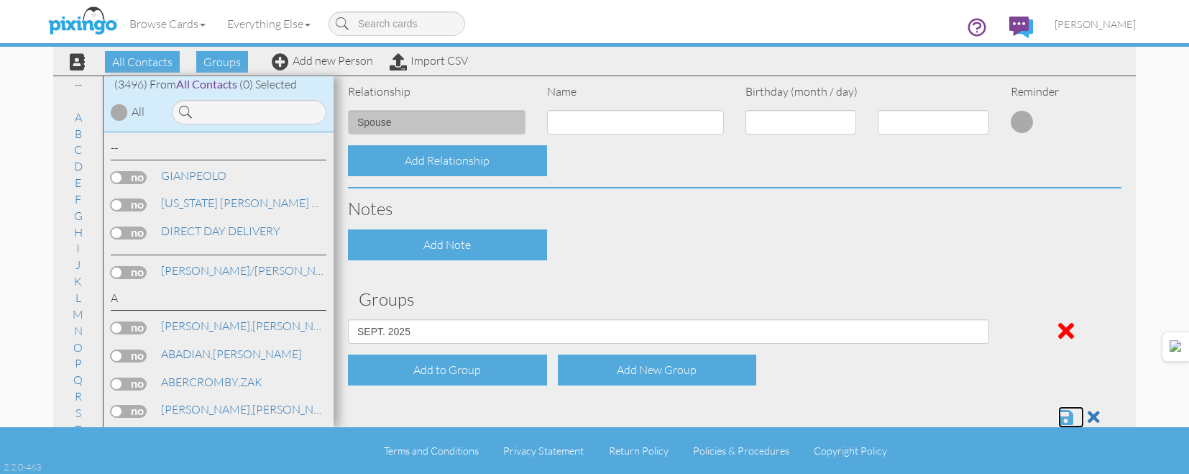
click at [1058, 413] on span at bounding box center [1065, 416] width 15 height 17
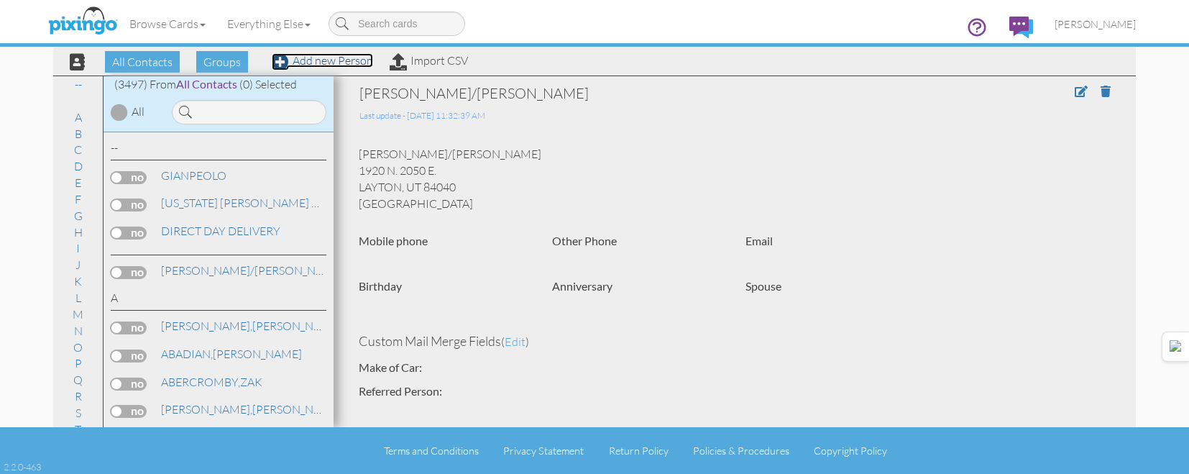
click at [351, 60] on link "Add new Person" at bounding box center [322, 60] width 101 height 14
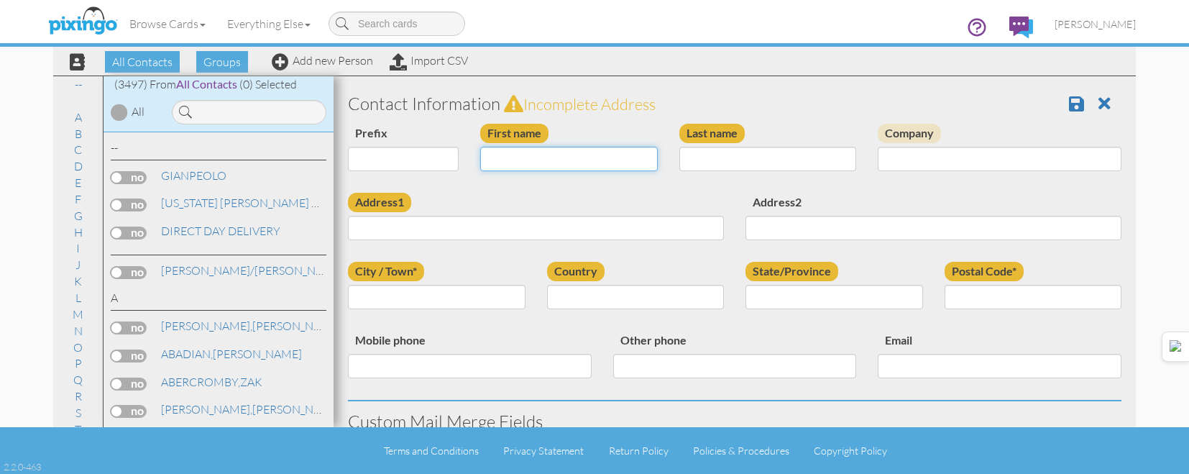
click at [593, 156] on input "First name" at bounding box center [569, 159] width 178 height 24
type input "[PERSON_NAME]"
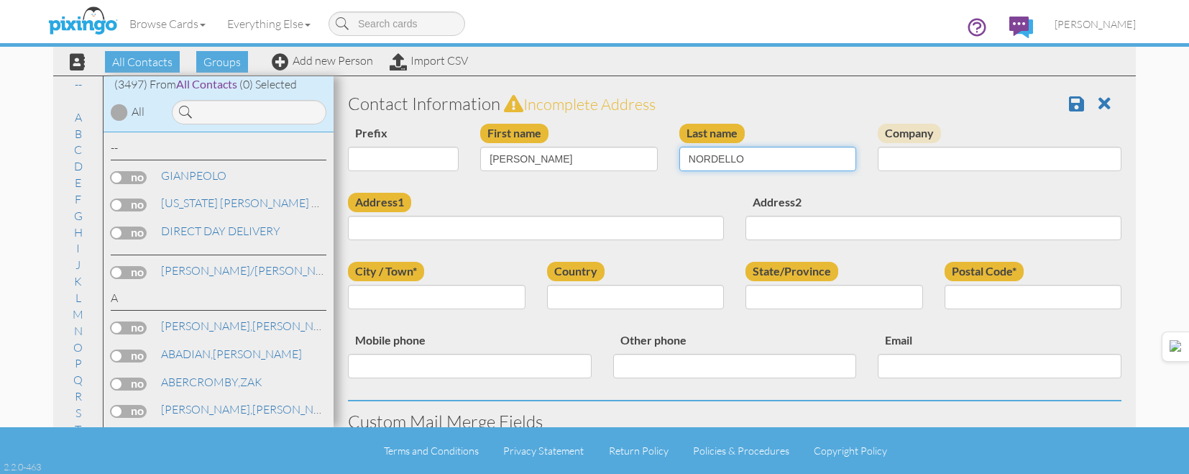
type input "NORDELLO"
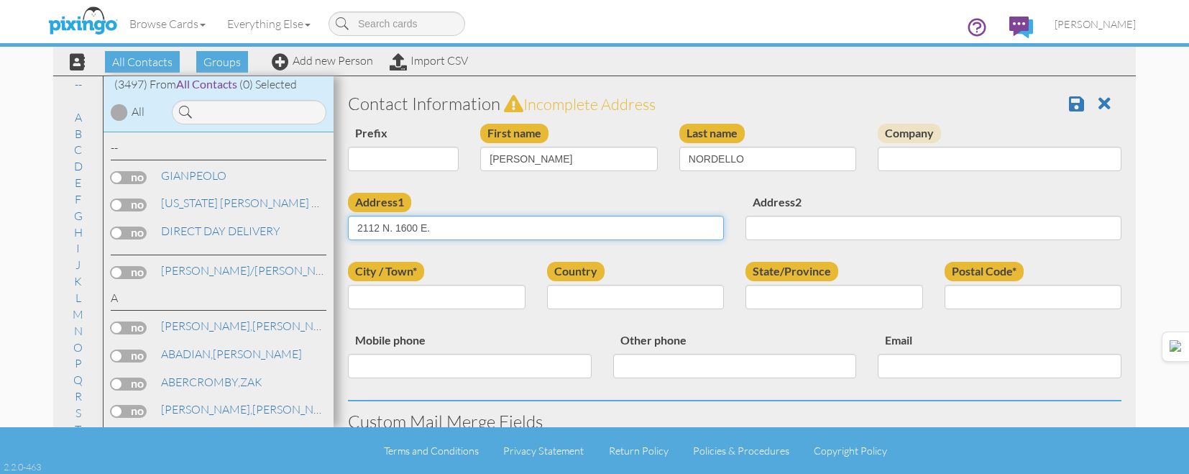
type input "2112 N. 1600 E."
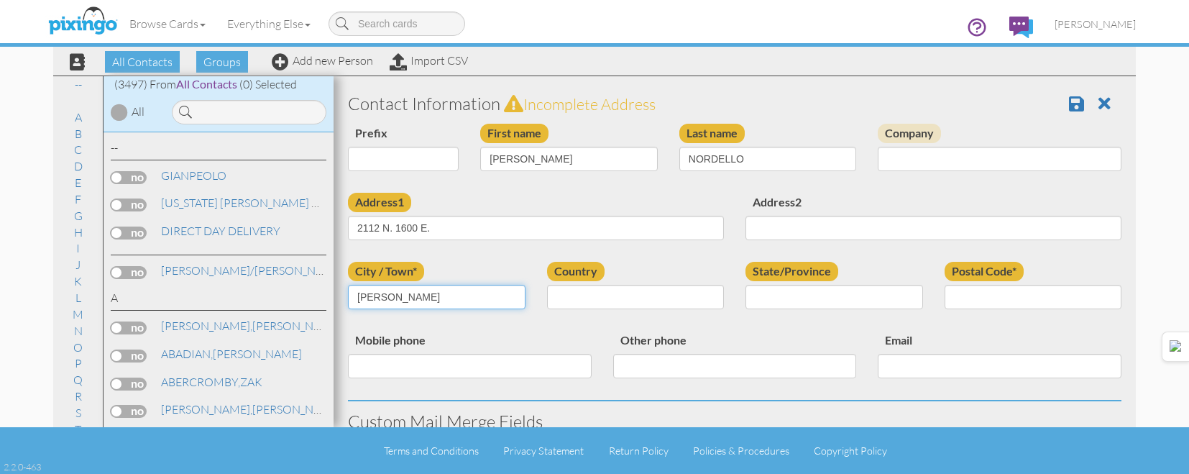
type input "LAYTON"
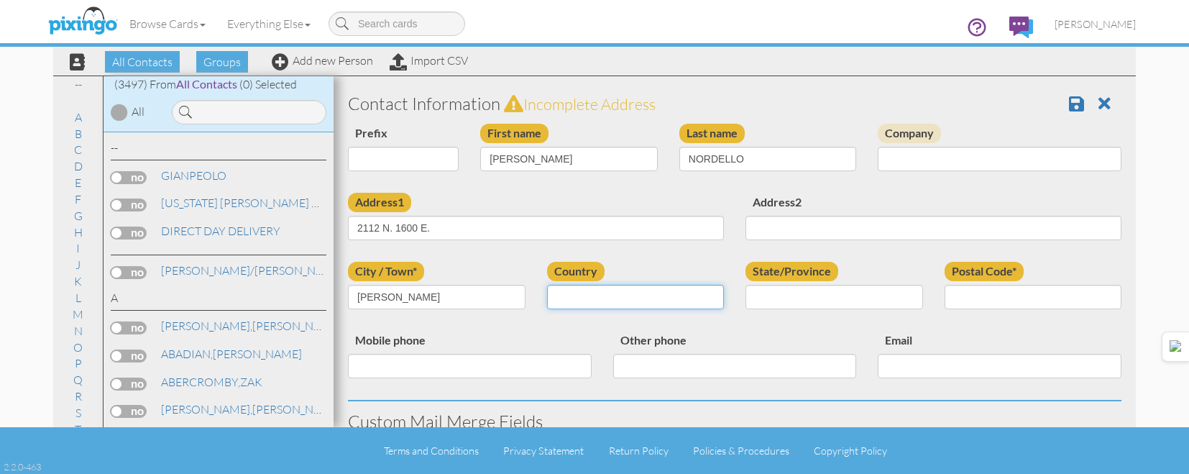
select select "object:10853"
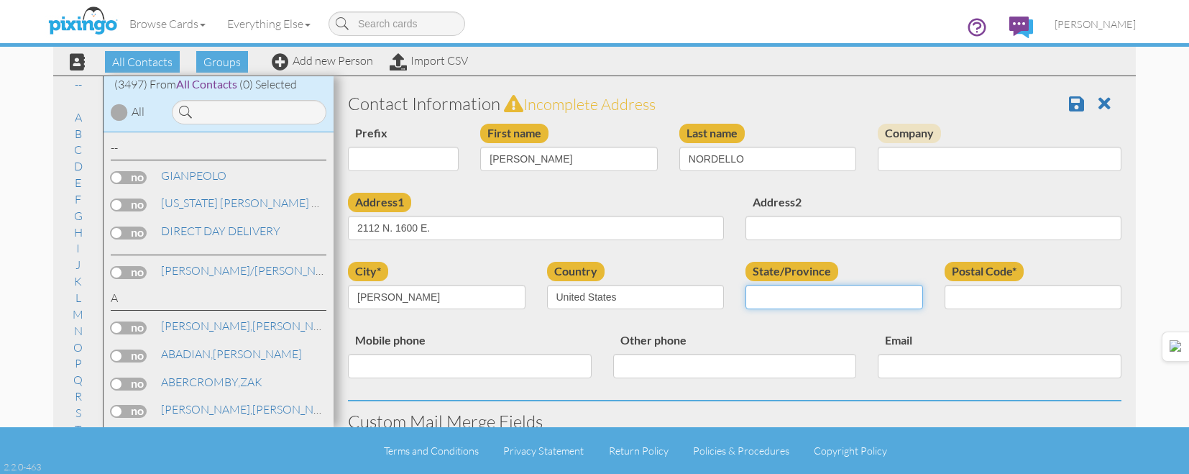
select select "object:11152"
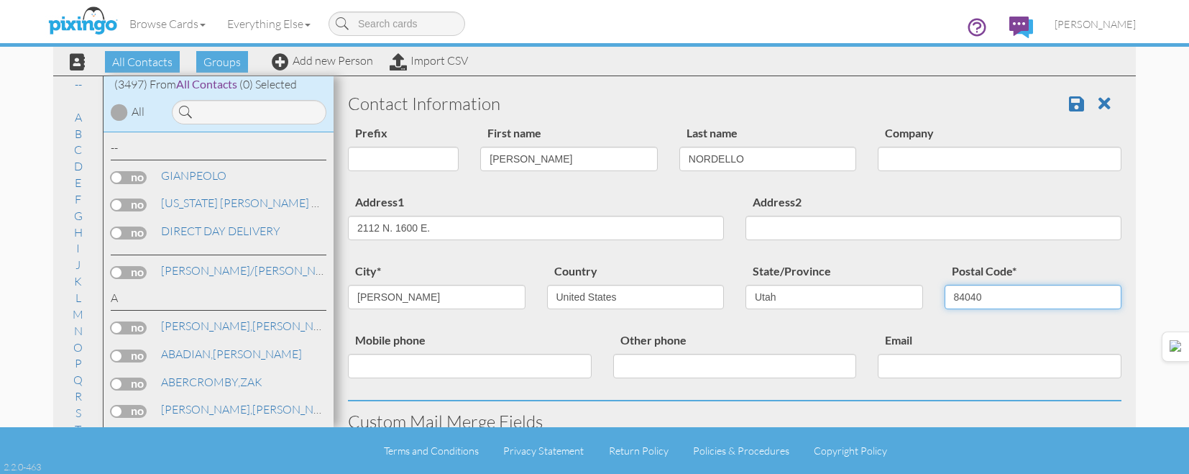
type input "84040"
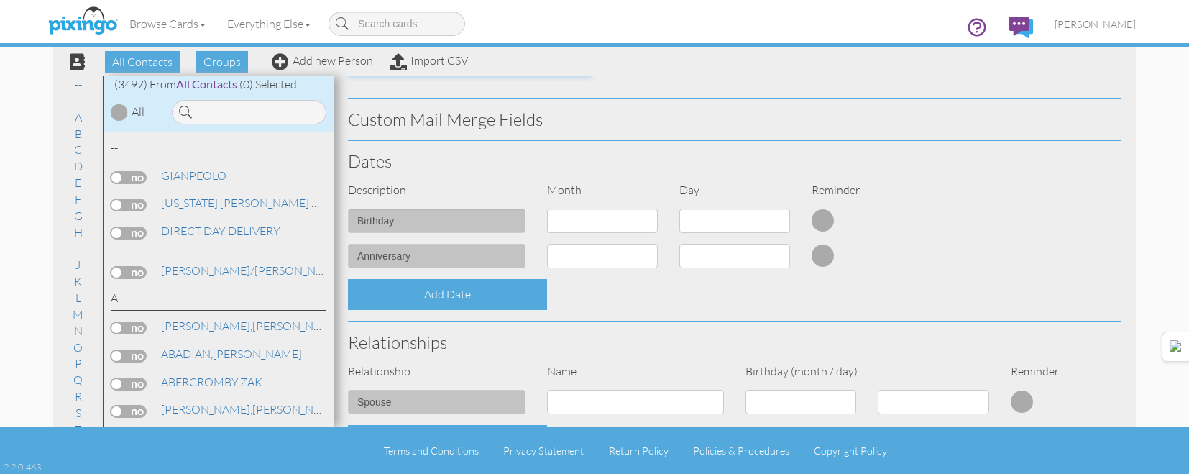
scroll to position [578, 0]
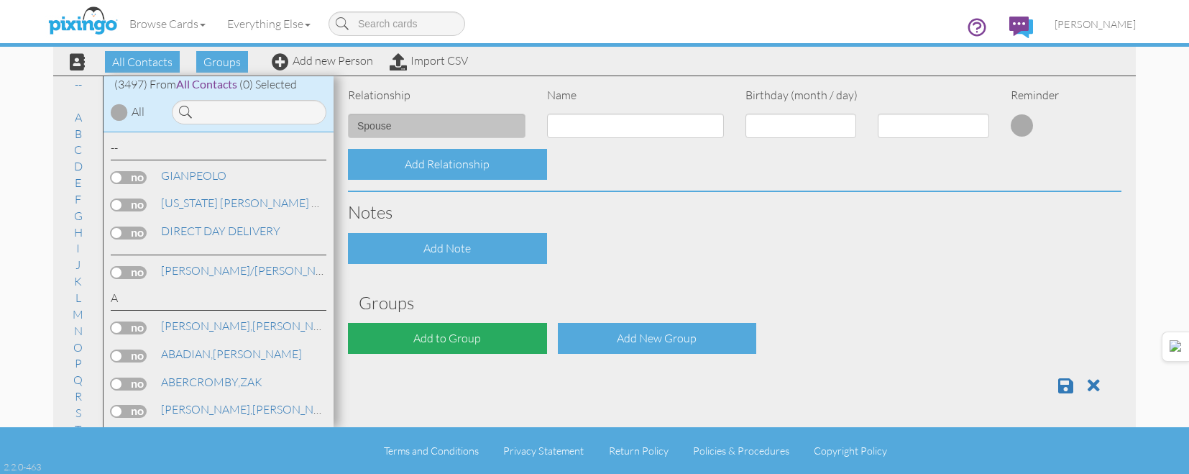
click at [431, 325] on div "Add to Group" at bounding box center [447, 338] width 199 height 31
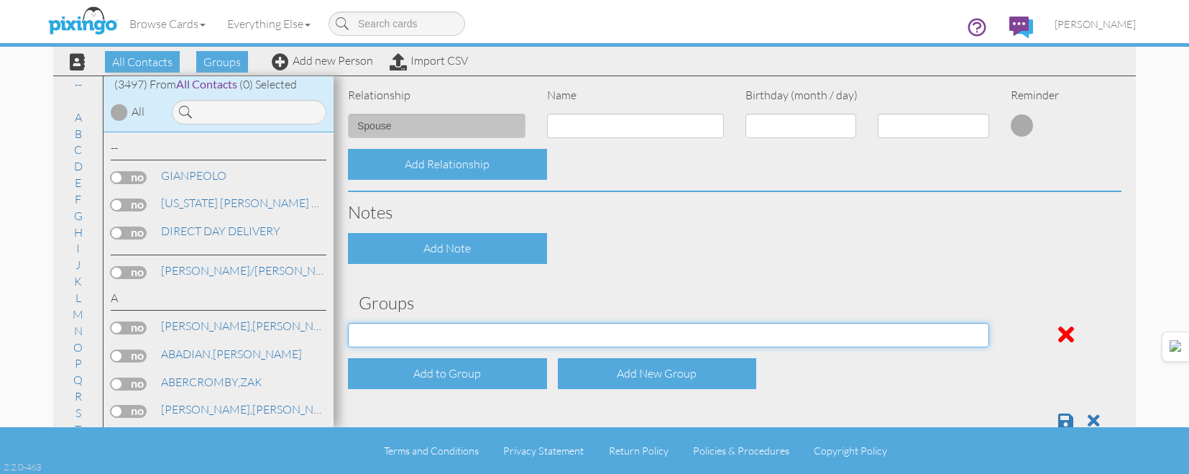
click at [424, 336] on select "[DATE] [DATE] [DATE] [DATE] [DATE] [DATE] [DATE] [DATE] [DATE] [DATE] [DATE] [D…" at bounding box center [668, 335] width 641 height 24
select select "object:11211"
click at [348, 323] on select "[DATE] [DATE] [DATE] [DATE] [DATE] [DATE] [DATE] [DATE] [DATE] [DATE] [DATE] [D…" at bounding box center [668, 335] width 641 height 24
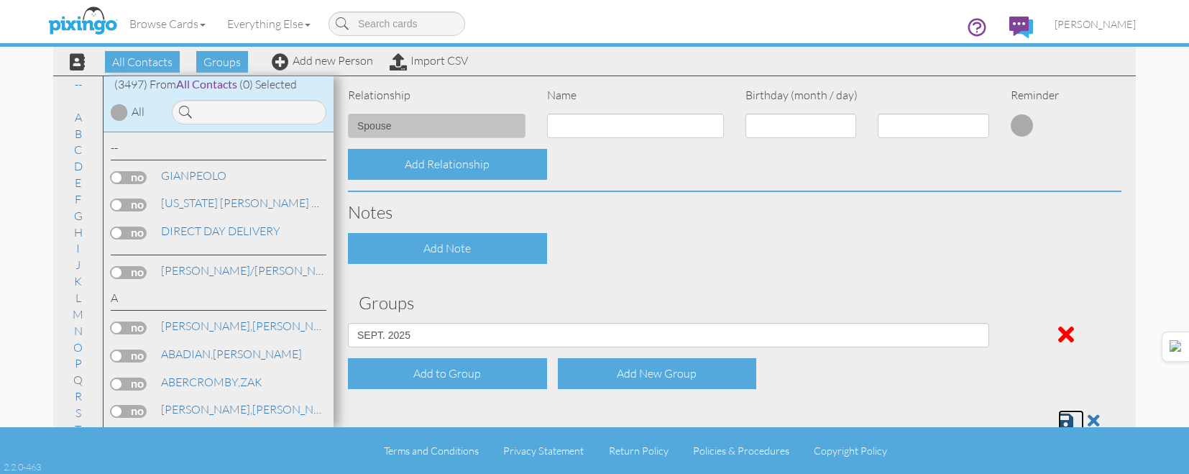
scroll to position [582, 0]
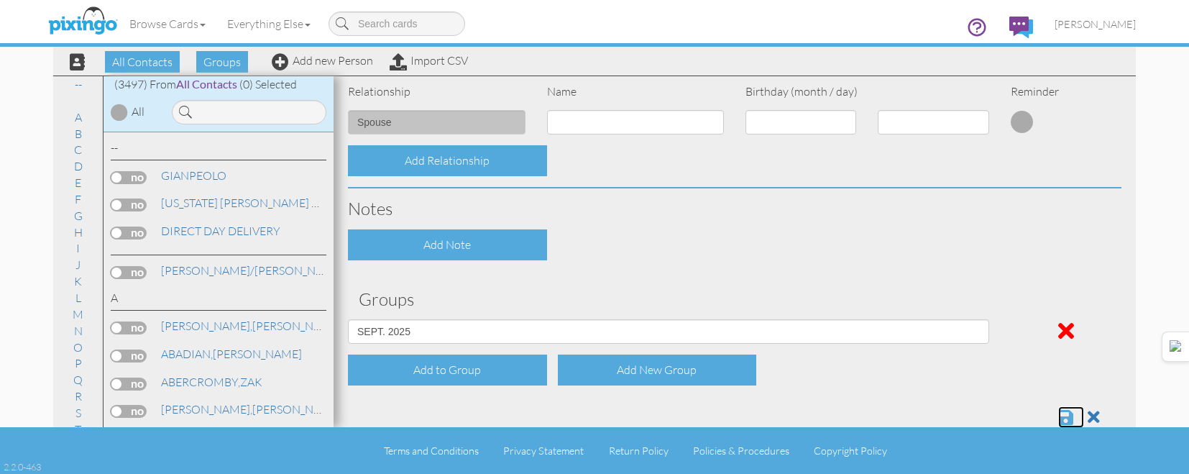
click at [1058, 412] on span at bounding box center [1065, 416] width 15 height 17
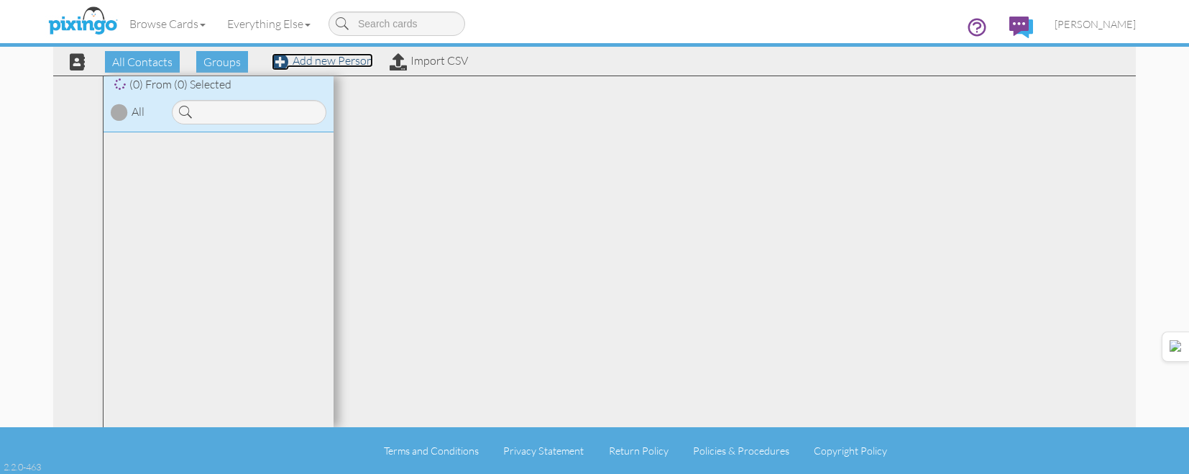
click at [357, 64] on link "Add new Person" at bounding box center [322, 60] width 101 height 14
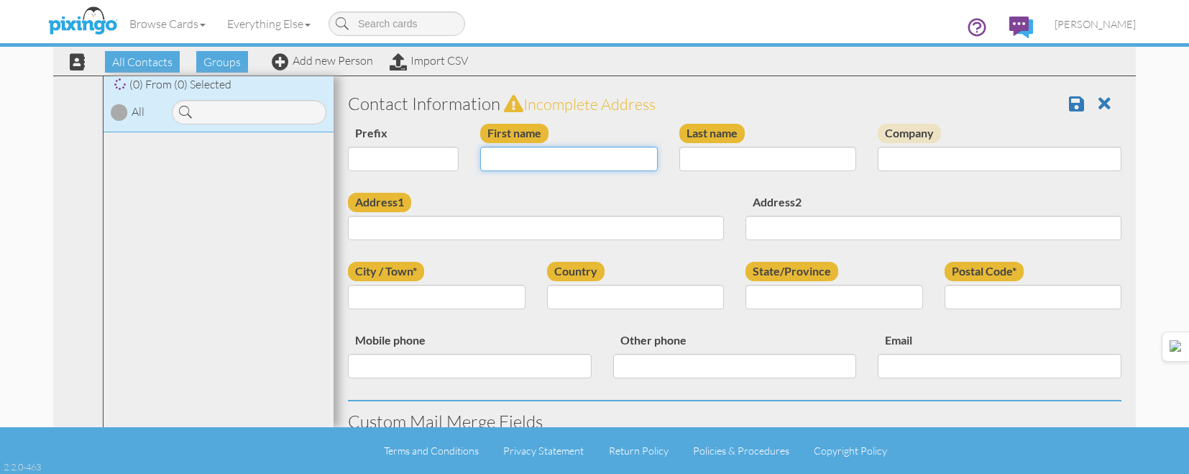
drag, startPoint x: 574, startPoint y: 160, endPoint x: 590, endPoint y: 175, distance: 21.9
click at [574, 160] on input "First name" at bounding box center [569, 159] width 178 height 24
type input "[PERSON_NAME]"
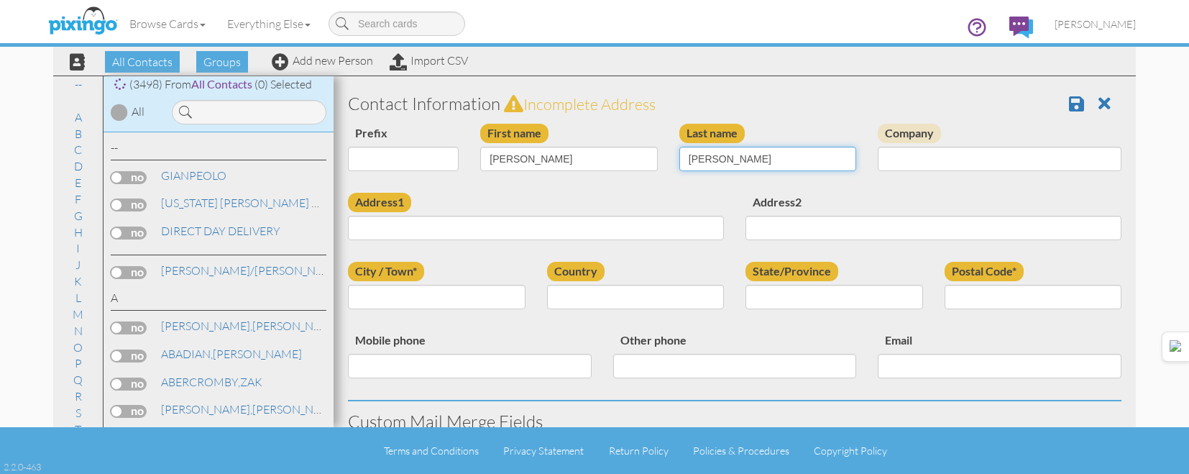
type input "[PERSON_NAME]"
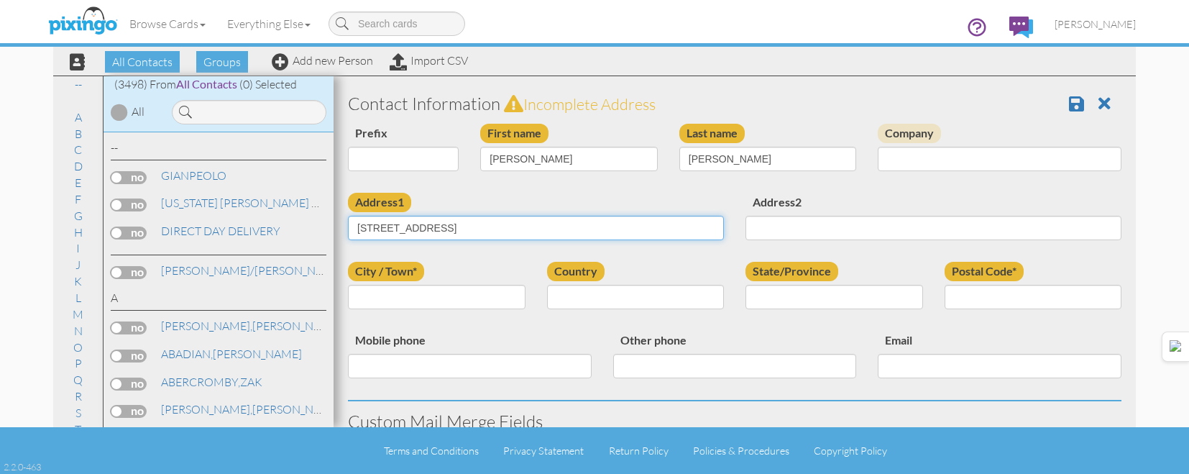
type input "[STREET_ADDRESS]"
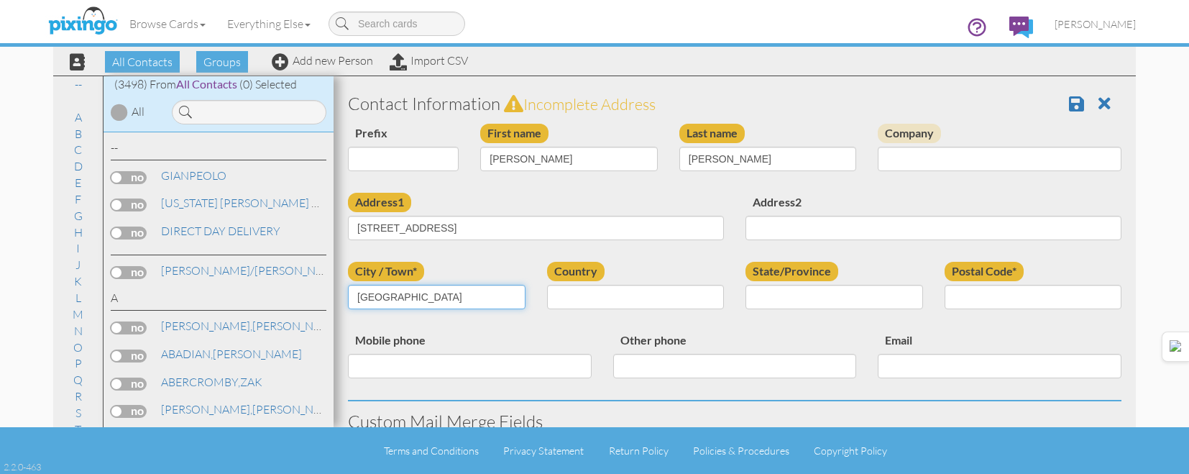
type input "PLAIN CITY"
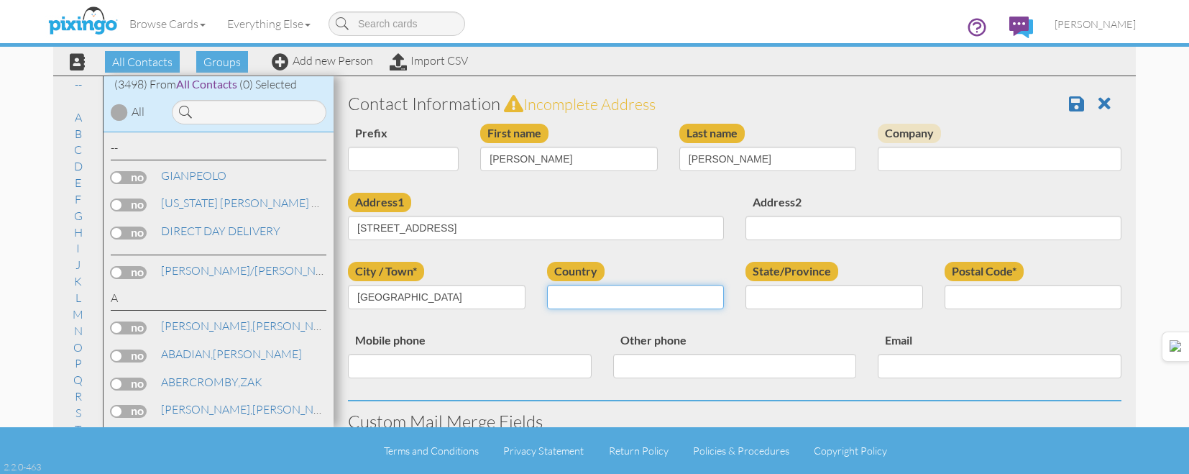
select select "object:180"
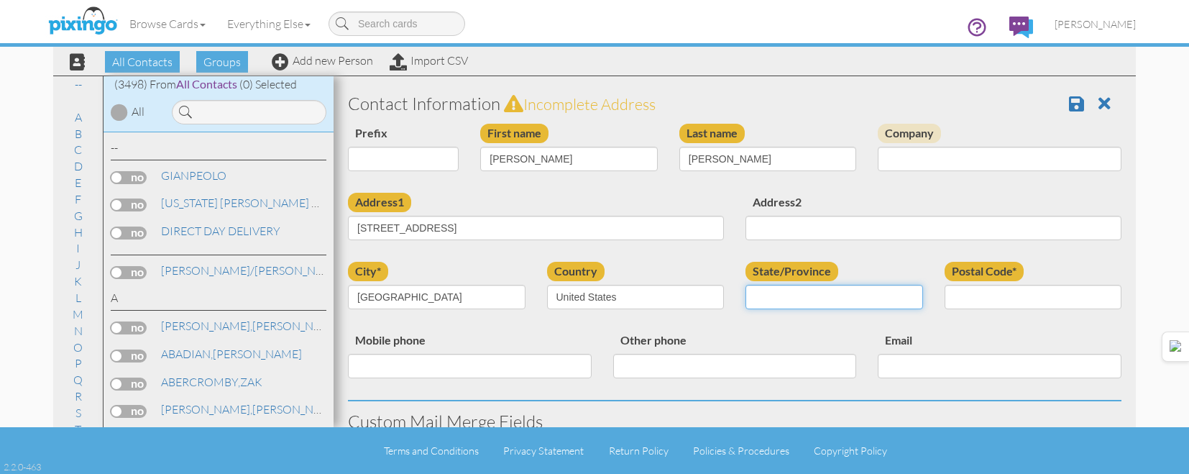
select select "object:11134"
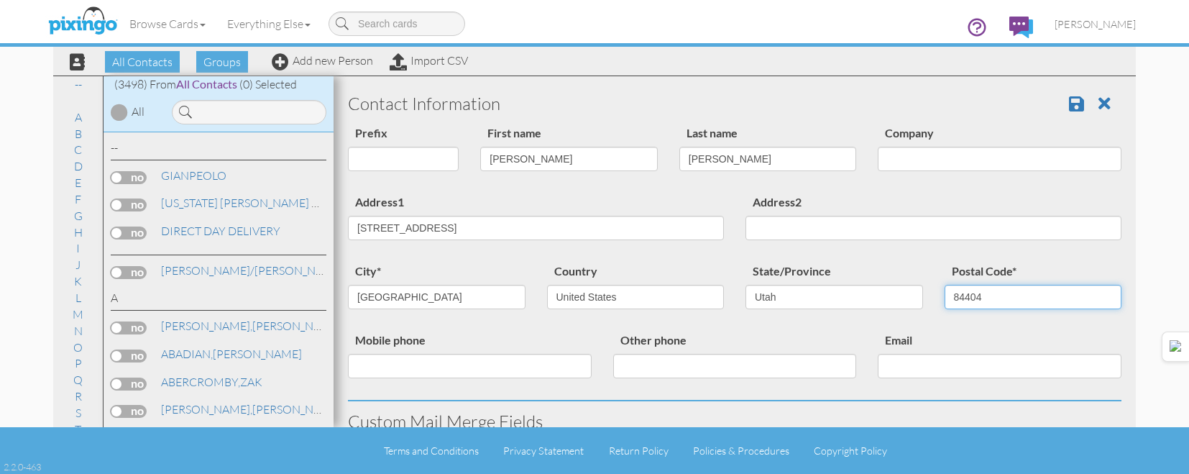
type input "84404"
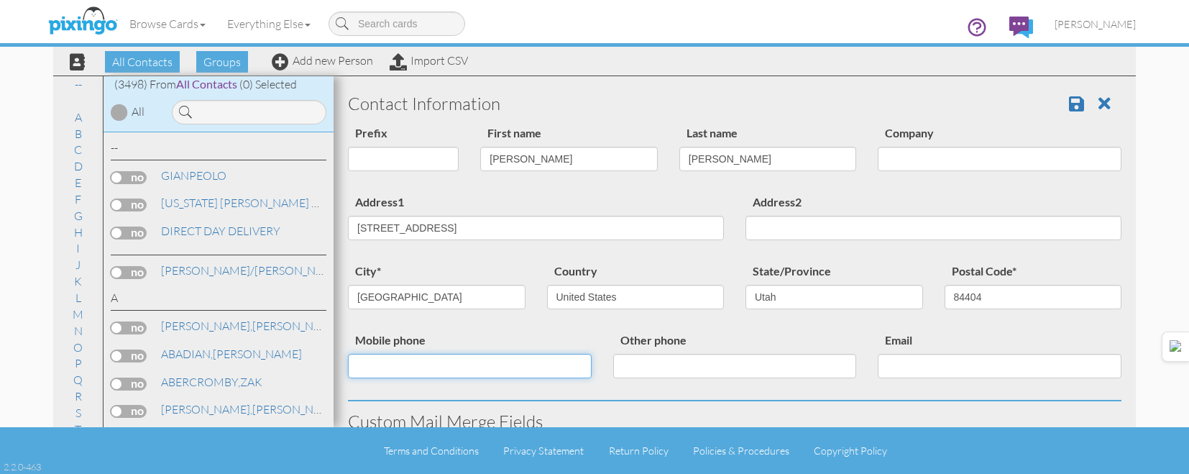
scroll to position [578, 0]
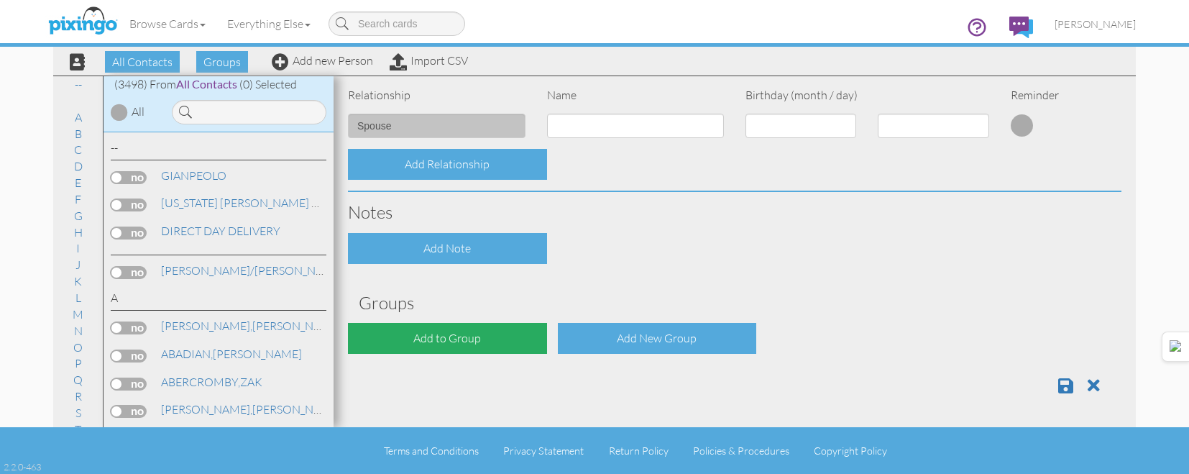
click at [483, 349] on div "Add to Group" at bounding box center [447, 338] width 199 height 31
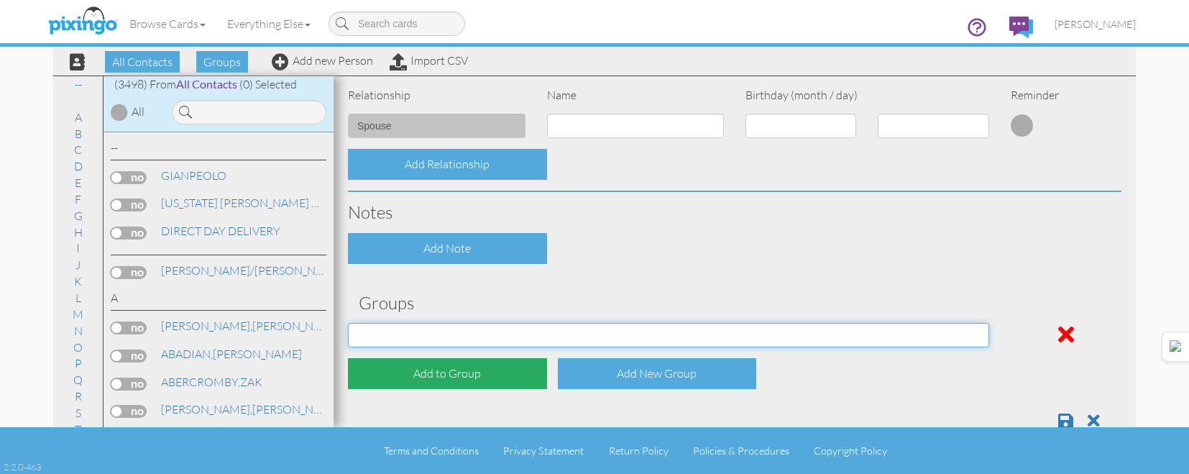
click at [484, 334] on select "APRIL 2022 APRIL 2023 APRIL 2024 APRIL 2025 AUG 2023 AUG 2024 AUG 2025 AUGUST 2…" at bounding box center [668, 335] width 641 height 24
select select "object:11193"
click at [348, 323] on select "APRIL 2022 APRIL 2023 APRIL 2024 APRIL 2025 AUG 2023 AUG 2024 AUG 2025 AUGUST 2…" at bounding box center [668, 335] width 641 height 24
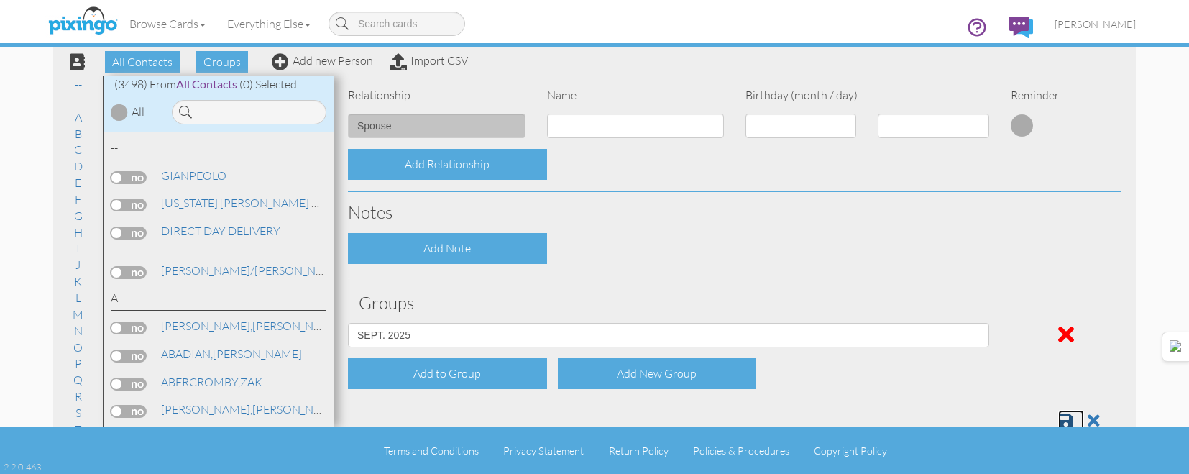
scroll to position [582, 0]
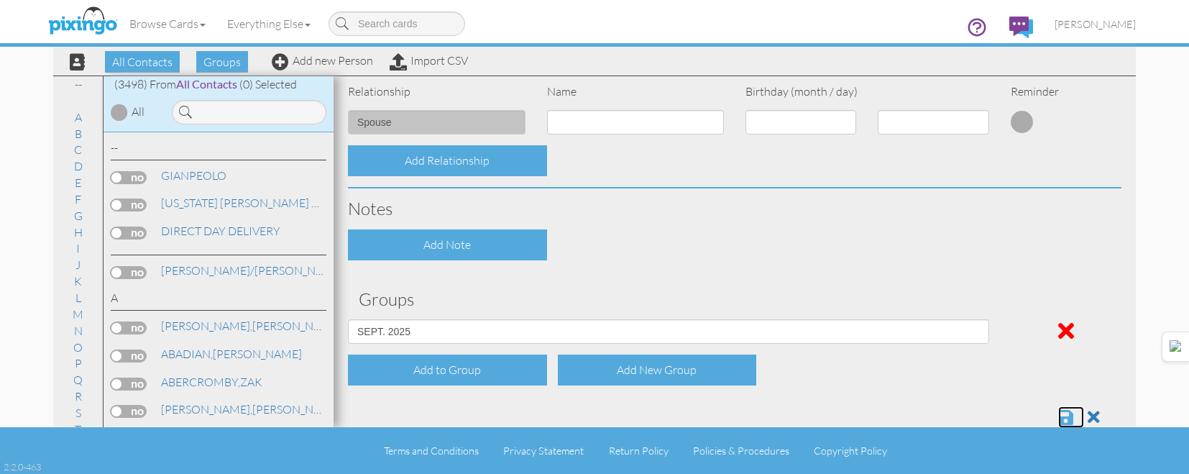
click at [1062, 409] on span at bounding box center [1065, 416] width 15 height 17
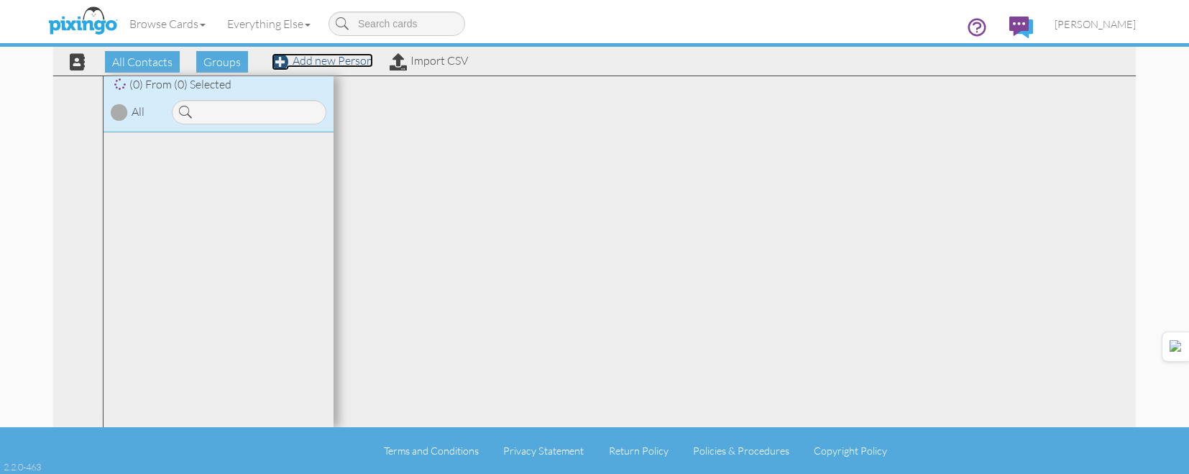
click at [345, 62] on link "Add new Person" at bounding box center [322, 60] width 101 height 14
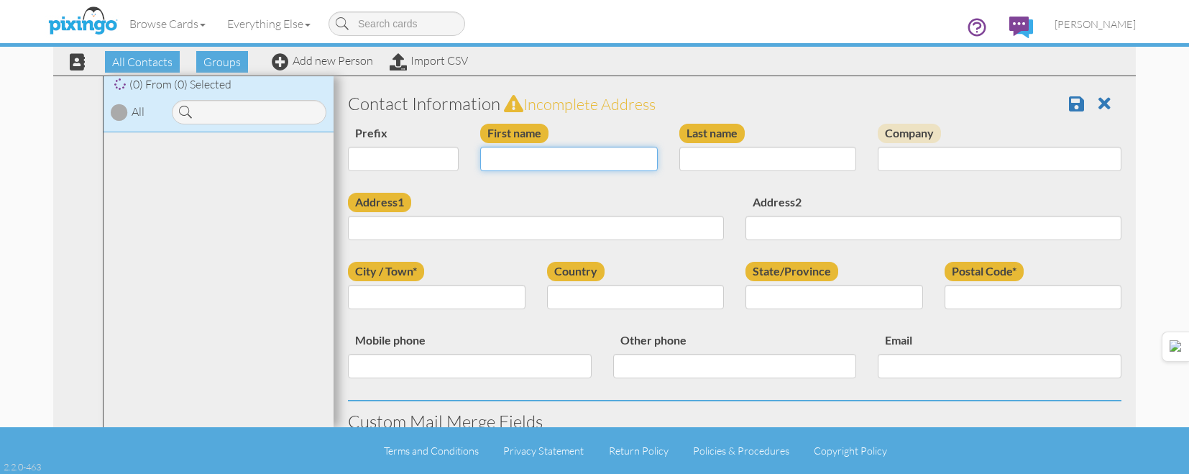
click at [572, 167] on input "First name" at bounding box center [569, 159] width 178 height 24
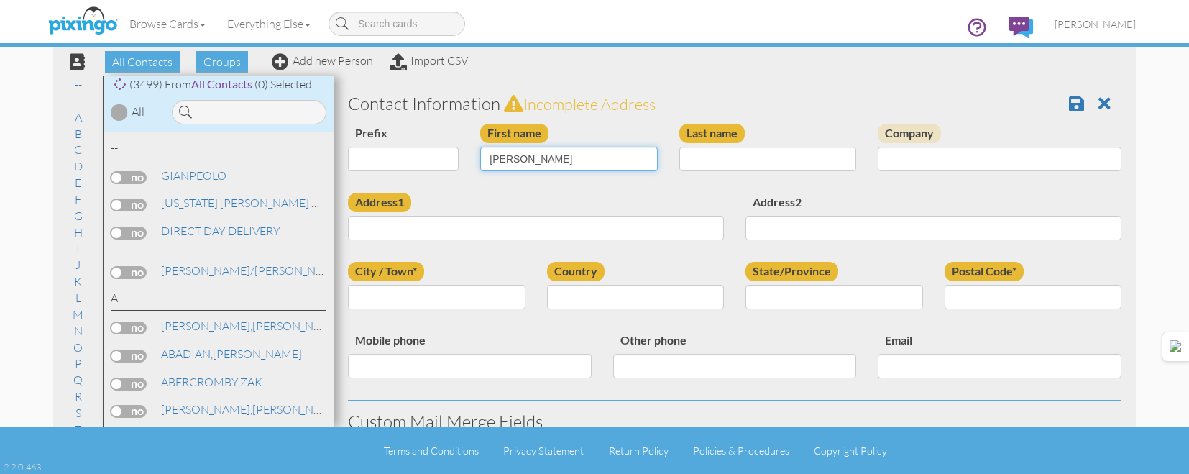
type input "[PERSON_NAME]"
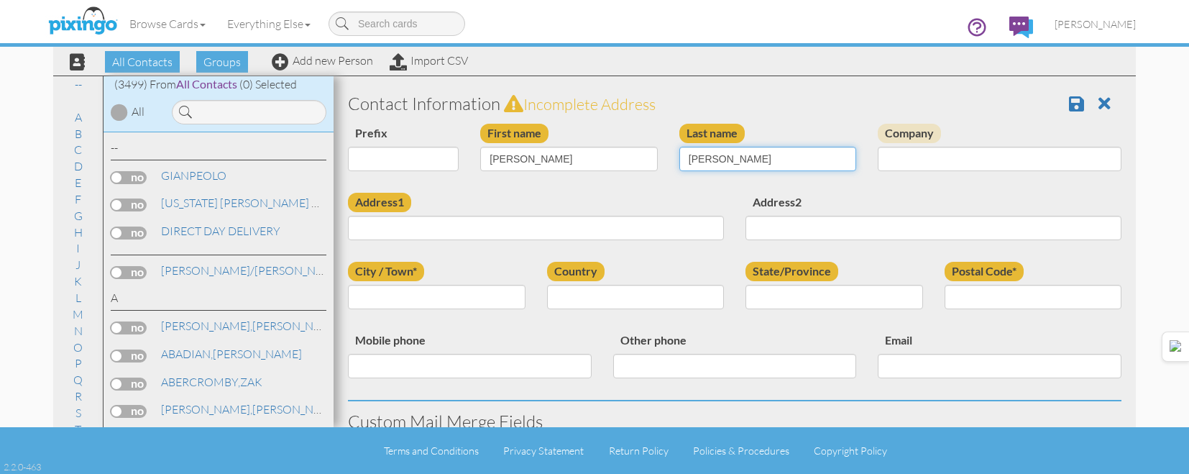
type input "[PERSON_NAME]"
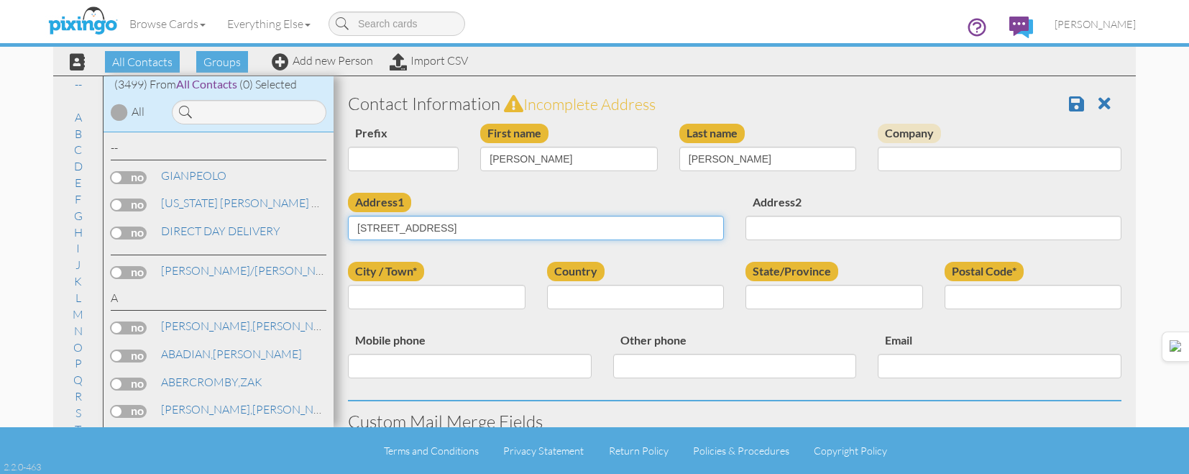
type input "[STREET_ADDRESS]"
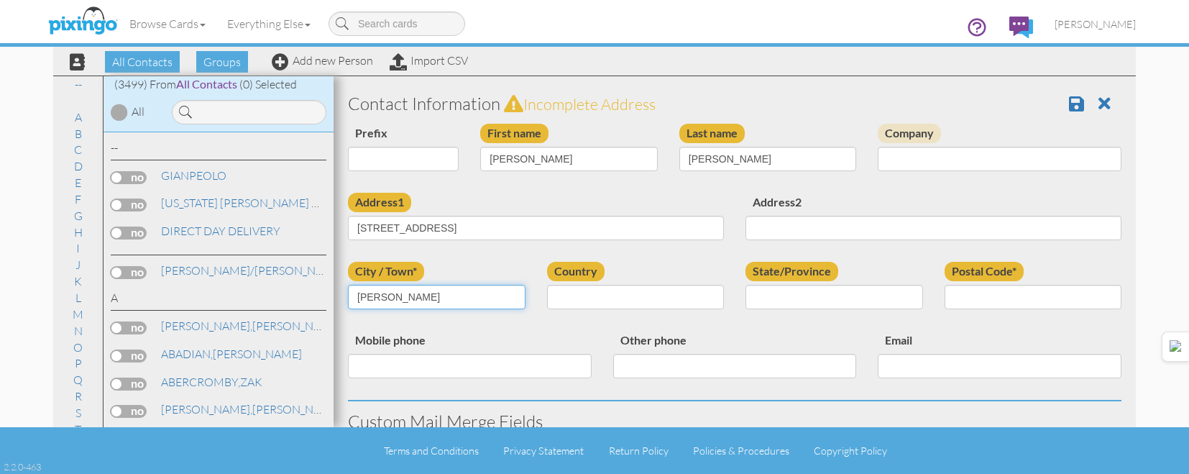
type input "[PERSON_NAME]"
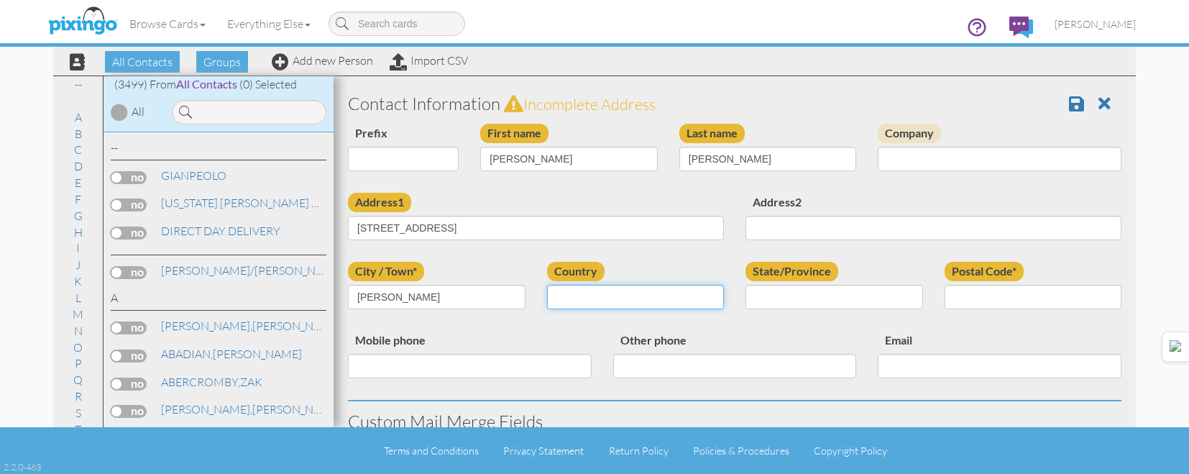
select select "object:180"
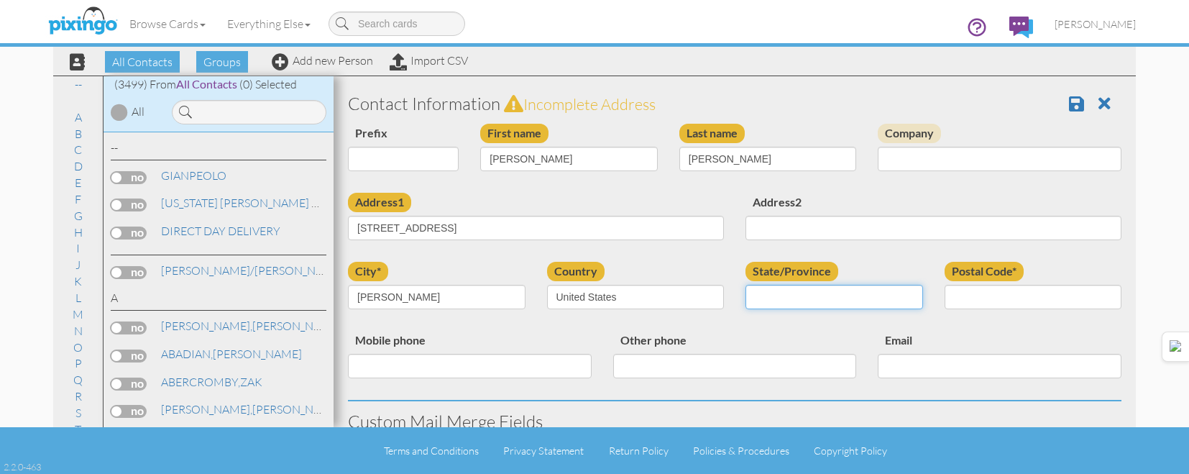
select select "object:11137"
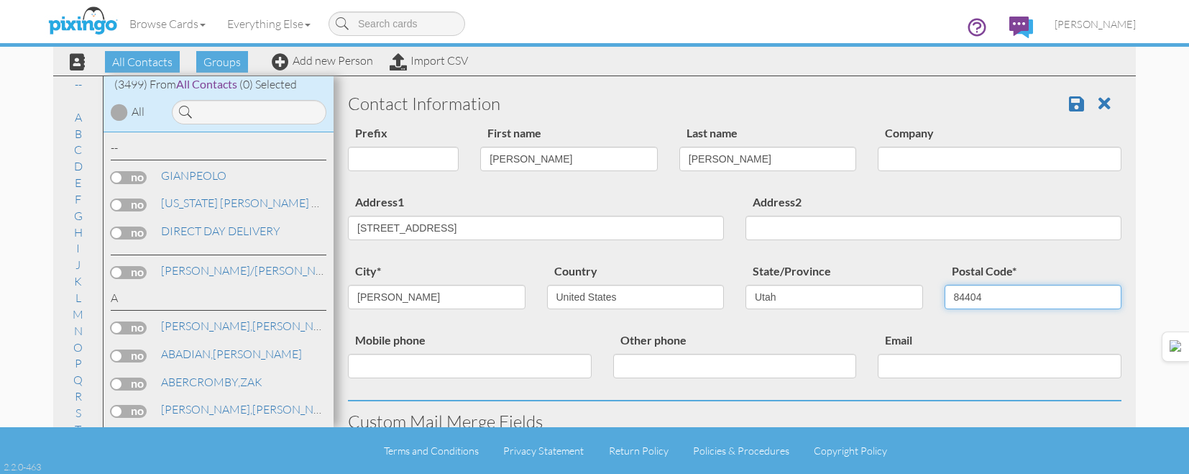
type input "84404"
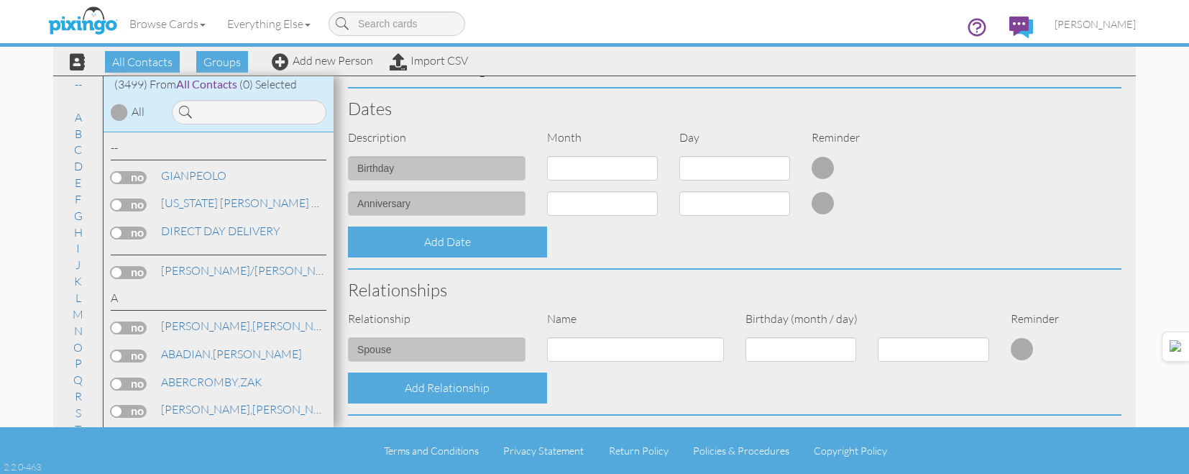
scroll to position [578, 0]
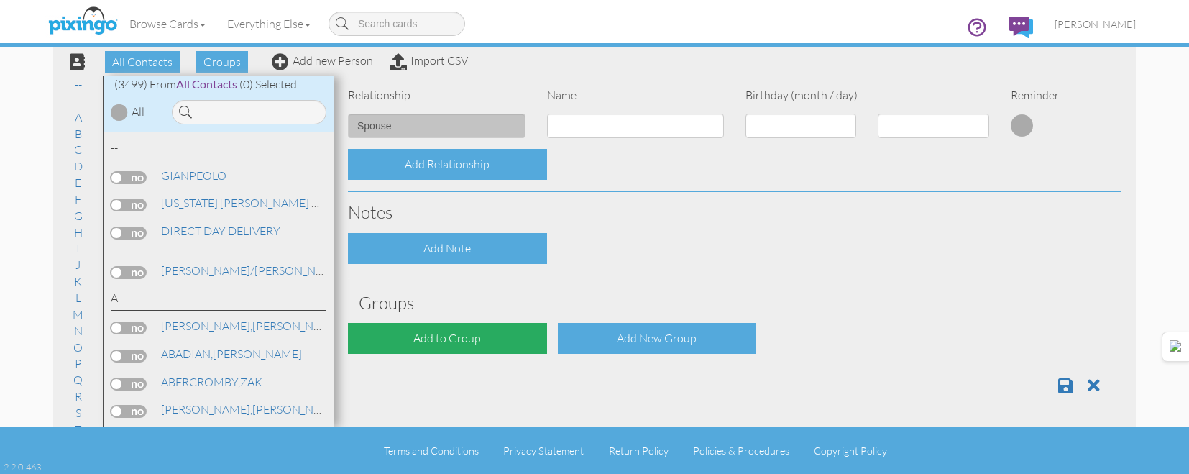
click at [498, 340] on div "Add to Group" at bounding box center [447, 338] width 199 height 31
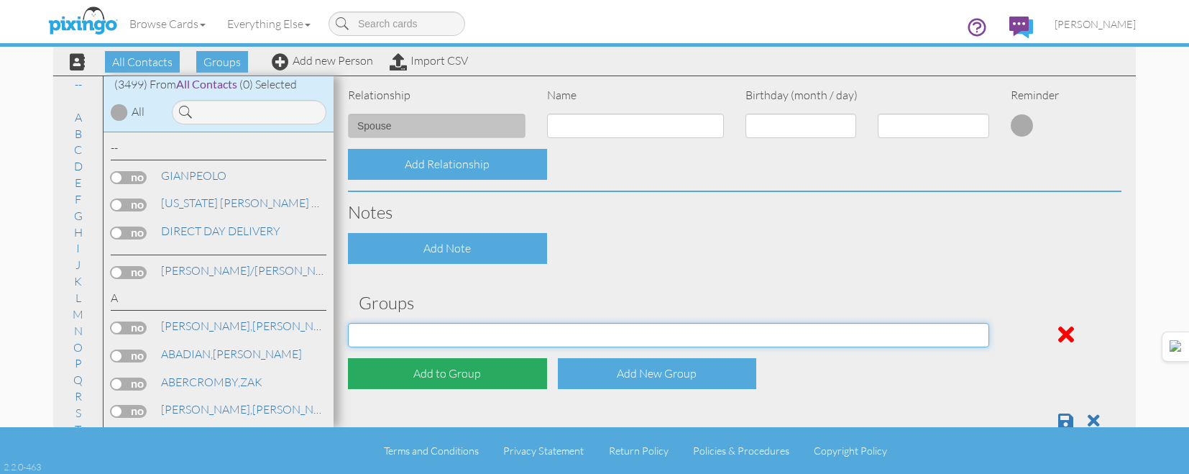
click at [498, 340] on select "[DATE] [DATE] [DATE] [DATE] [DATE] [DATE] [DATE] [DATE] [DATE] [DATE] [DATE] [D…" at bounding box center [668, 335] width 641 height 24
select select "object:11196"
click at [348, 323] on select "[DATE] [DATE] [DATE] [DATE] [DATE] [DATE] [DATE] [DATE] [DATE] [DATE] [DATE] [D…" at bounding box center [668, 335] width 641 height 24
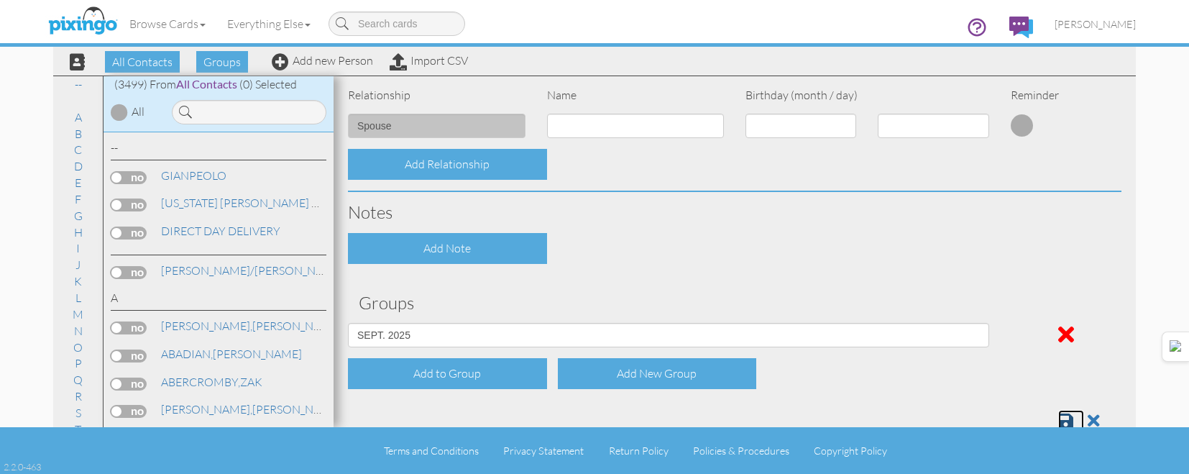
scroll to position [582, 0]
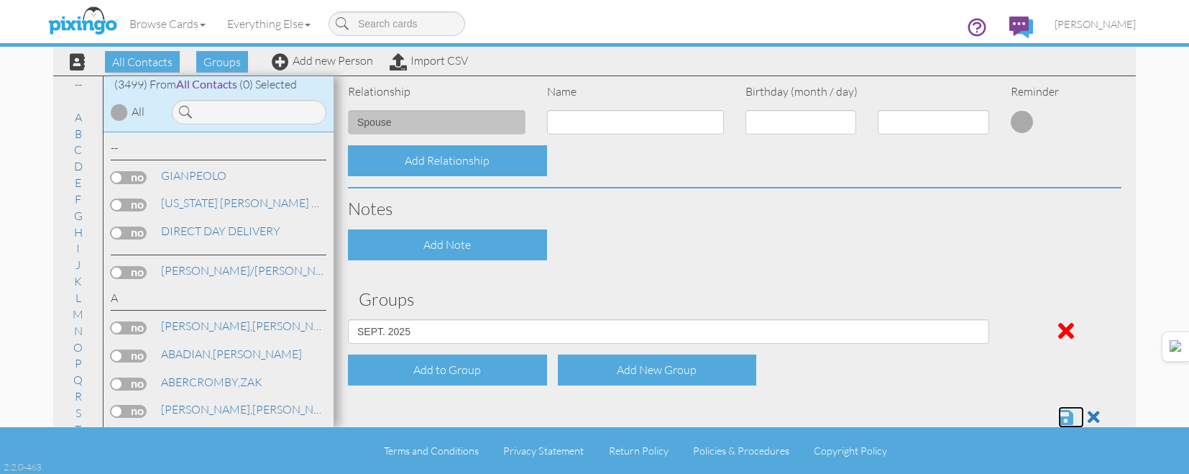
click at [1058, 416] on span at bounding box center [1065, 416] width 15 height 17
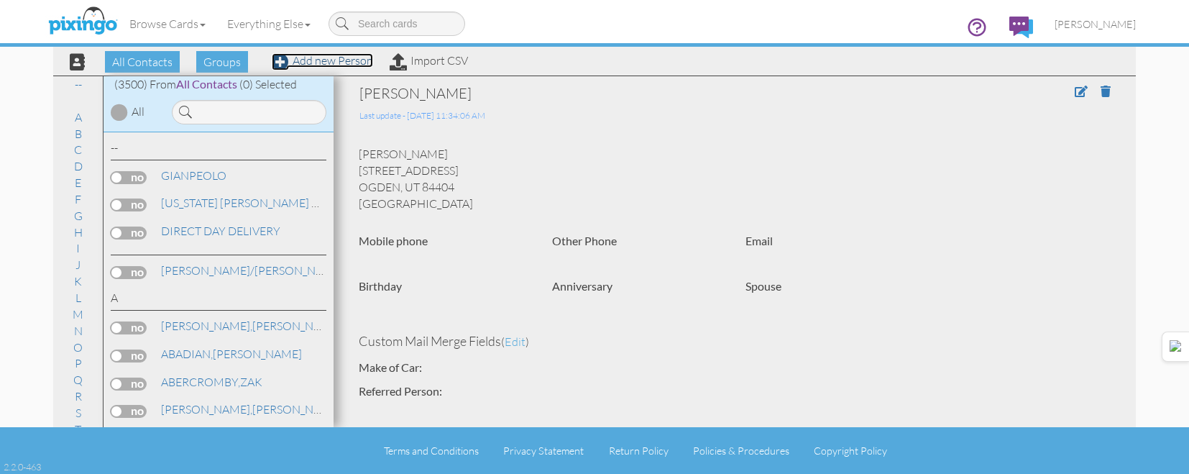
click at [348, 58] on link "Add new Person" at bounding box center [322, 60] width 101 height 14
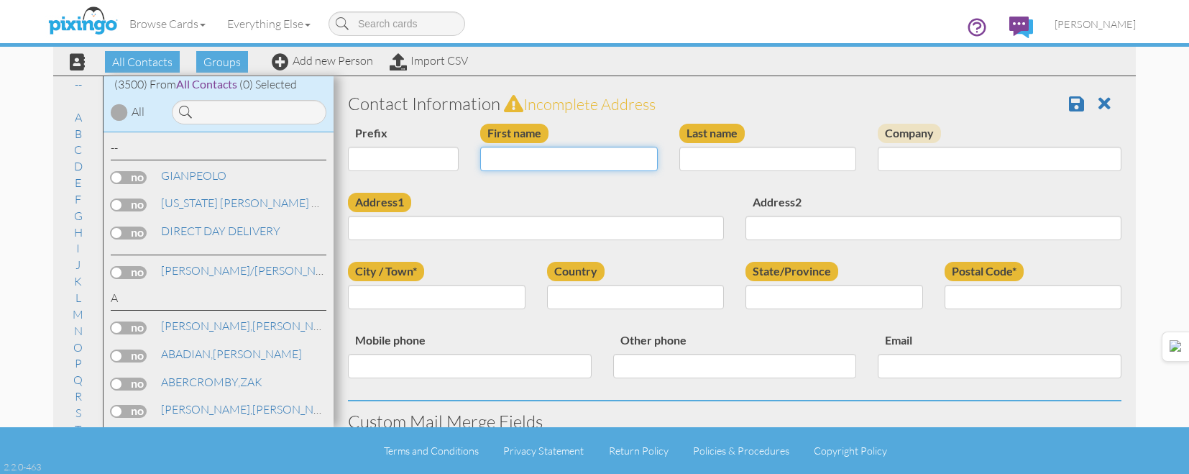
click at [643, 156] on input "First name" at bounding box center [569, 159] width 178 height 24
type input "[PERSON_NAME]"
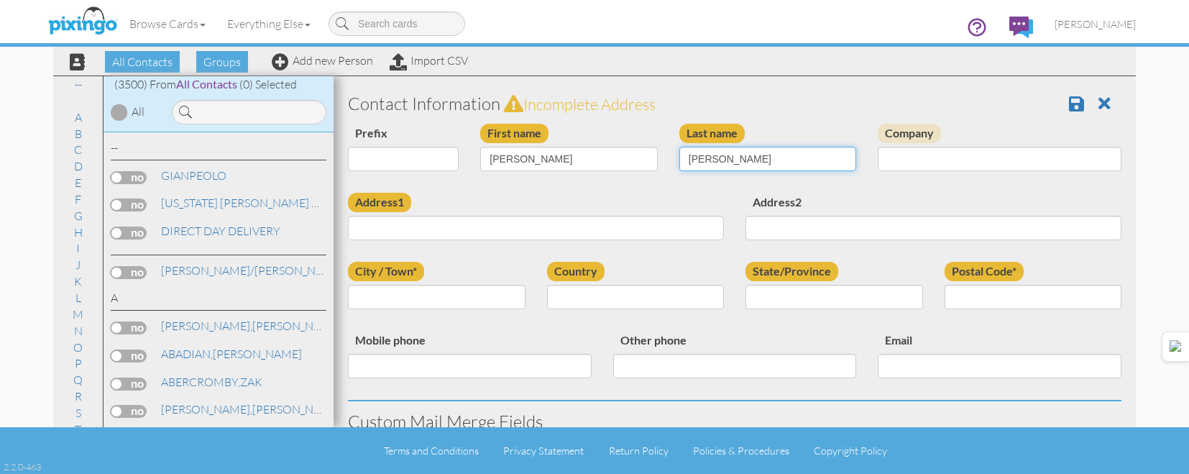
type input "[PERSON_NAME]"
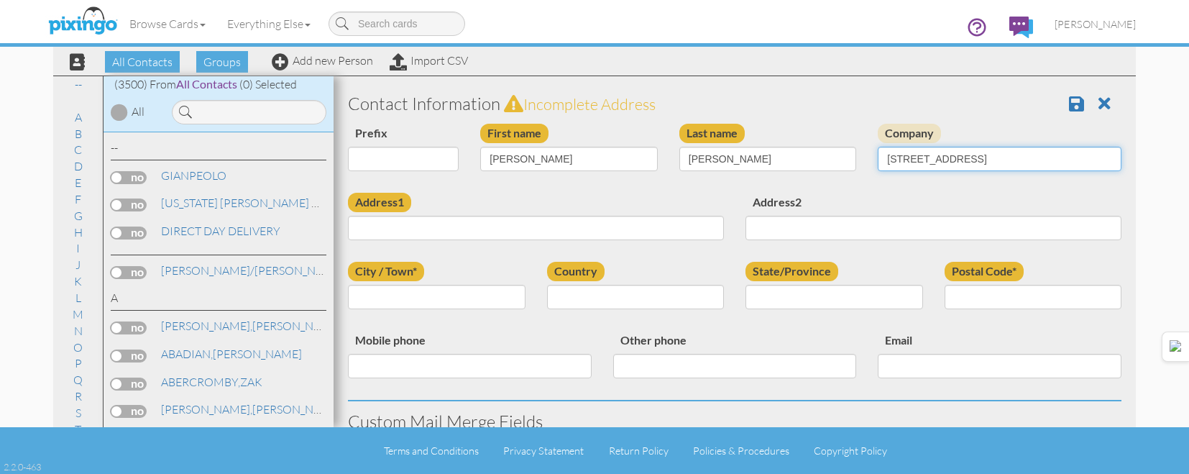
click at [1024, 157] on input "3435 N. REDTAIL WAY" at bounding box center [1000, 159] width 244 height 24
type input "3435 N. REDTAIL WAY"
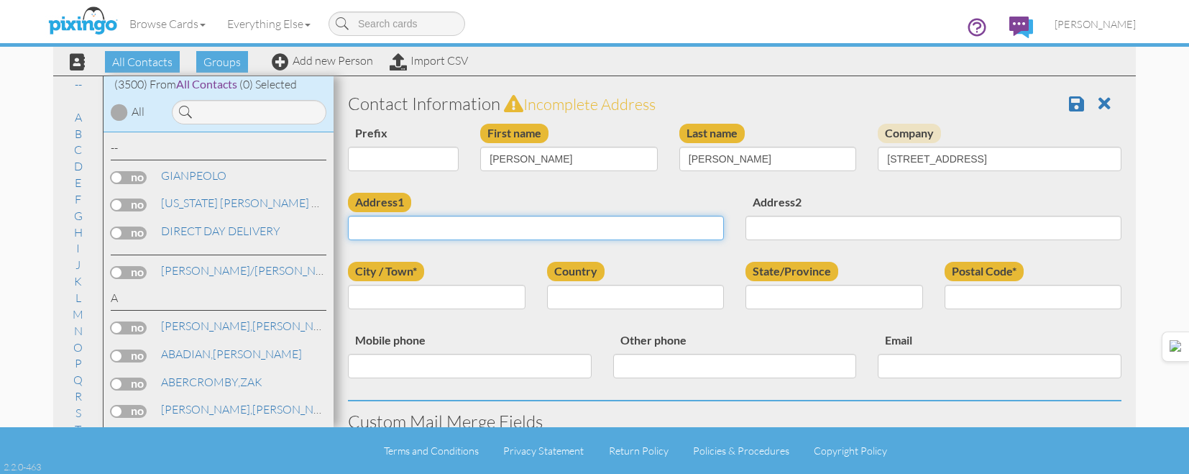
paste input "3435 N. REDTAIL WAY"
type input "3435 N. REDTAIL WAY"
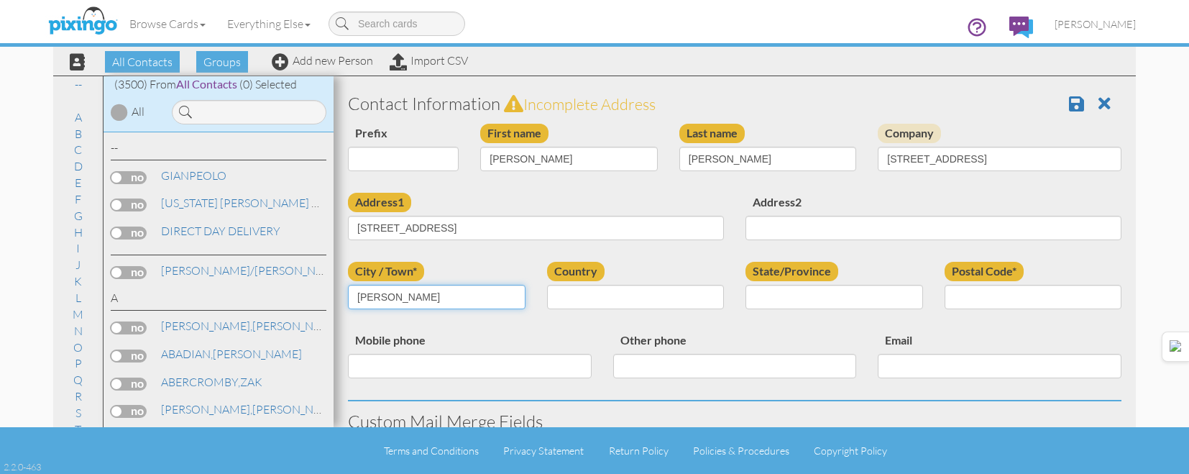
type input "LAYTON"
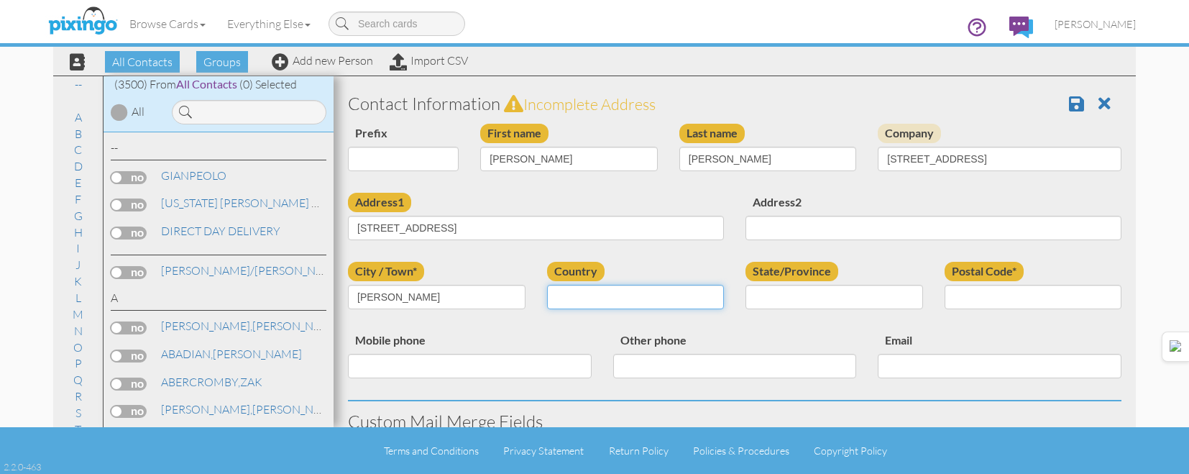
select select "object:10862"
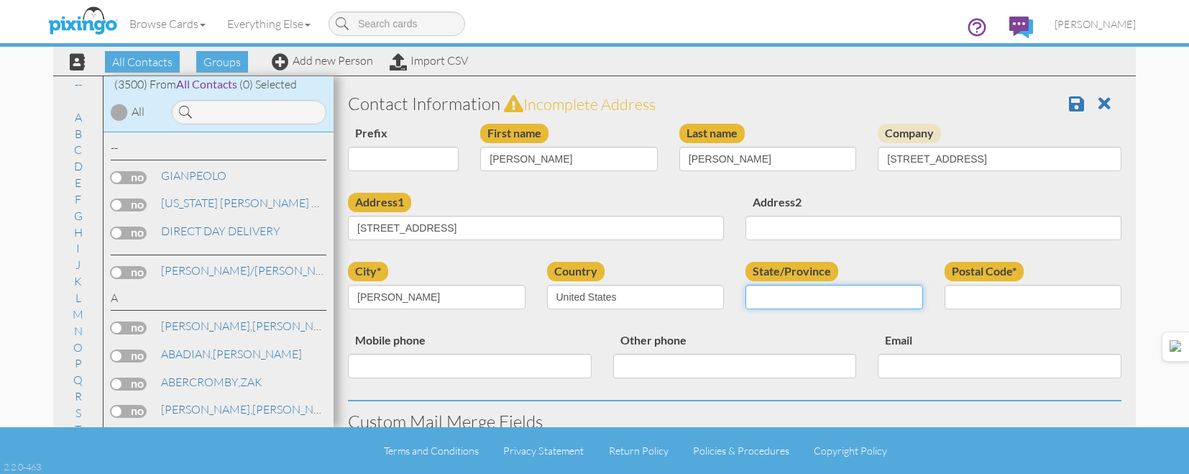
select select "object:11161"
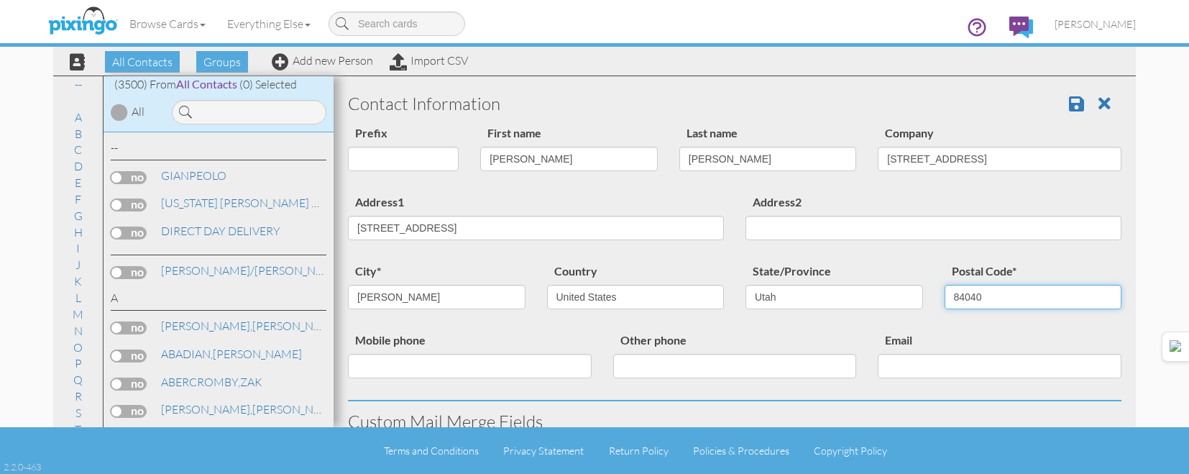
type input "84040"
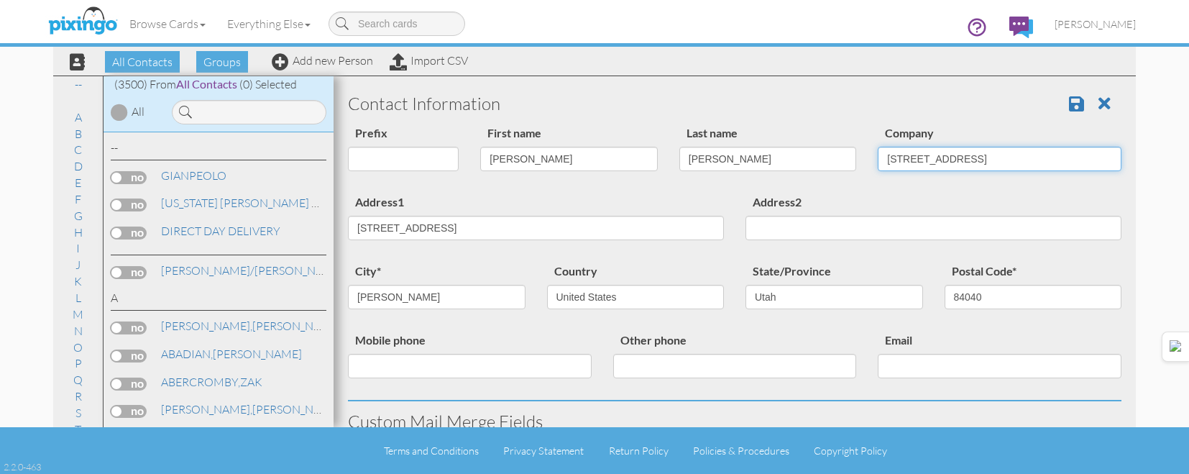
click at [1024, 157] on input "3435 N. REDTAIL WAY" at bounding box center [1000, 159] width 244 height 24
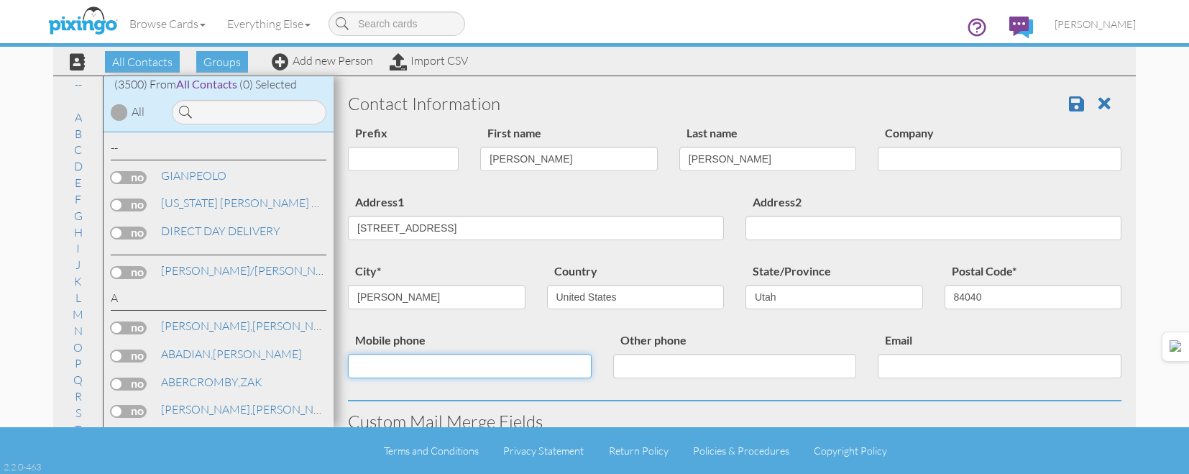
click at [477, 362] on input "Mobile phone" at bounding box center [470, 366] width 244 height 24
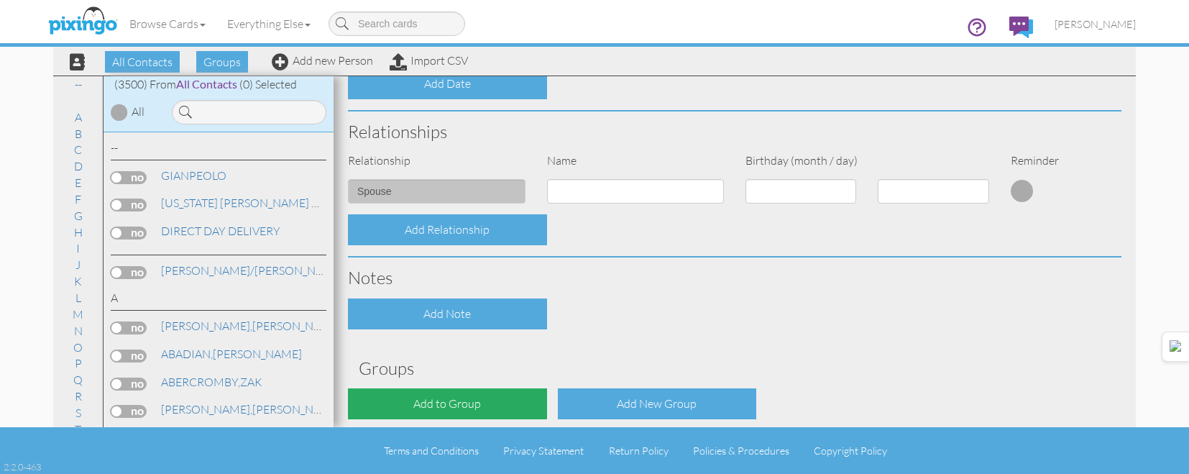
scroll to position [578, 0]
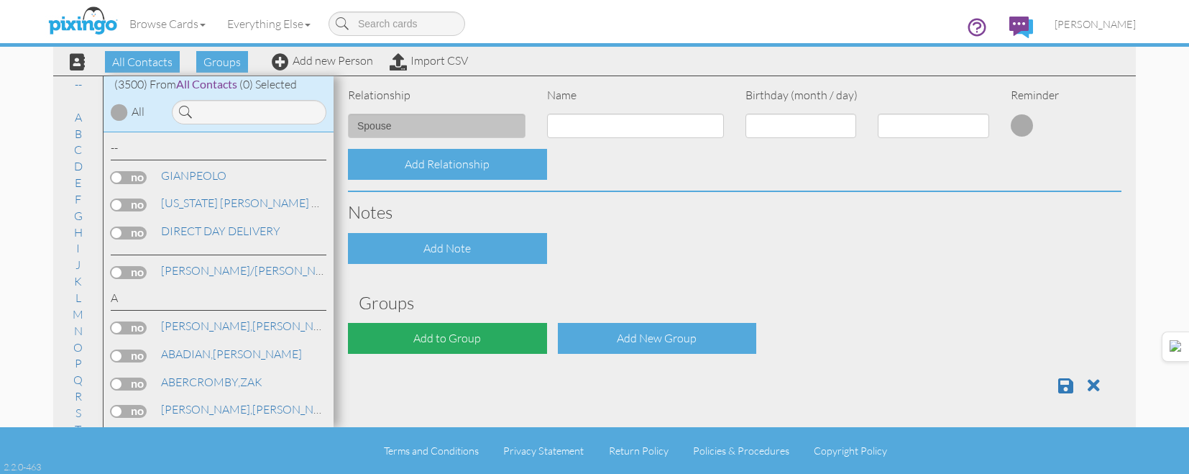
click at [472, 333] on div "Add to Group" at bounding box center [447, 338] width 199 height 31
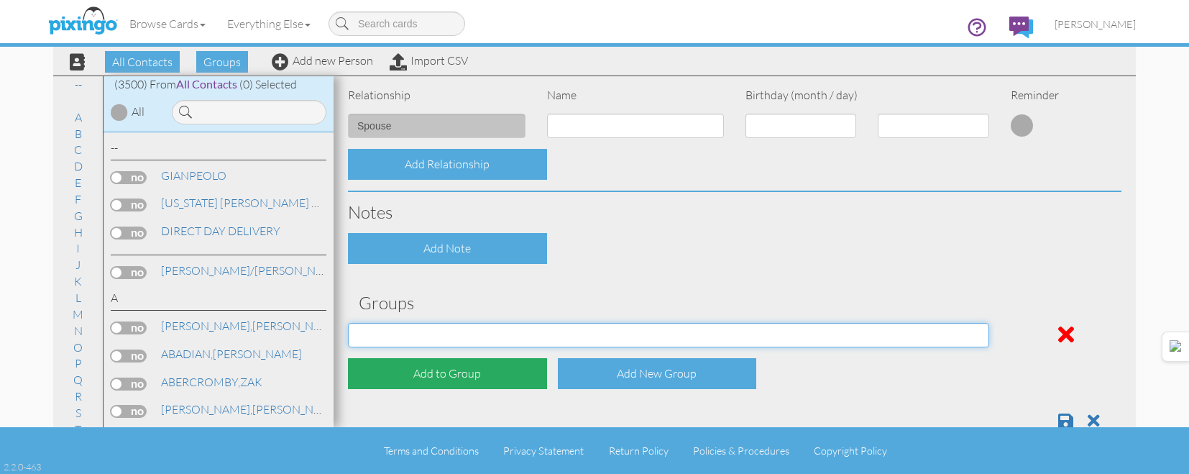
click at [472, 333] on select "APRIL 2022 APRIL 2023 APRIL 2024 APRIL 2025 AUG 2023 AUG 2024 AUG 2025 AUGUST 2…" at bounding box center [668, 335] width 641 height 24
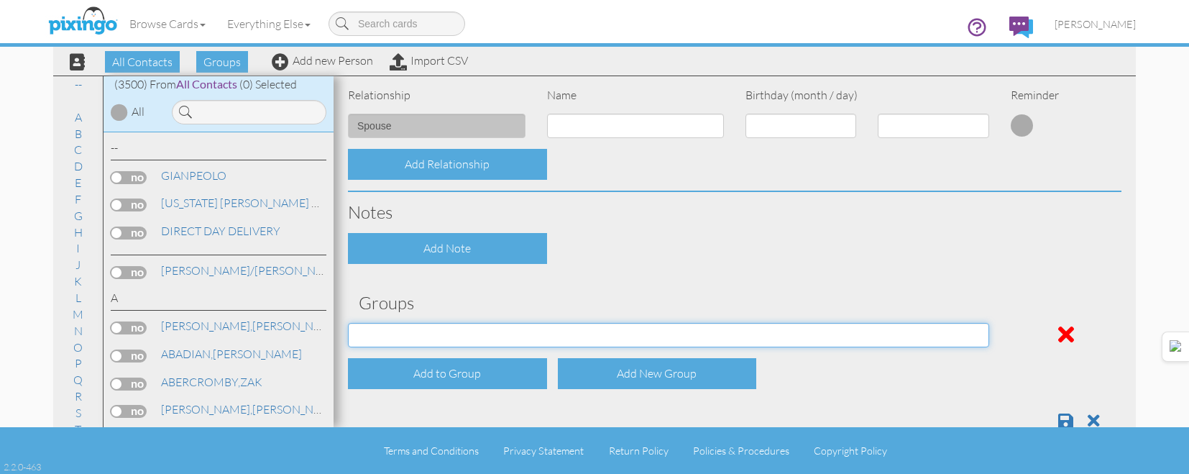
select select "object:11220"
click at [348, 323] on select "APRIL 2022 APRIL 2023 APRIL 2024 APRIL 2025 AUG 2023 AUG 2024 AUG 2025 AUGUST 2…" at bounding box center [668, 335] width 641 height 24
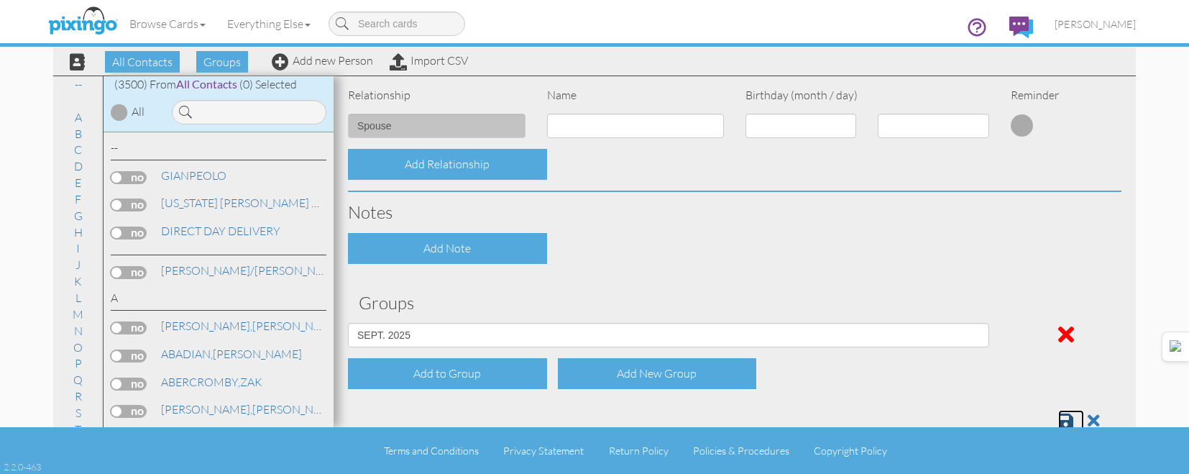
scroll to position [582, 0]
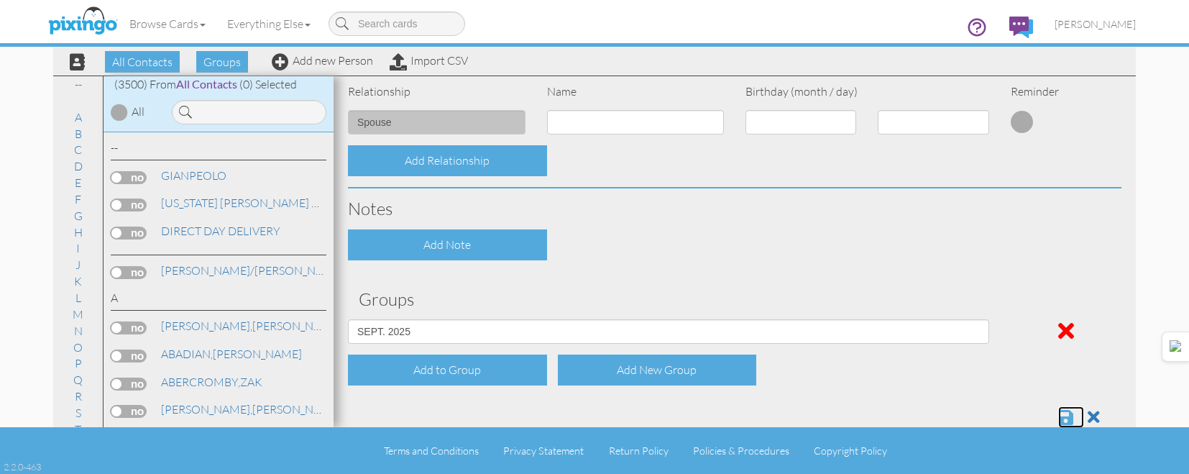
click at [1058, 416] on span at bounding box center [1065, 416] width 15 height 17
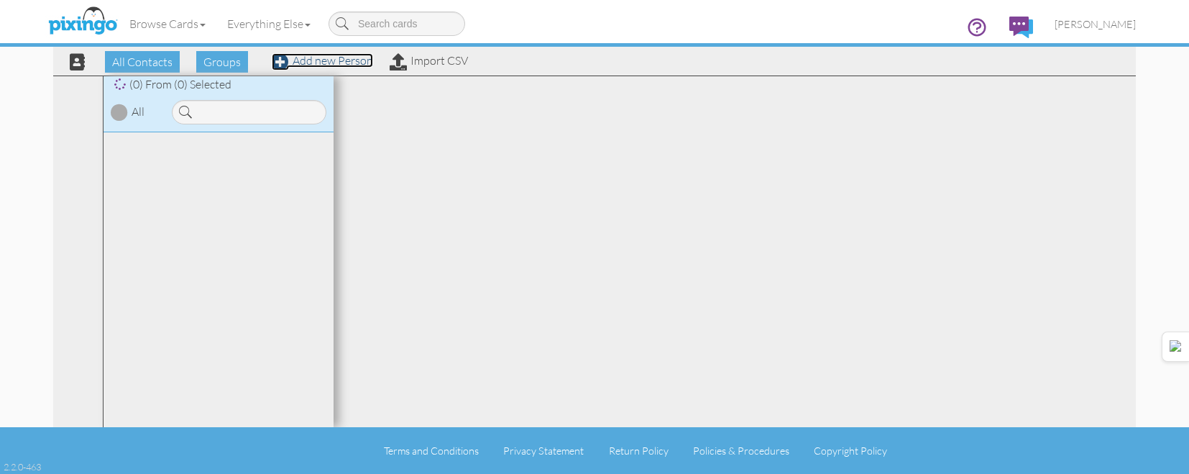
click at [339, 63] on link "Add new Person" at bounding box center [322, 60] width 101 height 14
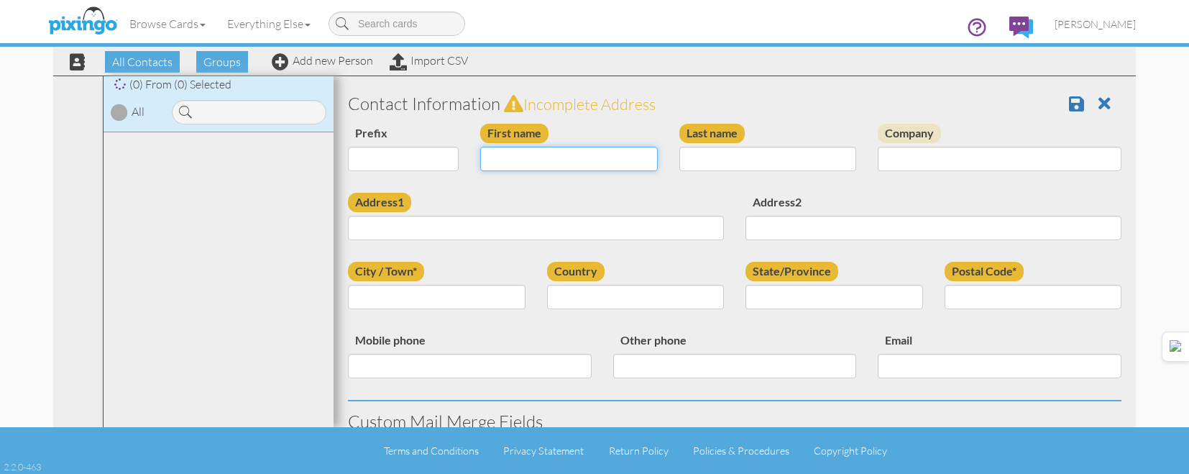
click at [597, 152] on input "First name" at bounding box center [569, 159] width 178 height 24
click at [598, 158] on input "First name" at bounding box center [569, 159] width 178 height 24
type input "[PERSON_NAME]"
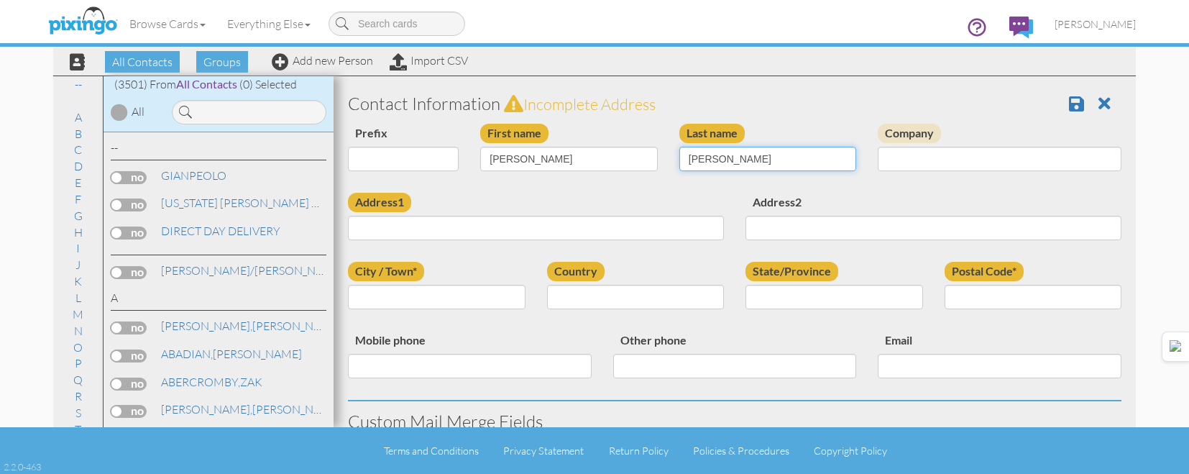
type input "[PERSON_NAME]"
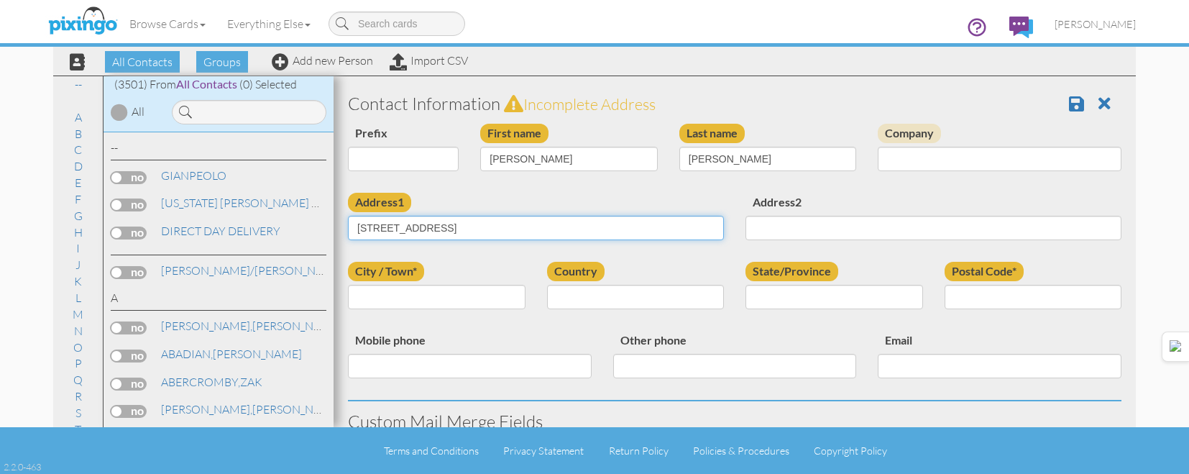
type input "[STREET_ADDRESS]"
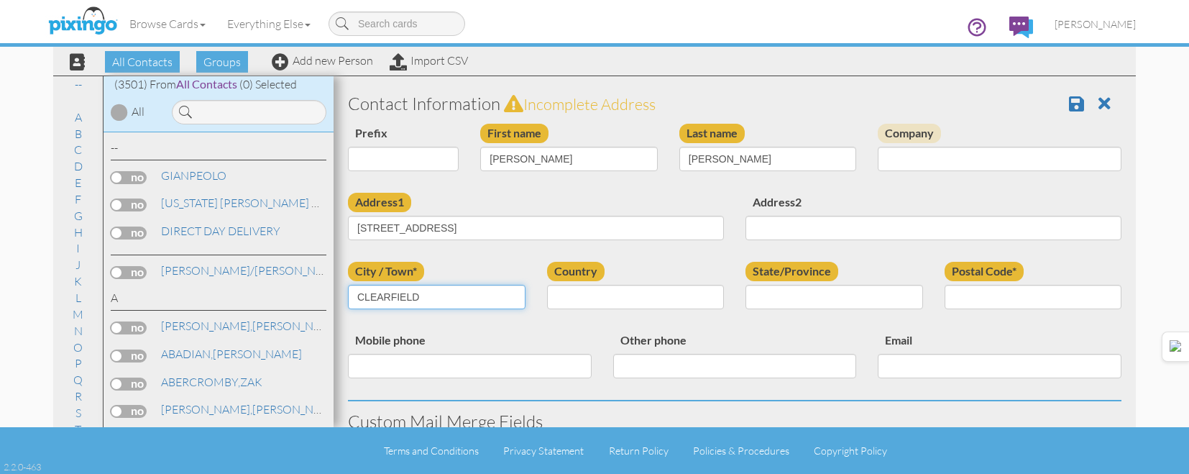
type input "CLEARFIELD"
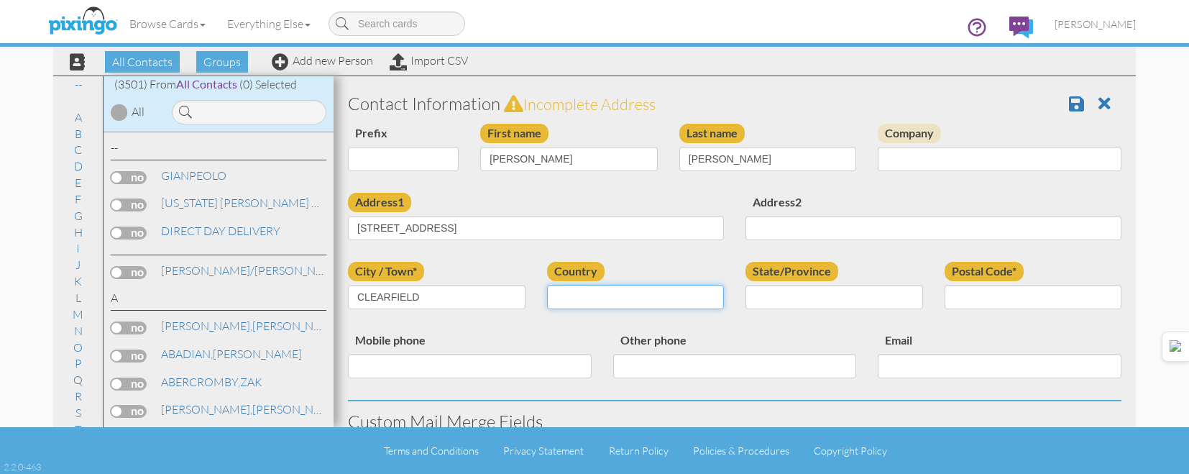
select select "object:180"
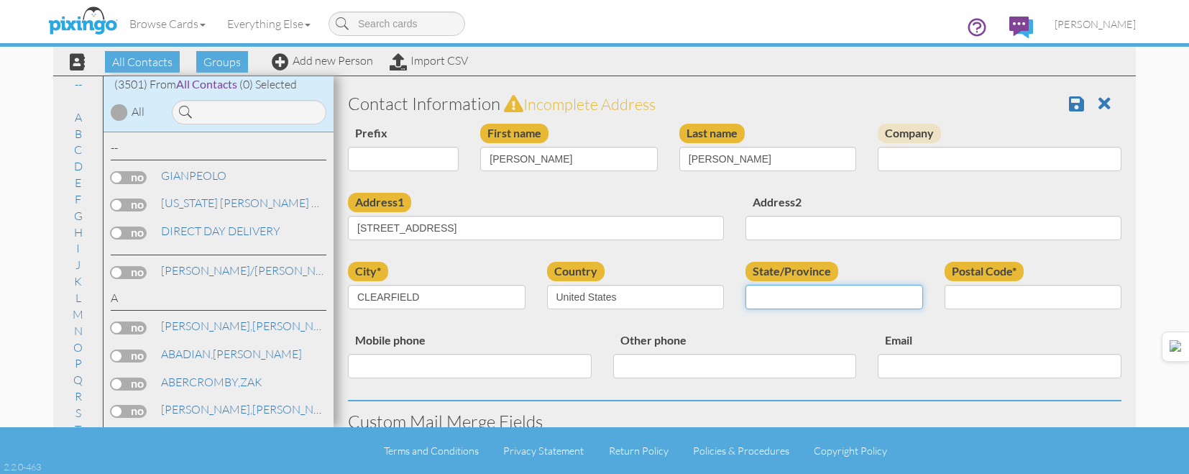
select select "object:11143"
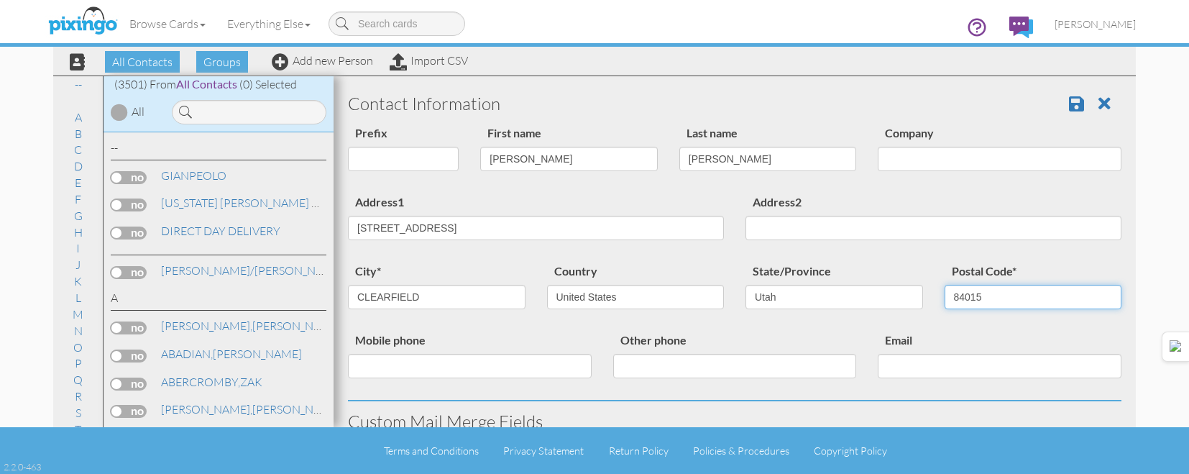
type input "84015"
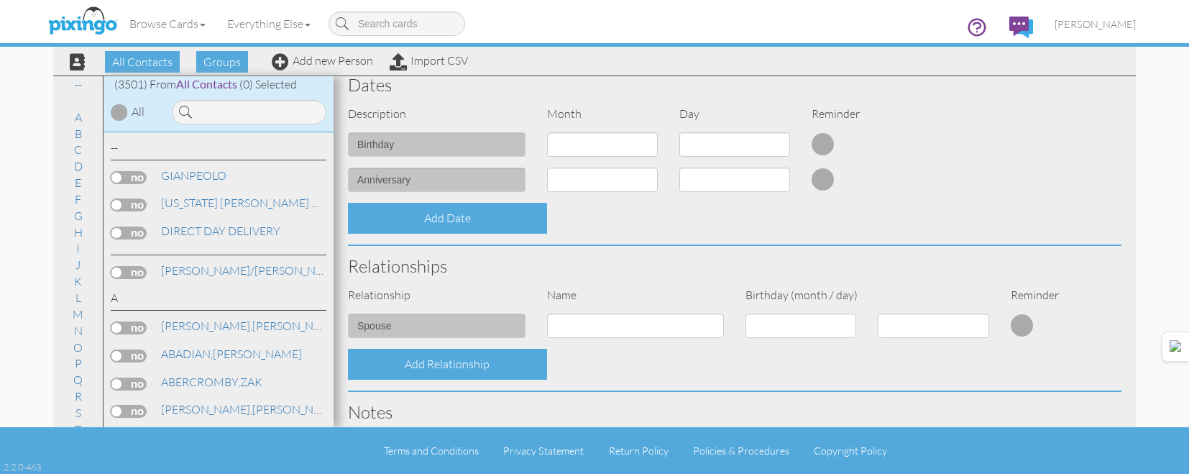
scroll to position [578, 0]
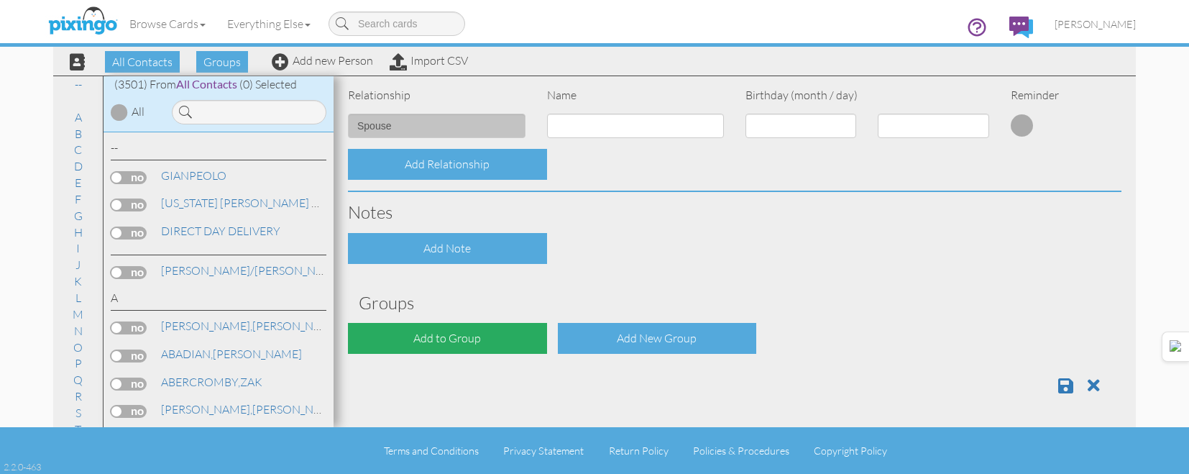
click at [430, 340] on div "Add to Group" at bounding box center [447, 338] width 199 height 31
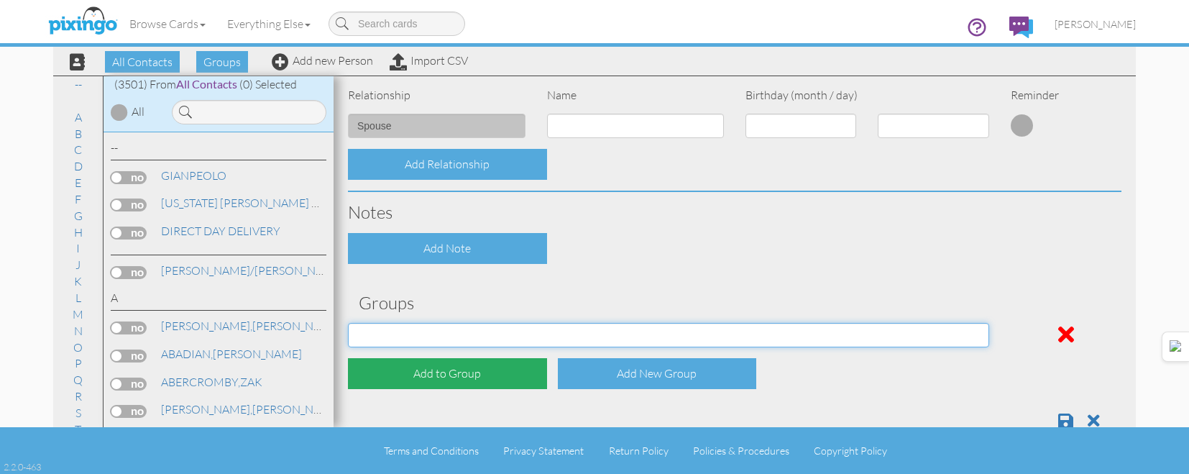
click at [436, 337] on select "[DATE] [DATE] [DATE] [DATE] [DATE] [DATE] [DATE] [DATE] [DATE] [DATE] [DATE] [D…" at bounding box center [668, 335] width 641 height 24
select select "object:11202"
click at [348, 323] on select "[DATE] [DATE] [DATE] [DATE] [DATE] [DATE] [DATE] [DATE] [DATE] [DATE] [DATE] [D…" at bounding box center [668, 335] width 641 height 24
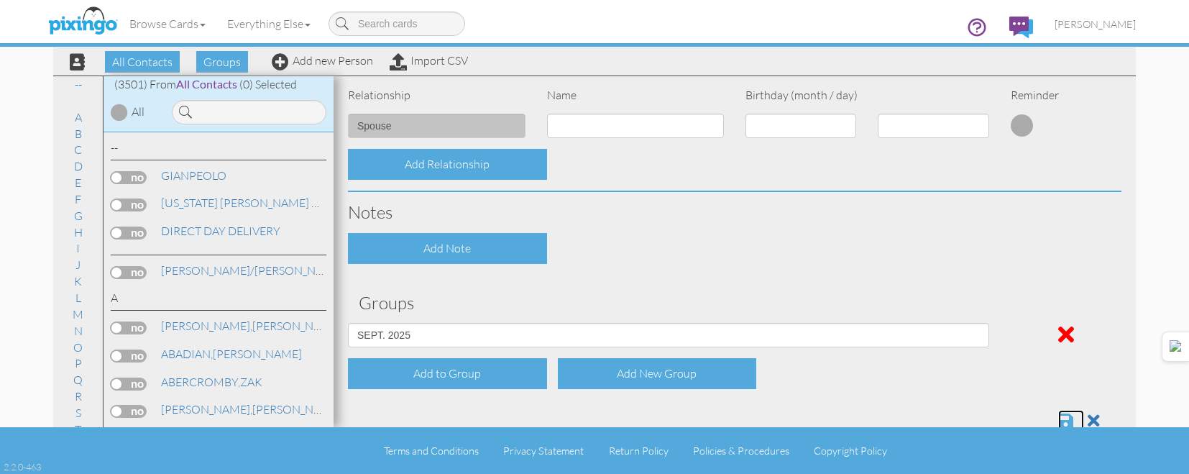
scroll to position [582, 0]
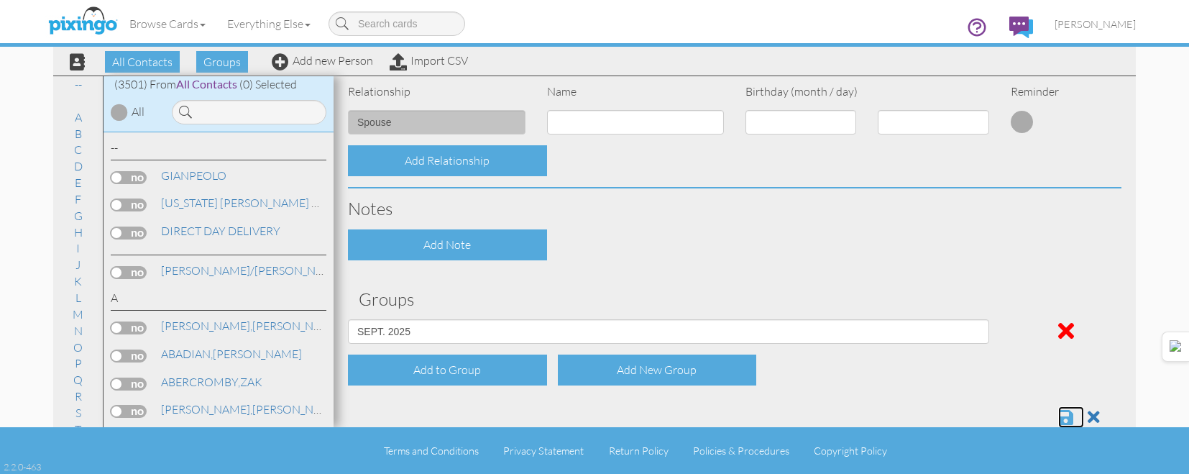
click at [1060, 416] on span at bounding box center [1065, 416] width 15 height 17
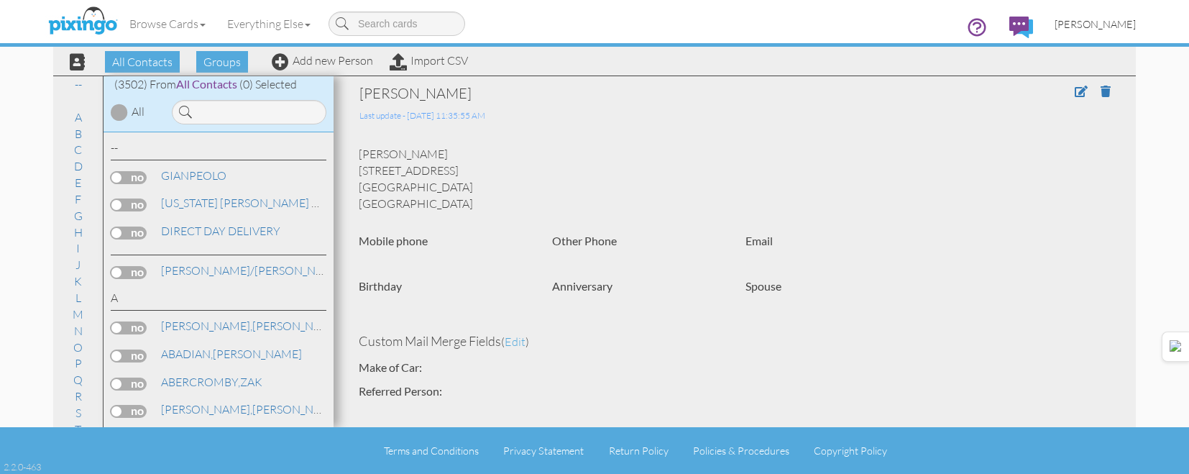
click at [1104, 20] on span "[PERSON_NAME]" at bounding box center [1095, 24] width 81 height 12
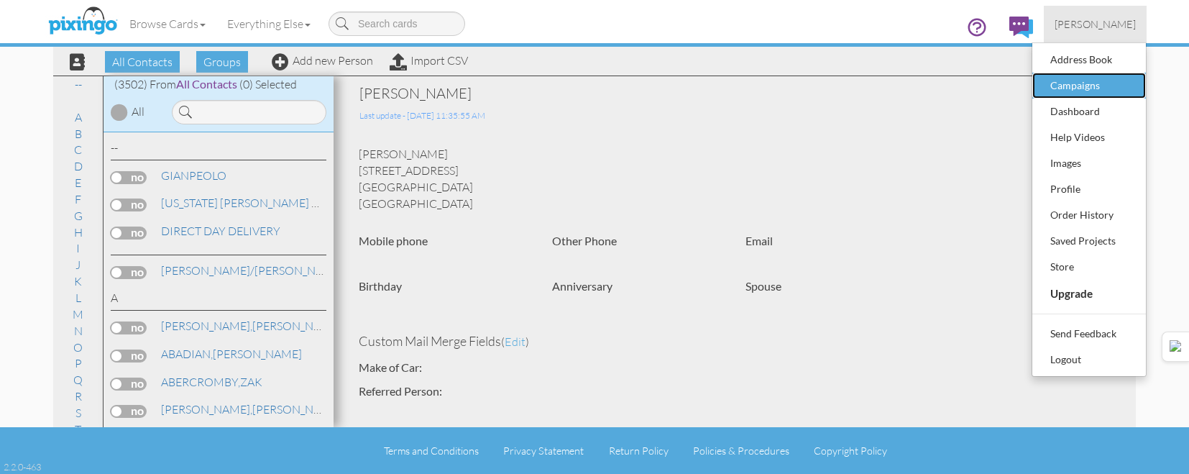
click at [1086, 81] on div "Campaigns" at bounding box center [1089, 86] width 85 height 22
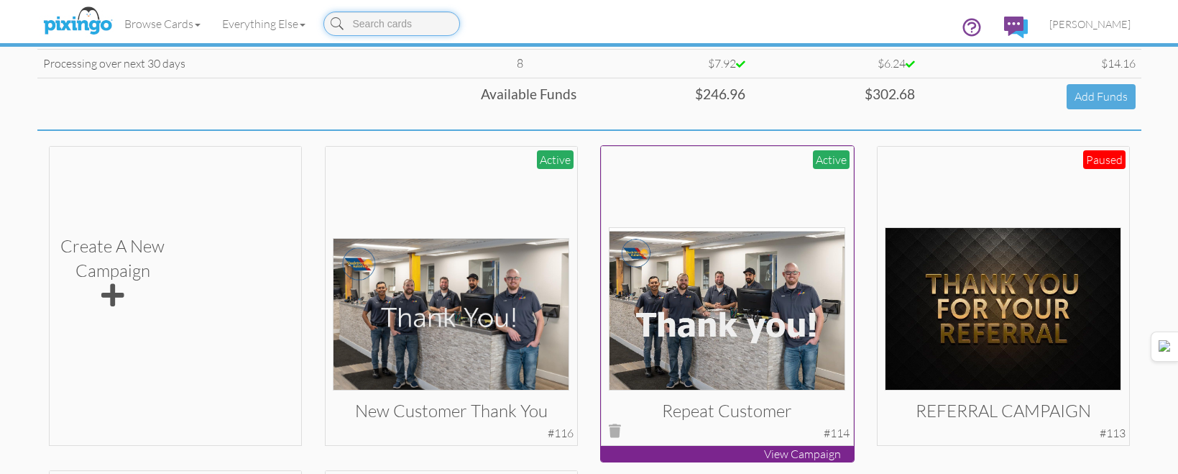
scroll to position [359, 0]
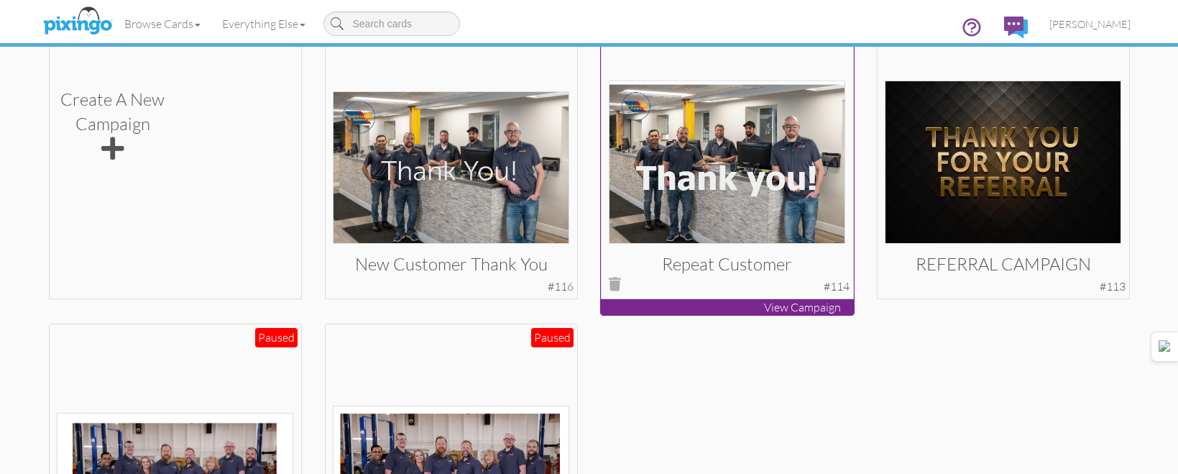
click at [734, 186] on img at bounding box center [727, 162] width 237 height 163
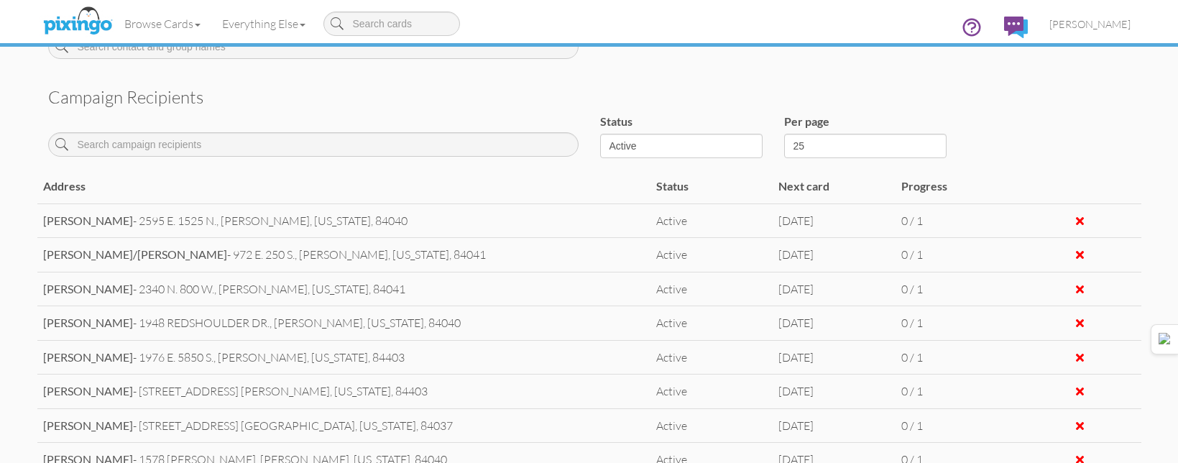
scroll to position [454, 0]
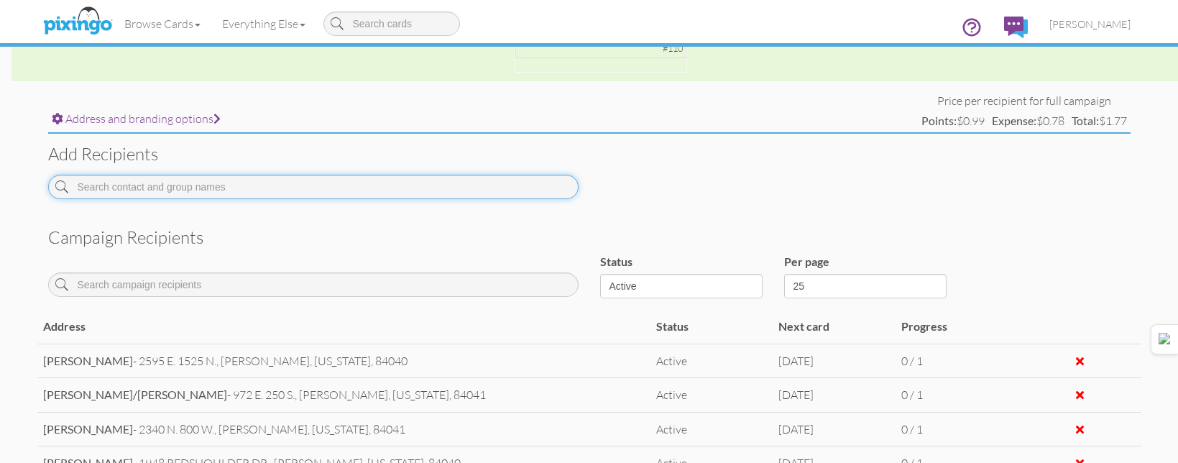
click at [304, 196] on input at bounding box center [313, 187] width 531 height 24
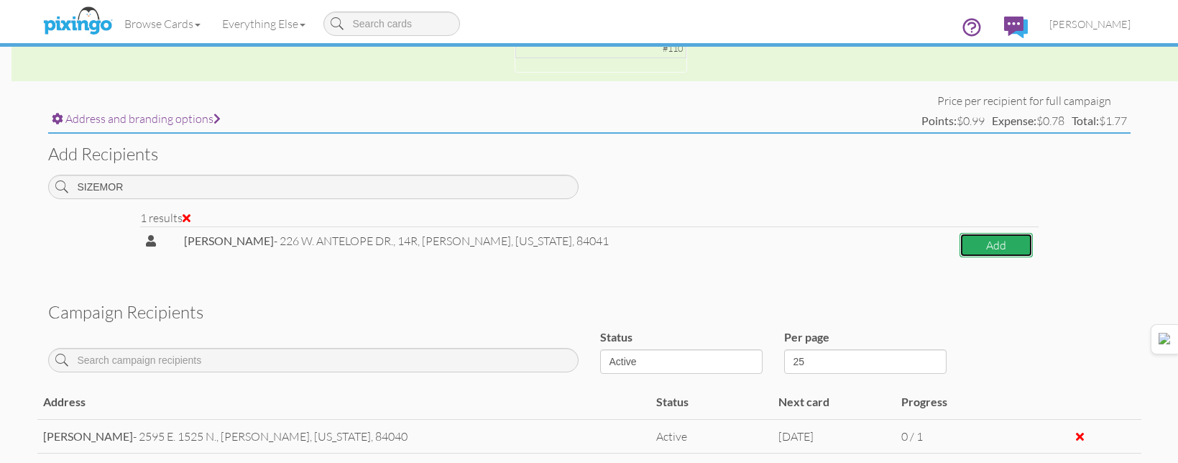
click at [973, 247] on button "Add" at bounding box center [996, 245] width 73 height 25
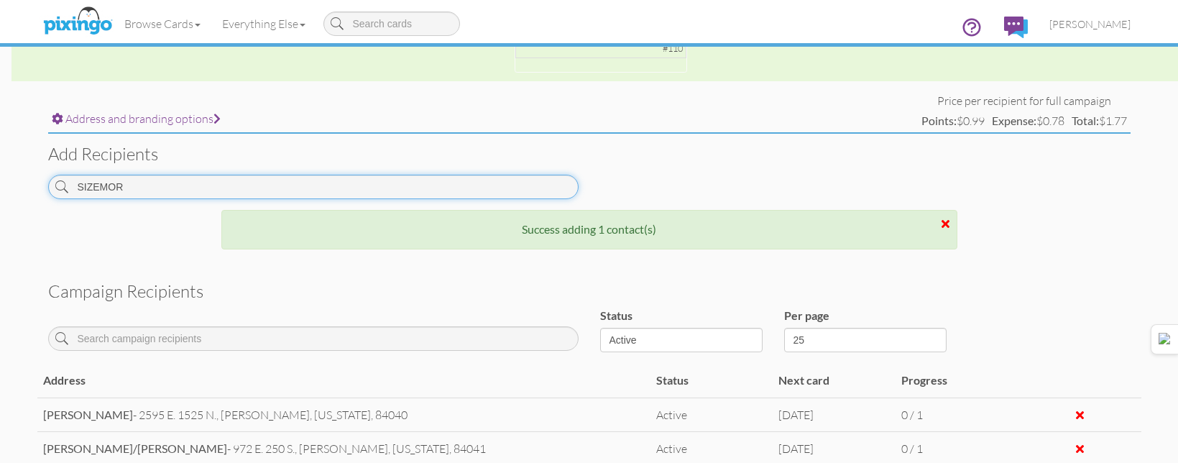
click at [409, 181] on input "SIZEMOR" at bounding box center [313, 187] width 531 height 24
click at [410, 181] on input "SIZEMOR" at bounding box center [313, 187] width 531 height 24
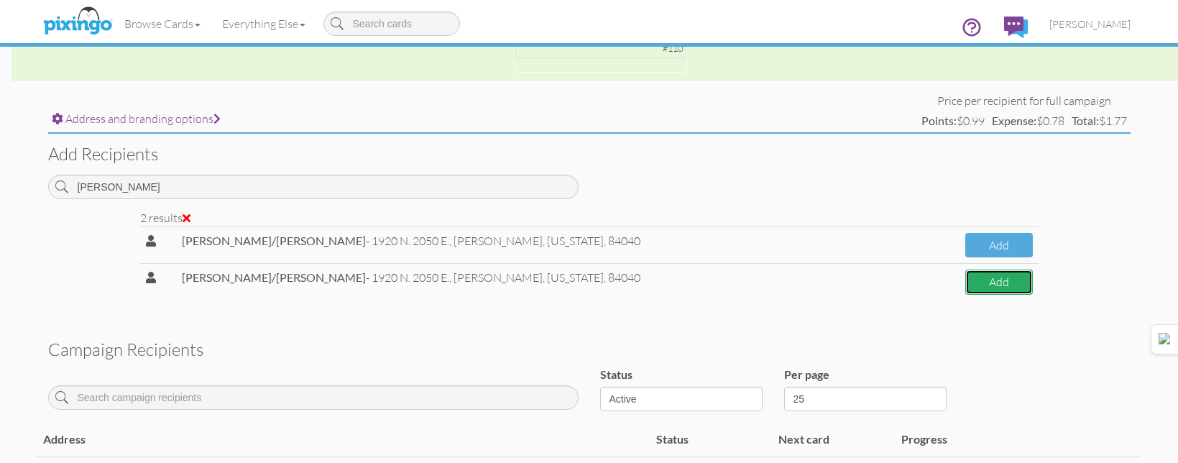
click at [1009, 288] on button "Add" at bounding box center [999, 282] width 68 height 25
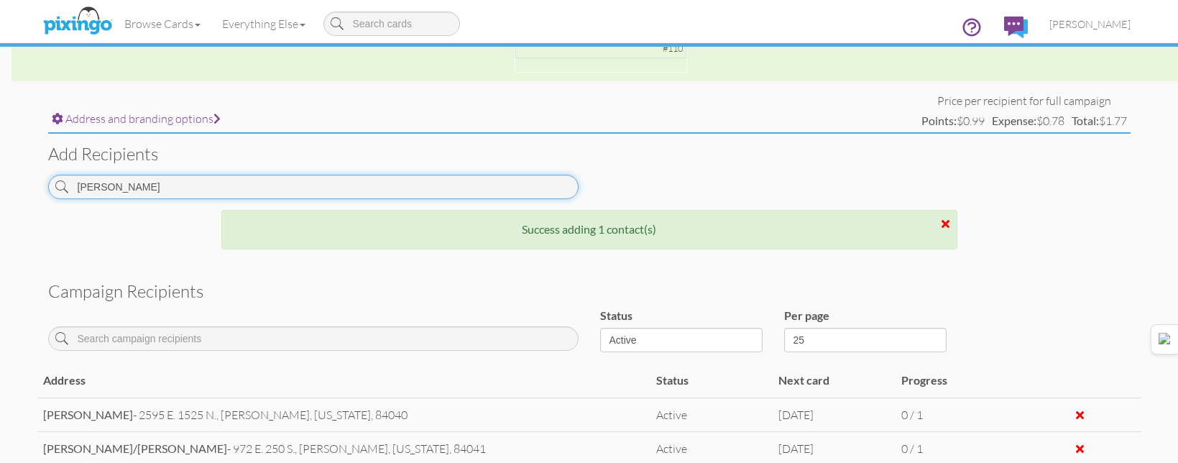
click at [374, 183] on input "[PERSON_NAME]" at bounding box center [313, 187] width 531 height 24
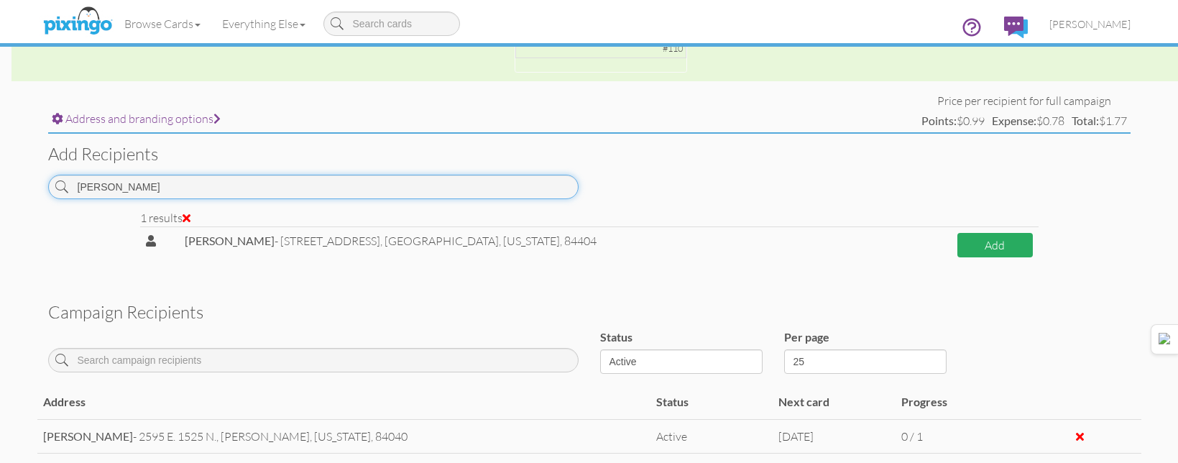
type input "[PERSON_NAME]"
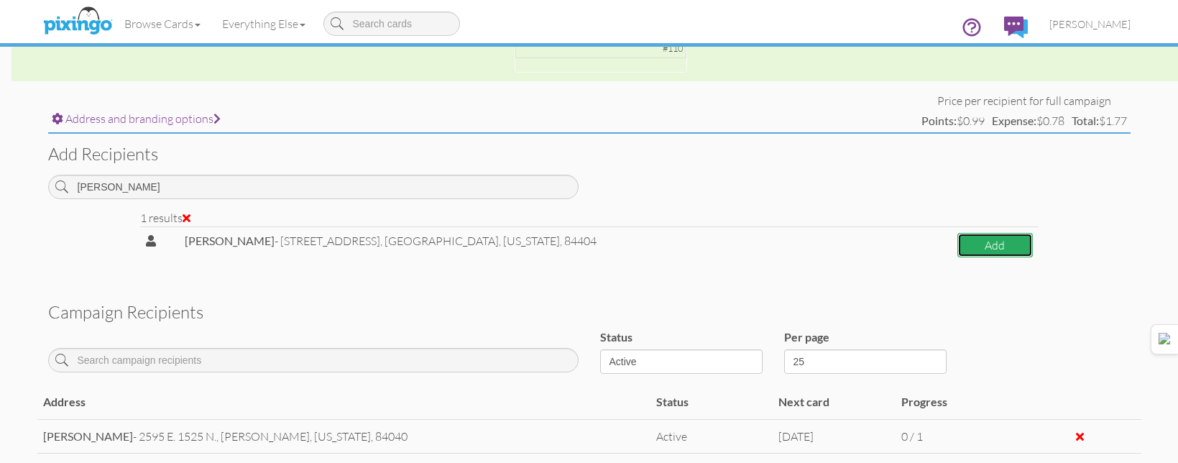
click at [1023, 235] on button "Add" at bounding box center [995, 245] width 75 height 25
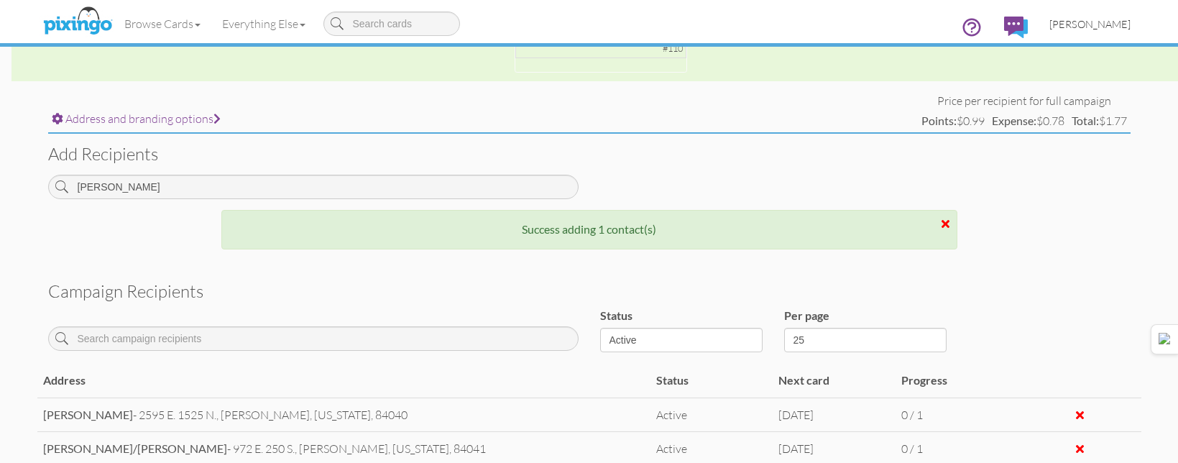
click at [1089, 27] on span "[PERSON_NAME]" at bounding box center [1090, 24] width 81 height 12
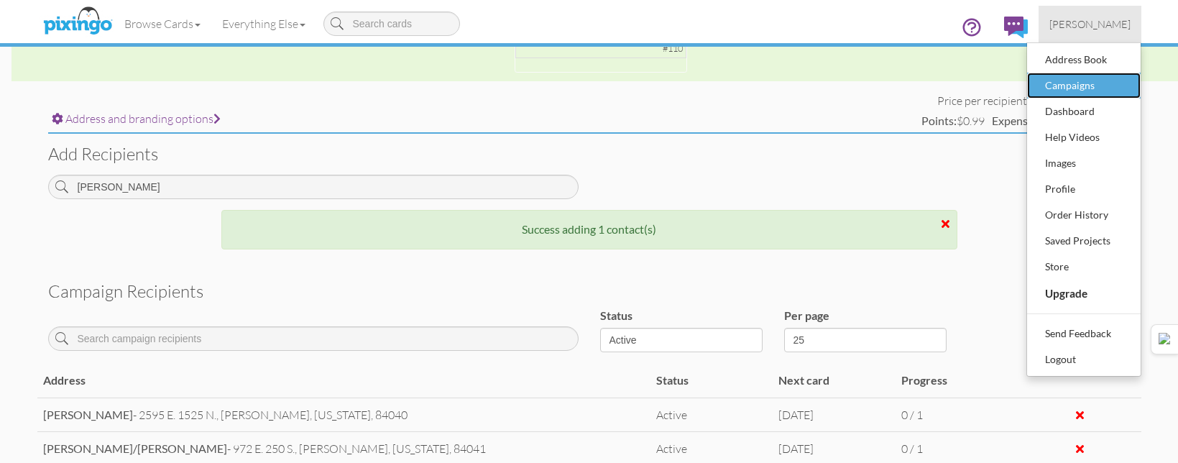
click at [1087, 81] on div "Campaigns" at bounding box center [1084, 86] width 85 height 22
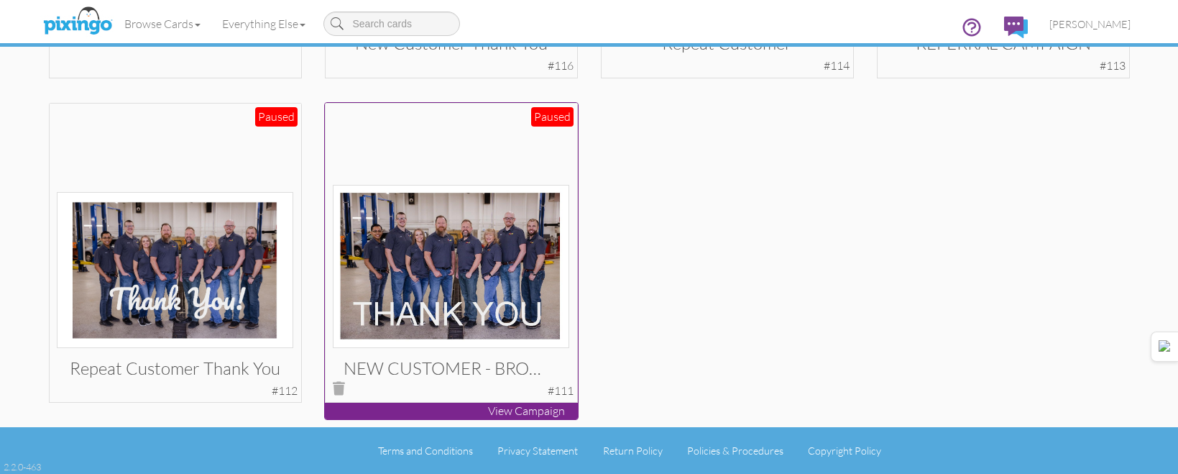
scroll to position [364, 0]
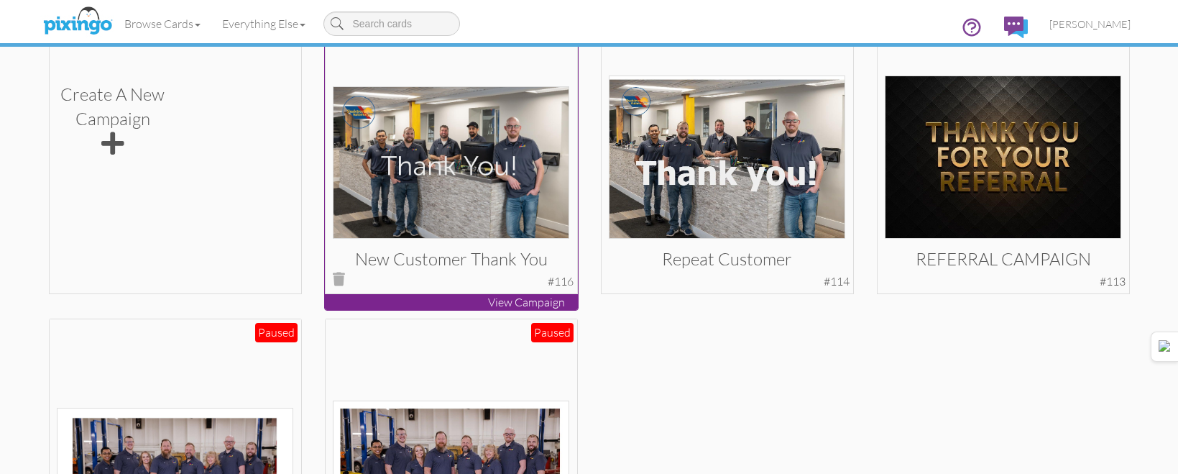
click at [465, 175] on img at bounding box center [451, 162] width 237 height 152
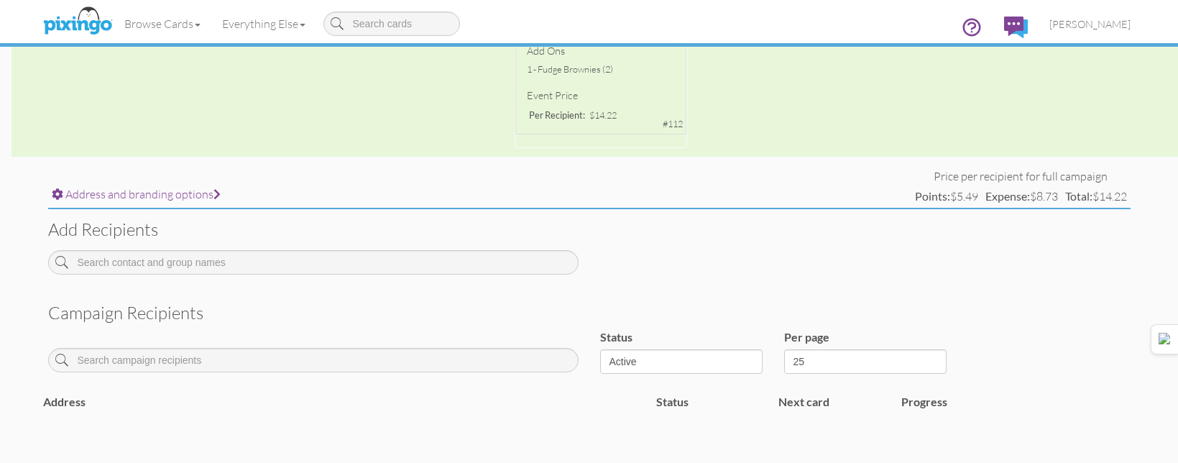
scroll to position [513, 0]
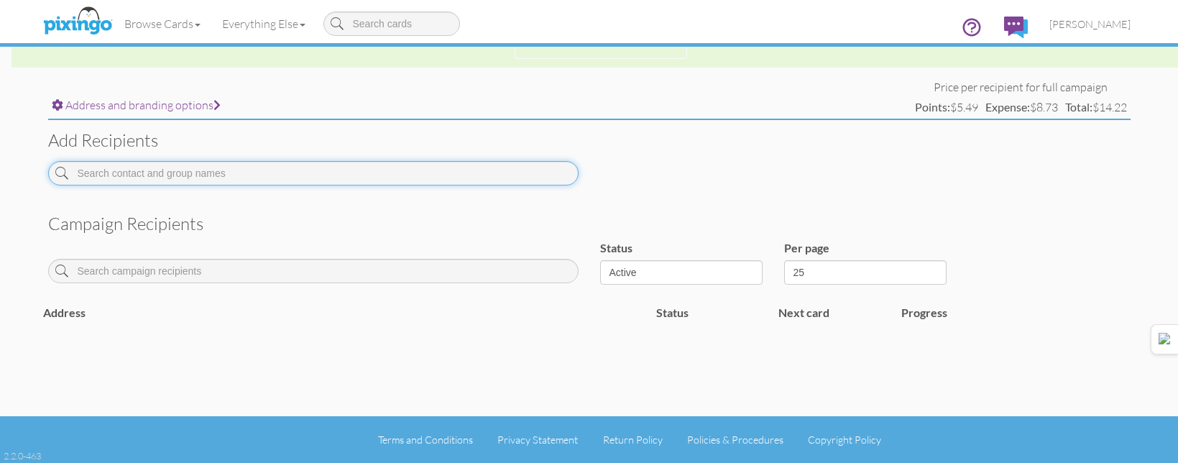
click at [360, 174] on input at bounding box center [313, 173] width 531 height 24
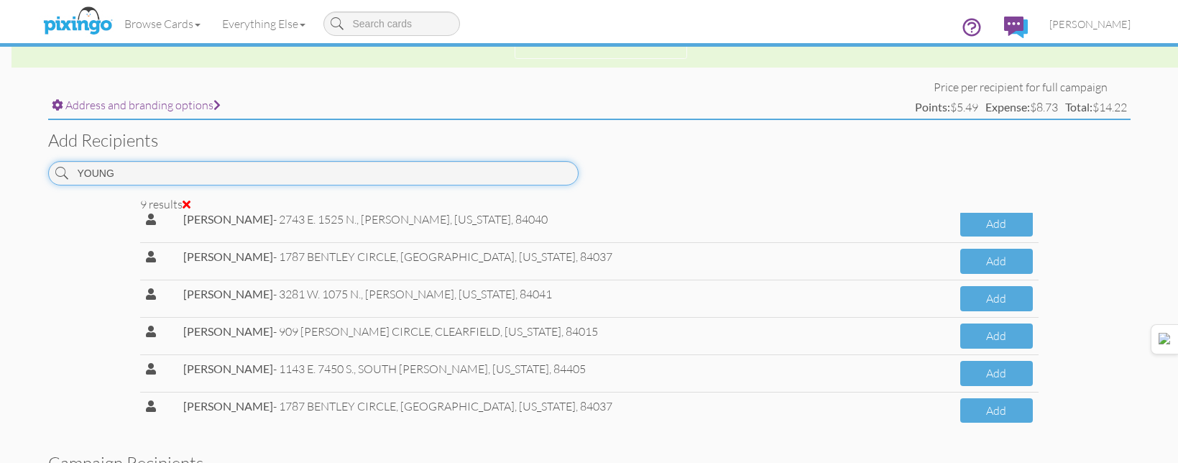
scroll to position [134, 0]
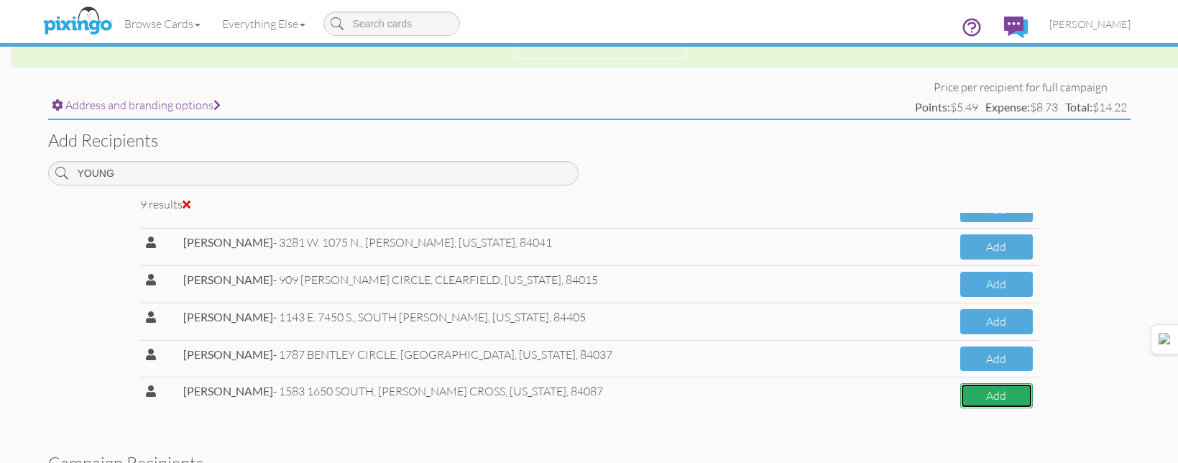
click at [985, 390] on button "Add" at bounding box center [996, 395] width 72 height 25
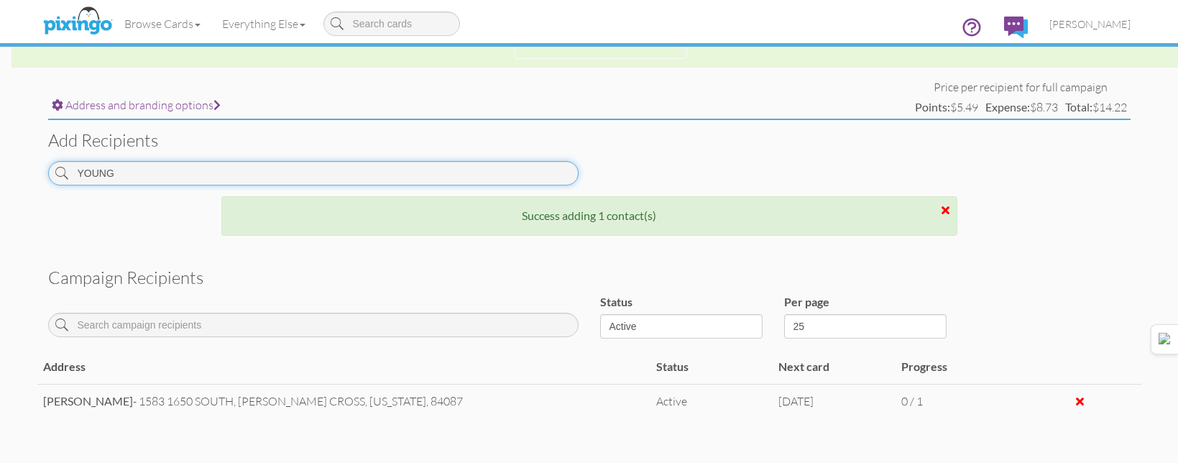
click at [473, 182] on input "YOUNG" at bounding box center [313, 173] width 531 height 24
drag, startPoint x: 473, startPoint y: 182, endPoint x: 467, endPoint y: 187, distance: 7.6
click at [472, 182] on input "YOUNG" at bounding box center [313, 173] width 531 height 24
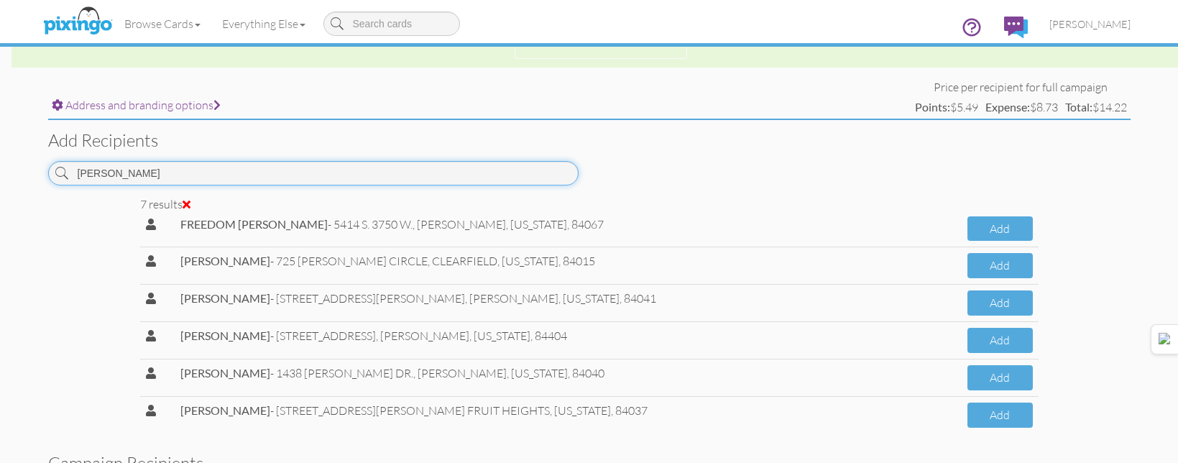
scroll to position [60, 0]
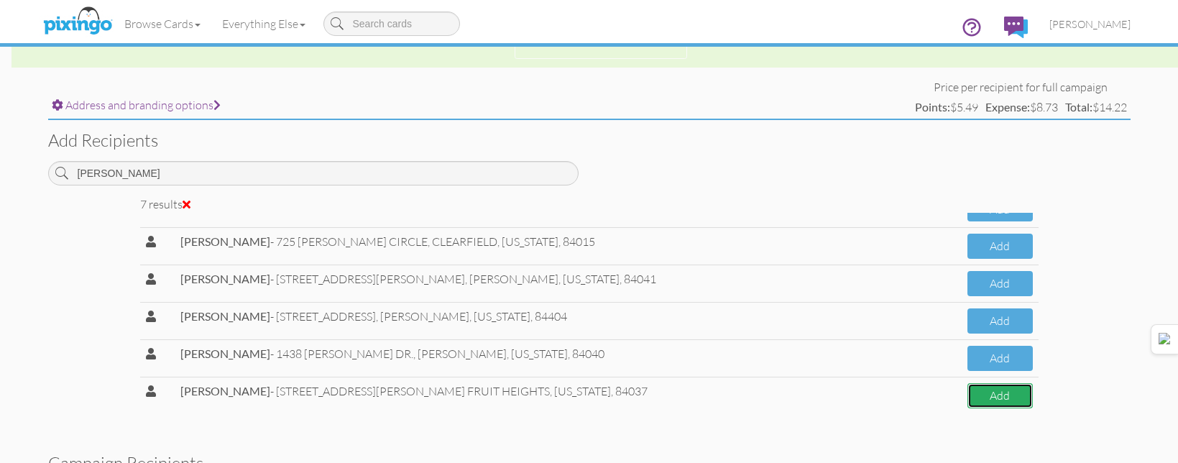
click at [968, 400] on button "Add" at bounding box center [1000, 395] width 65 height 25
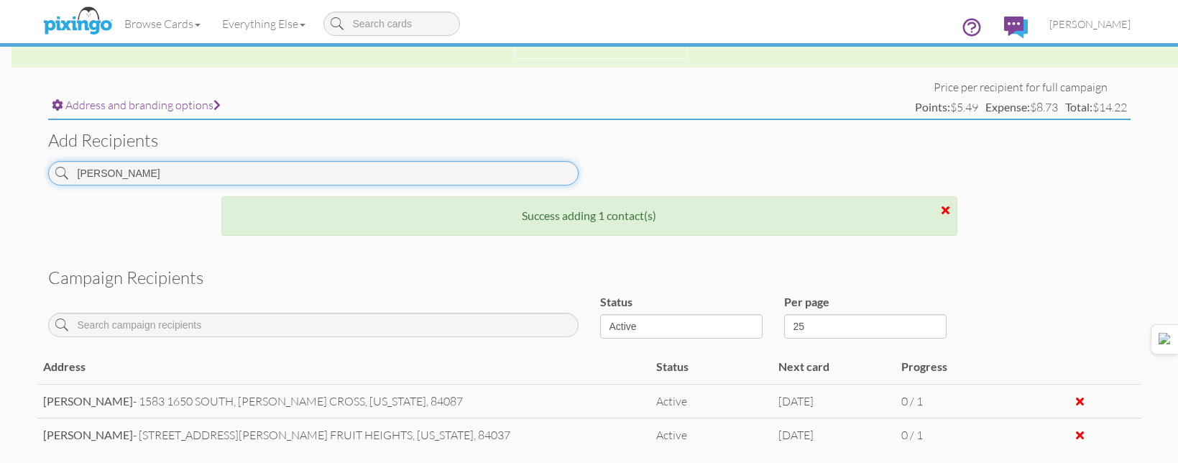
click at [416, 167] on input "[PERSON_NAME]" at bounding box center [313, 173] width 531 height 24
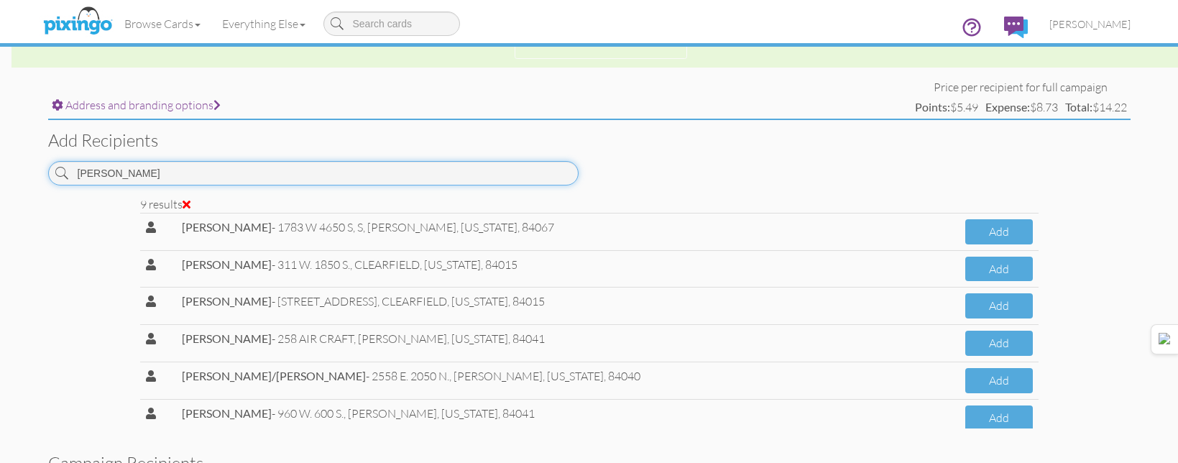
scroll to position [134, 0]
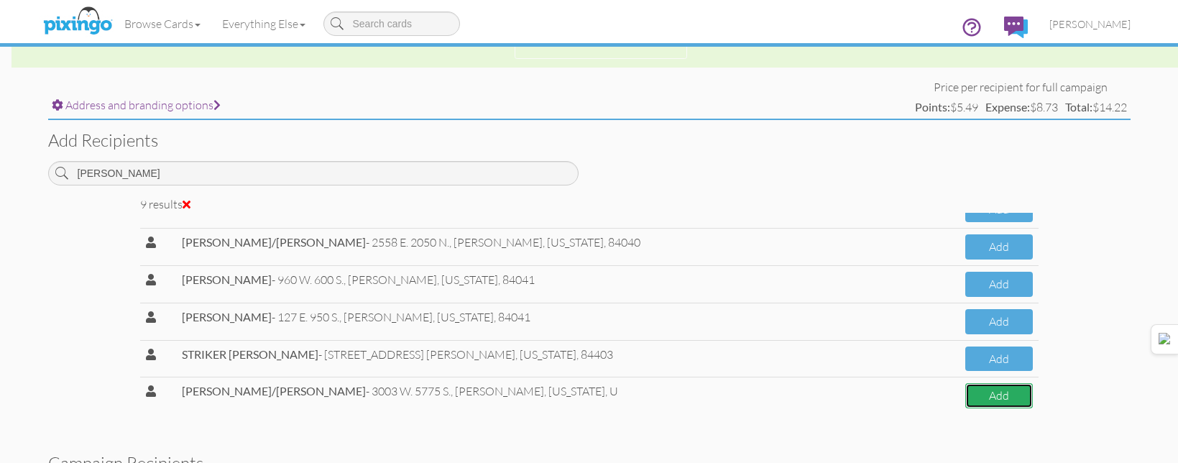
click at [987, 405] on button "Add" at bounding box center [999, 395] width 68 height 25
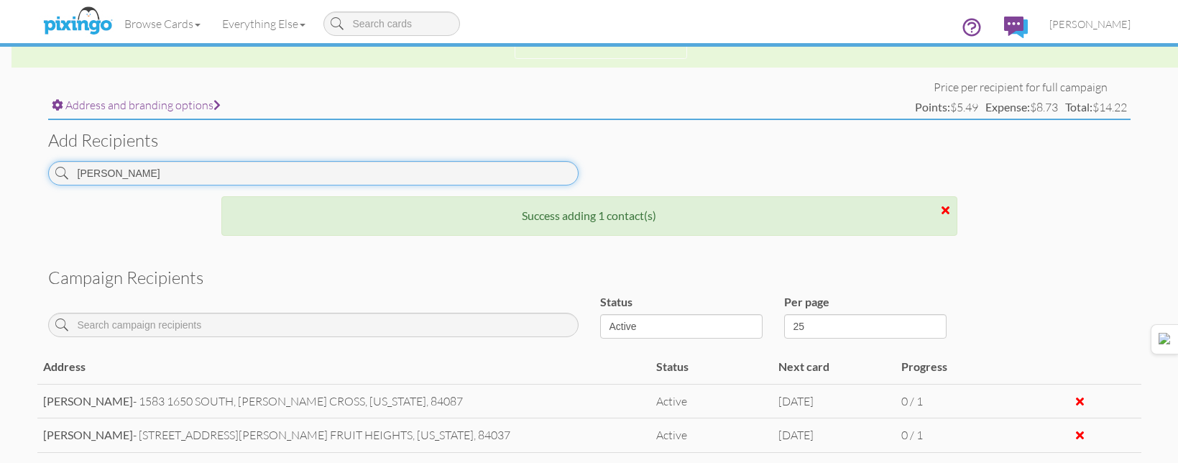
click at [483, 182] on input "[PERSON_NAME]" at bounding box center [313, 173] width 531 height 24
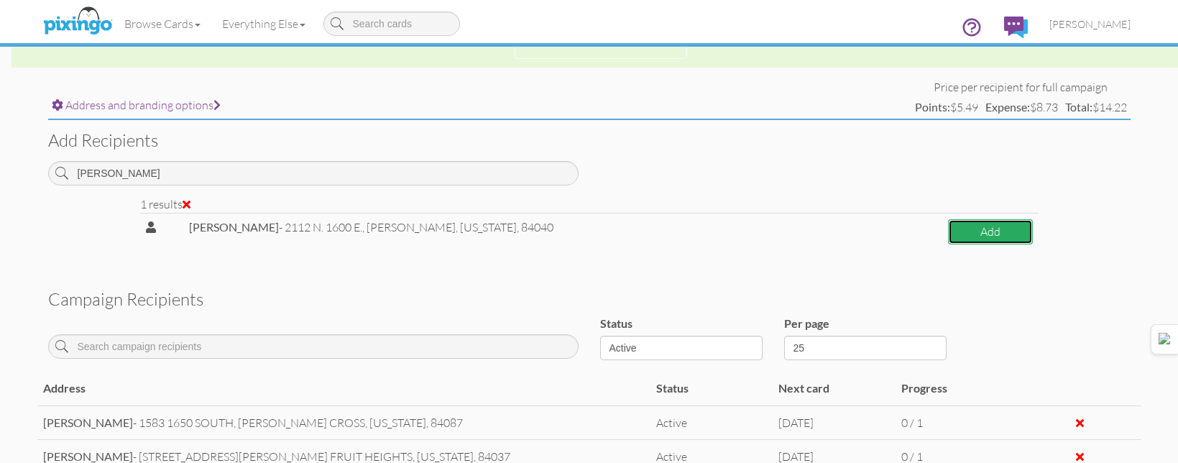
click at [955, 238] on button "Add" at bounding box center [990, 231] width 84 height 25
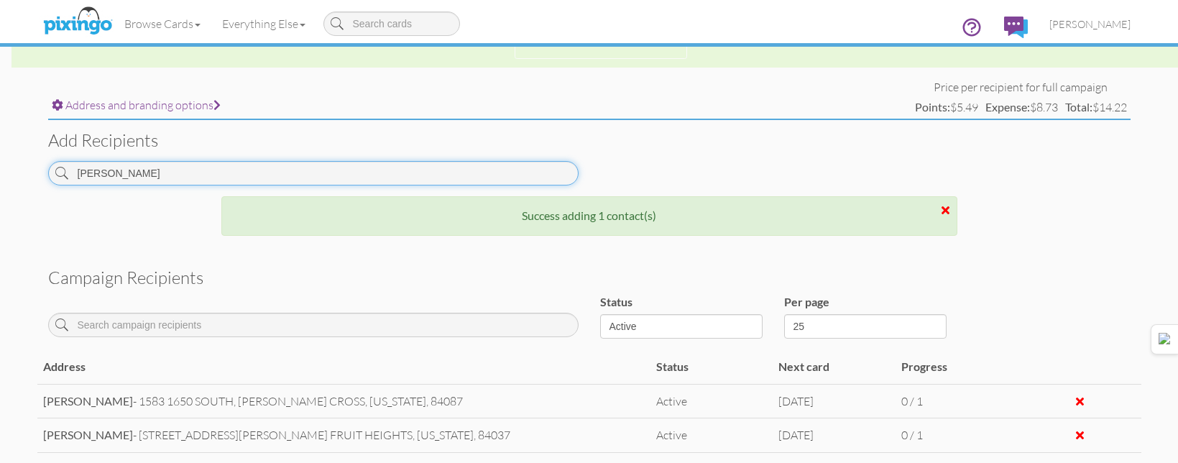
click at [556, 163] on input "[PERSON_NAME]" at bounding box center [313, 173] width 531 height 24
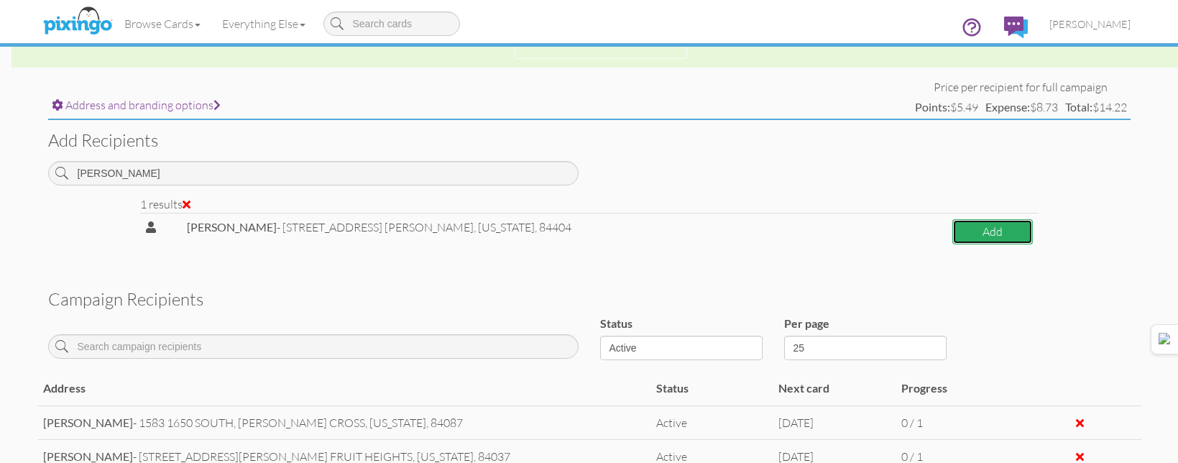
click at [955, 229] on button "Add" at bounding box center [993, 231] width 81 height 25
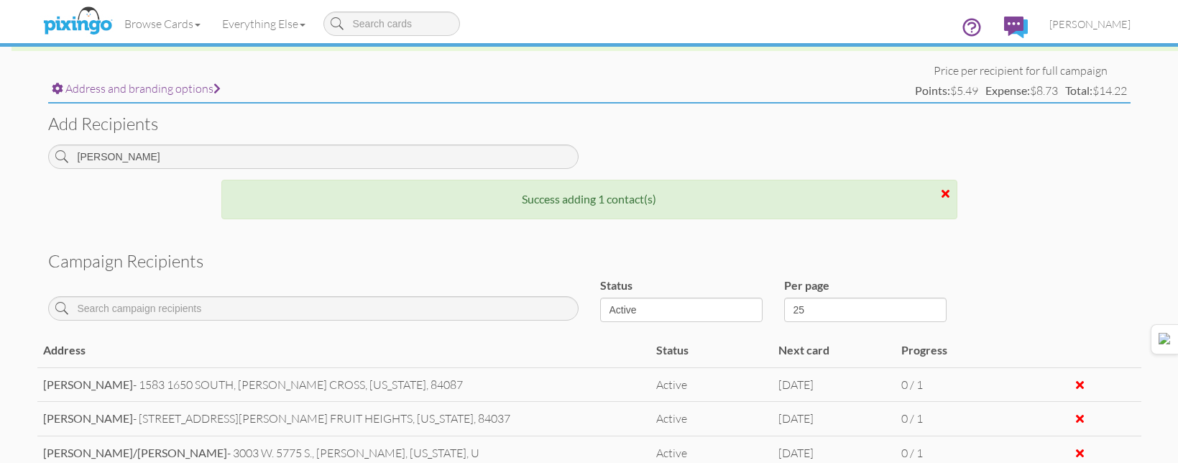
scroll to position [521, 0]
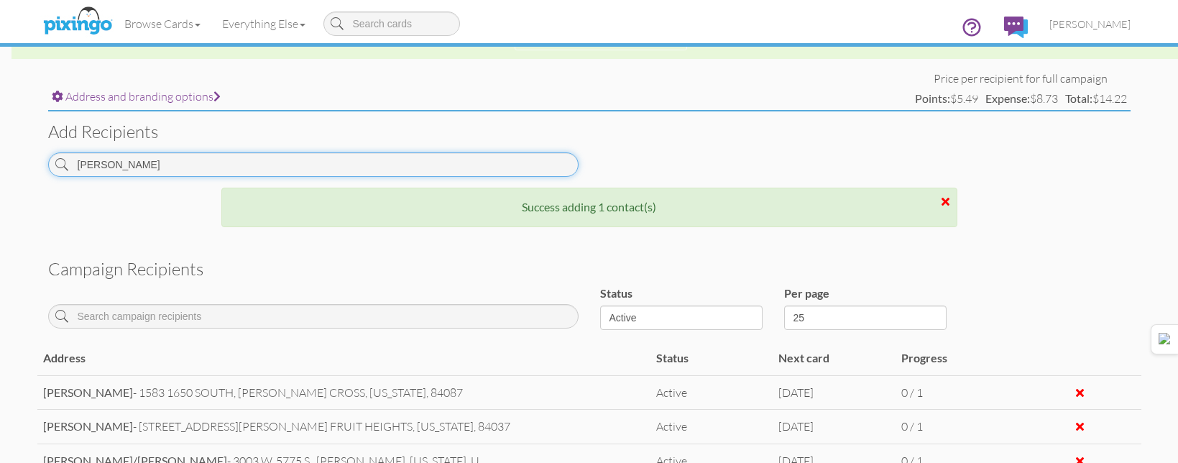
click at [369, 163] on input "[PERSON_NAME]" at bounding box center [313, 164] width 531 height 24
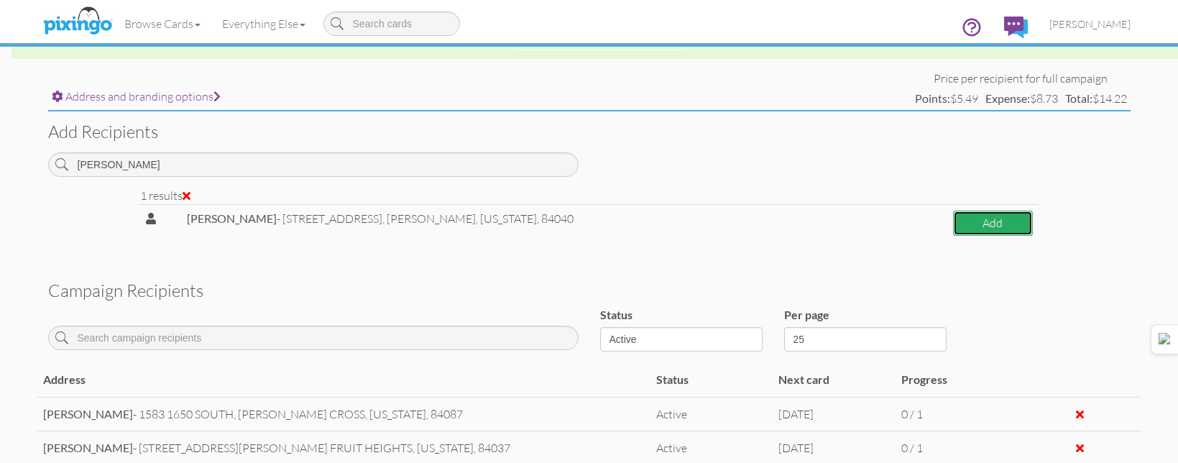
click at [1013, 224] on button "Add" at bounding box center [993, 223] width 80 height 25
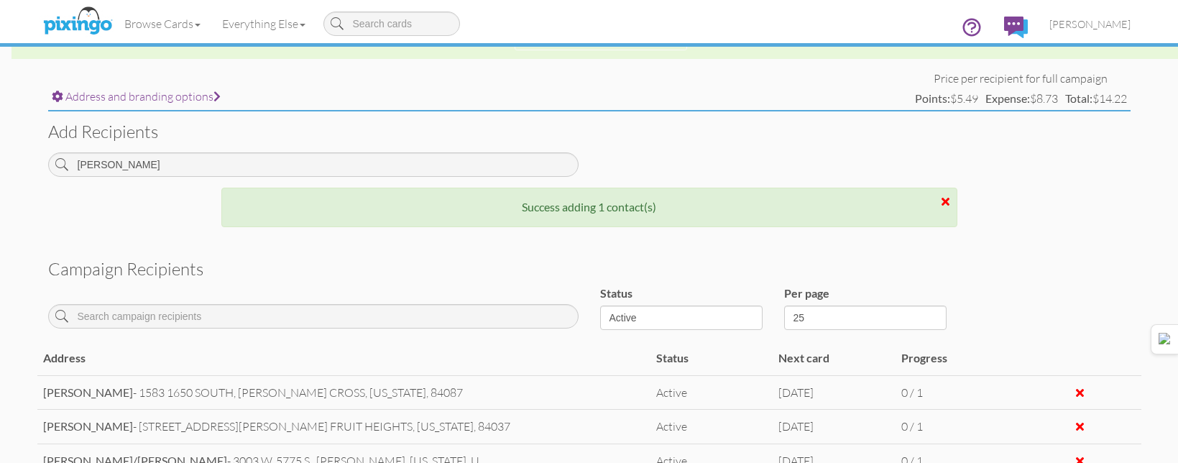
click at [443, 150] on div "Add recipients [GEOGRAPHIC_DATA]" at bounding box center [589, 148] width 1104 height 75
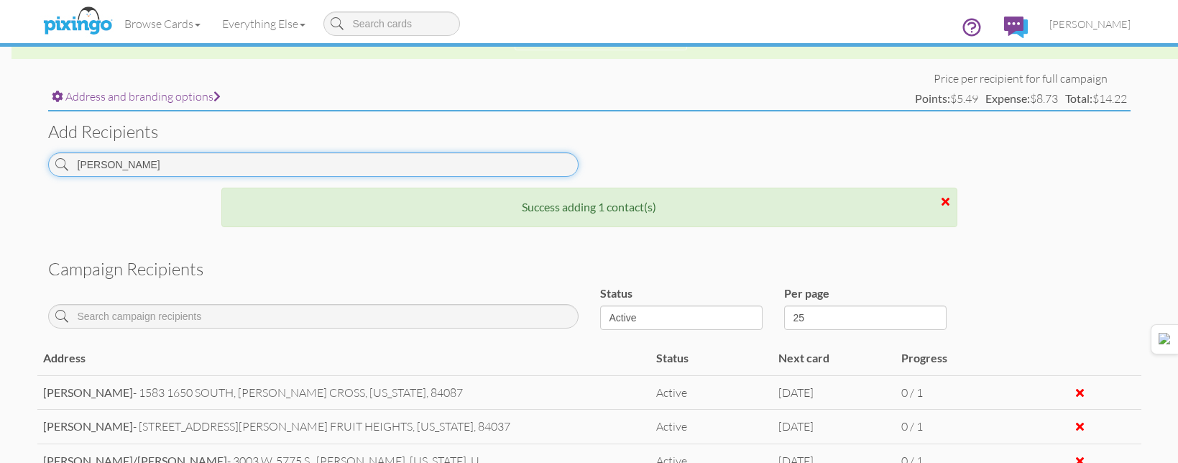
click at [443, 173] on input "[PERSON_NAME]" at bounding box center [313, 164] width 531 height 24
click at [443, 169] on input "[PERSON_NAME]" at bounding box center [313, 164] width 531 height 24
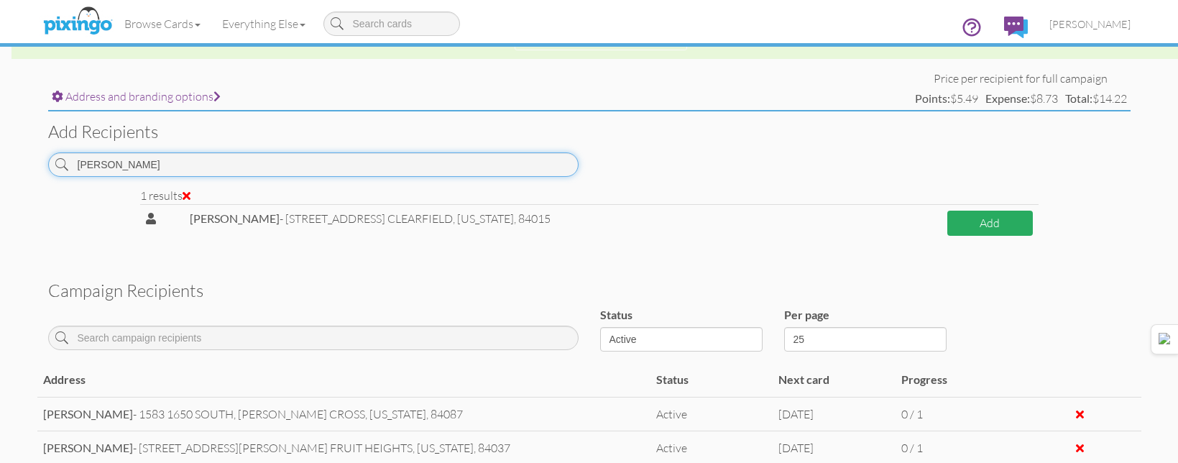
type input "[PERSON_NAME]"
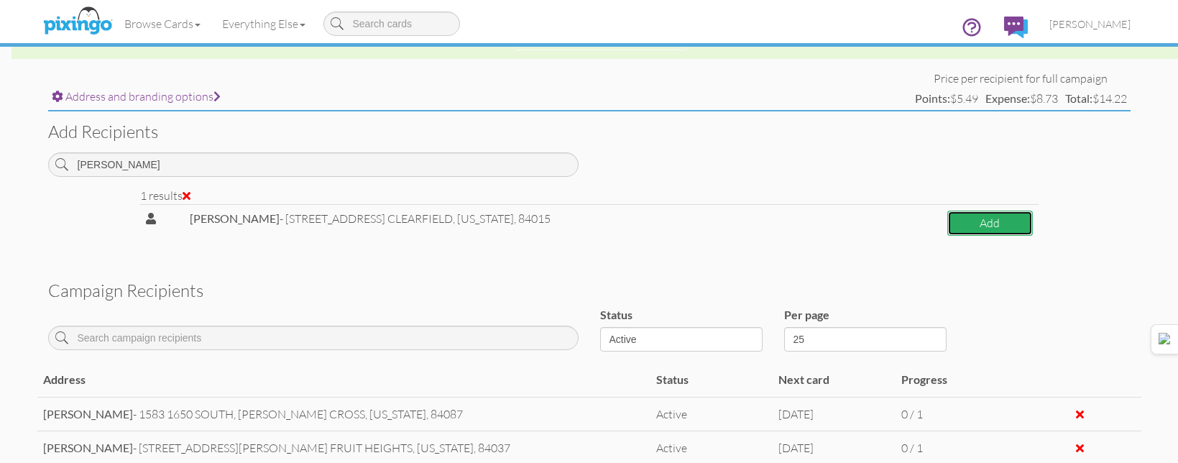
click at [1006, 225] on button "Add" at bounding box center [989, 223] width 85 height 25
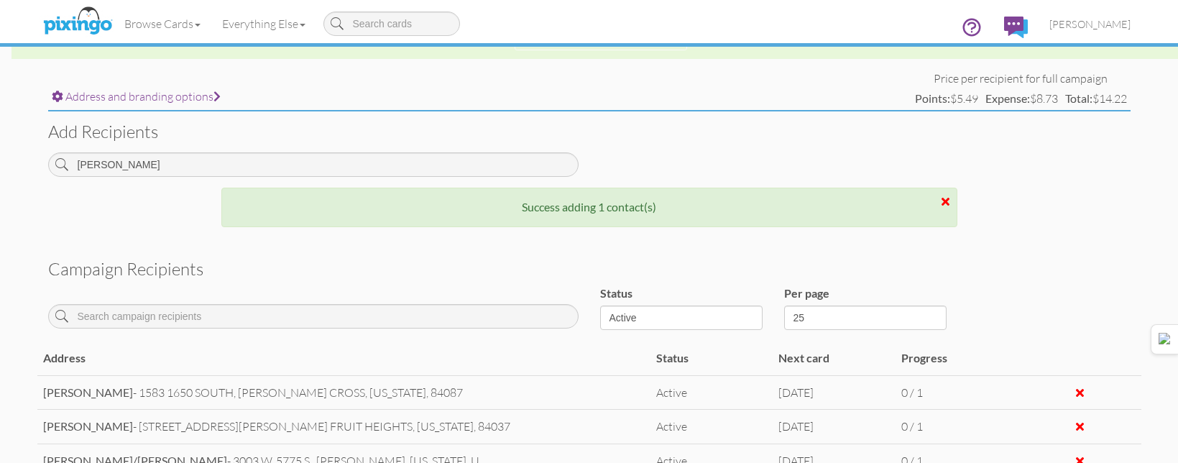
click at [1009, 141] on h3 "Add recipients" at bounding box center [589, 131] width 1083 height 19
